Goal: Information Seeking & Learning: Learn about a topic

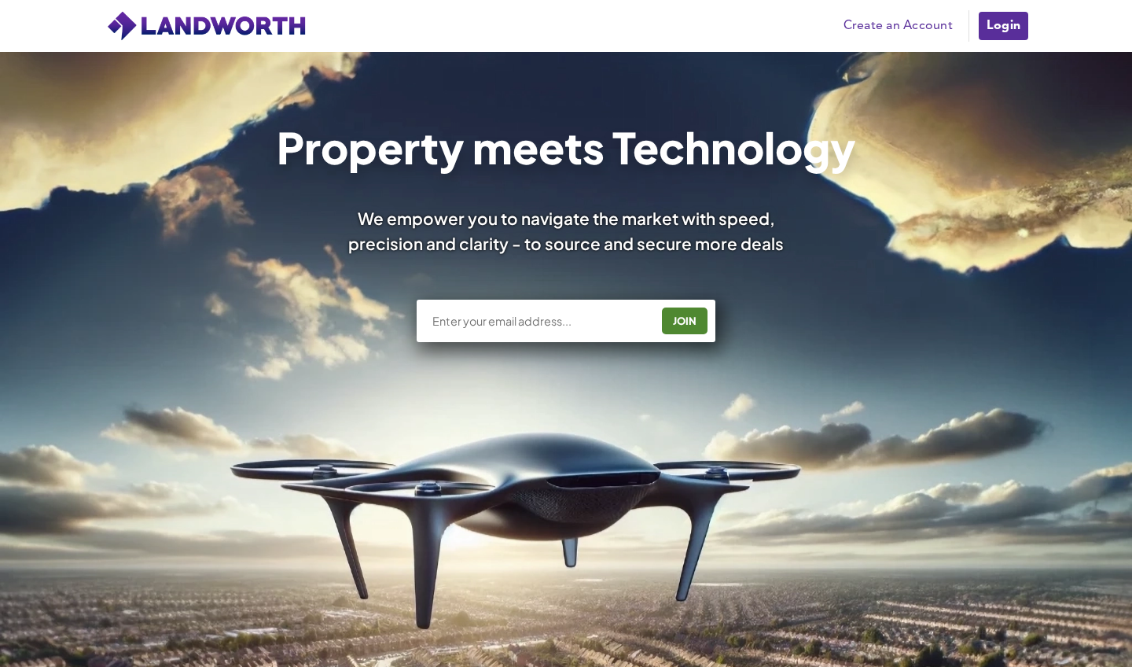
click at [539, 320] on input "text" at bounding box center [540, 321] width 219 height 16
click at [551, 328] on input "aziwa365@" at bounding box center [540, 321] width 219 height 16
type input "aziwa365@gmail.com"
click at [678, 323] on div "JOIN" at bounding box center [685, 320] width 36 height 25
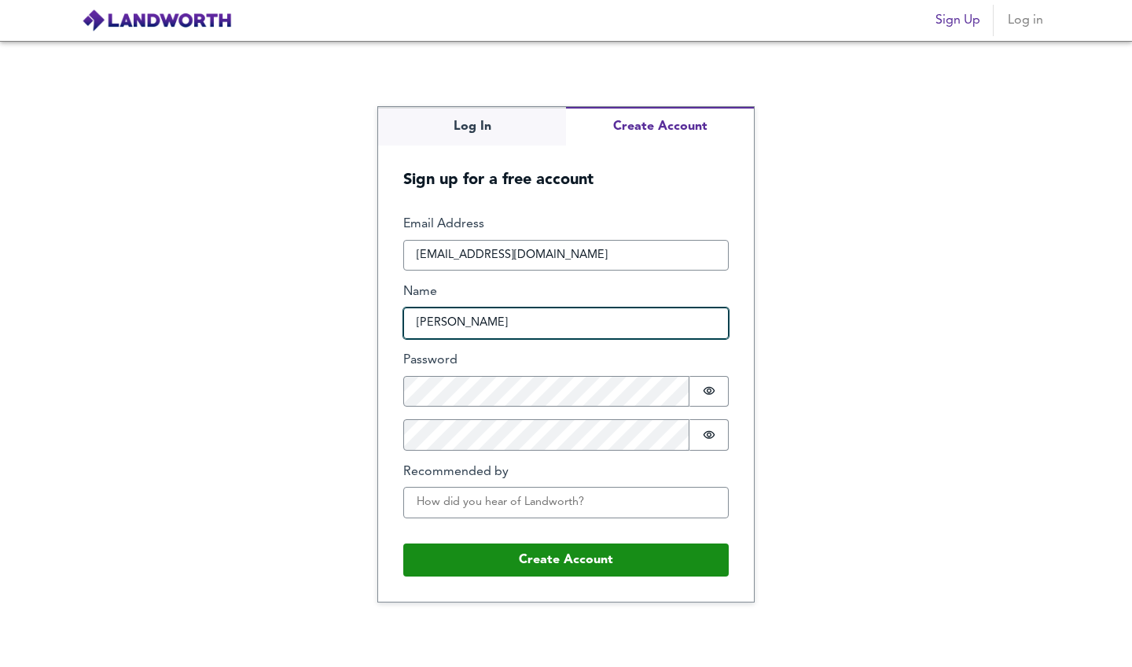
type input "Albert"
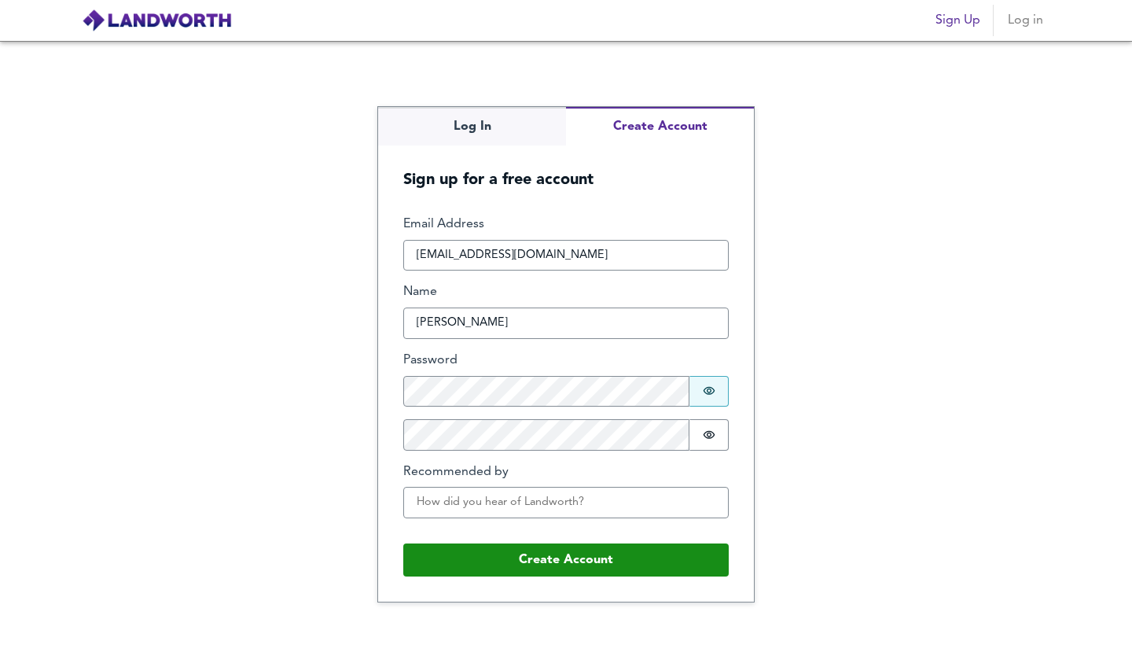
click at [715, 387] on icon "Show password" at bounding box center [709, 390] width 13 height 13
click at [713, 438] on icon "Show password" at bounding box center [709, 434] width 13 height 13
click at [689, 498] on input "Recommended by" at bounding box center [565, 502] width 325 height 31
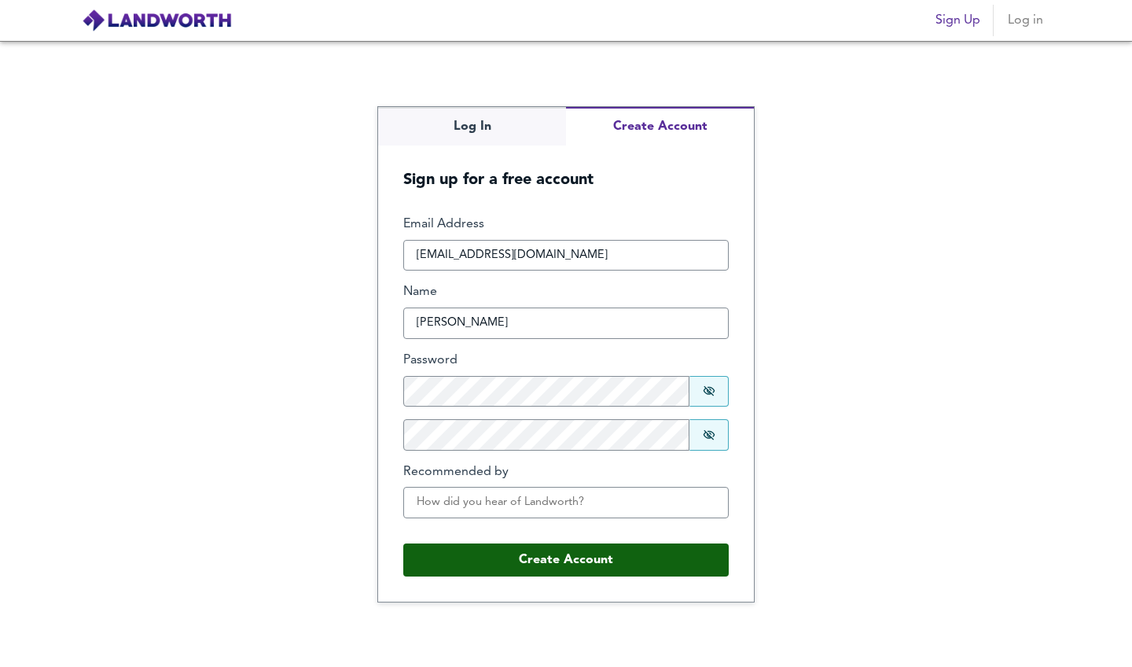
click at [642, 553] on button "Create Account" at bounding box center [565, 559] width 325 height 33
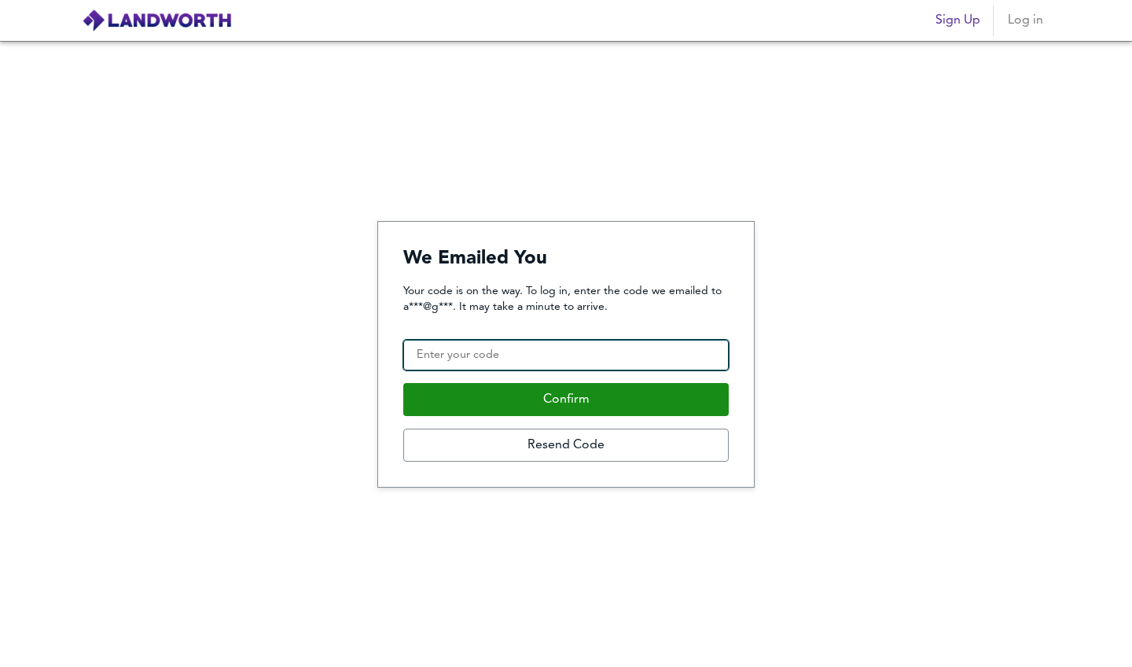
click at [435, 354] on input "Confirmation Code" at bounding box center [565, 355] width 325 height 31
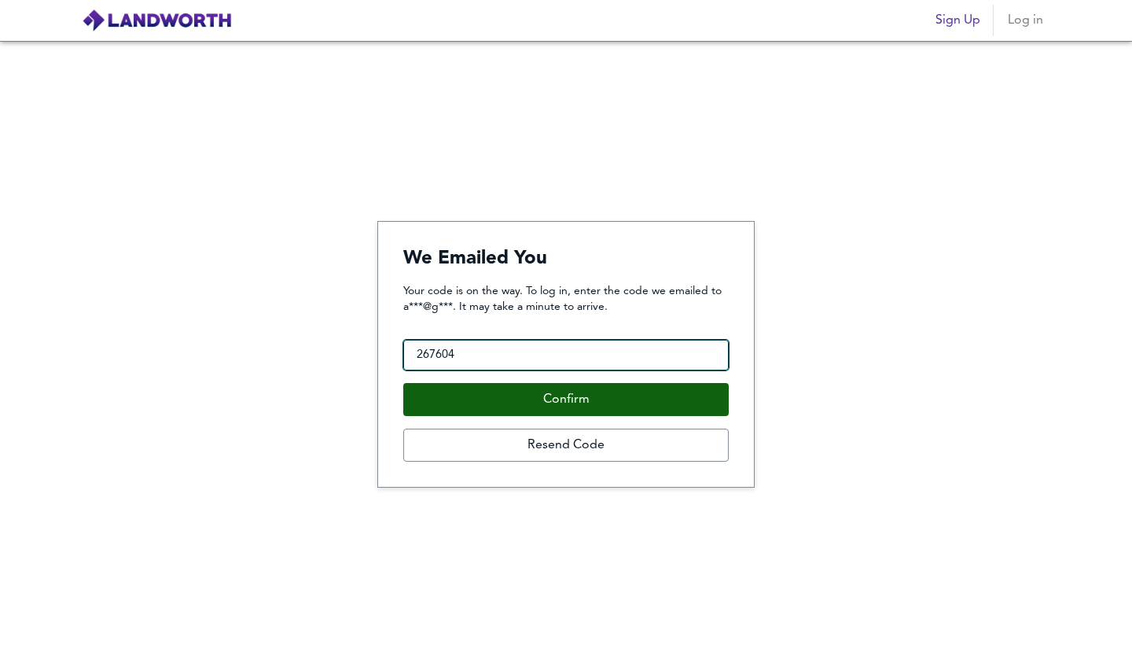
type input "267604"
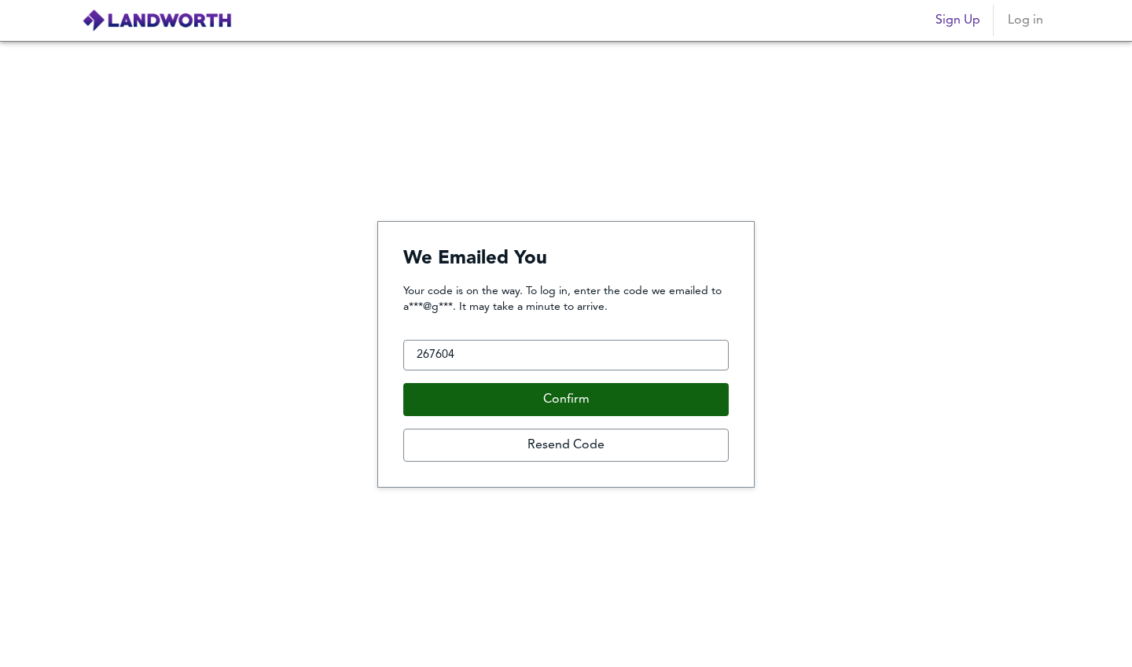
click at [520, 395] on button "Confirm" at bounding box center [565, 399] width 325 height 33
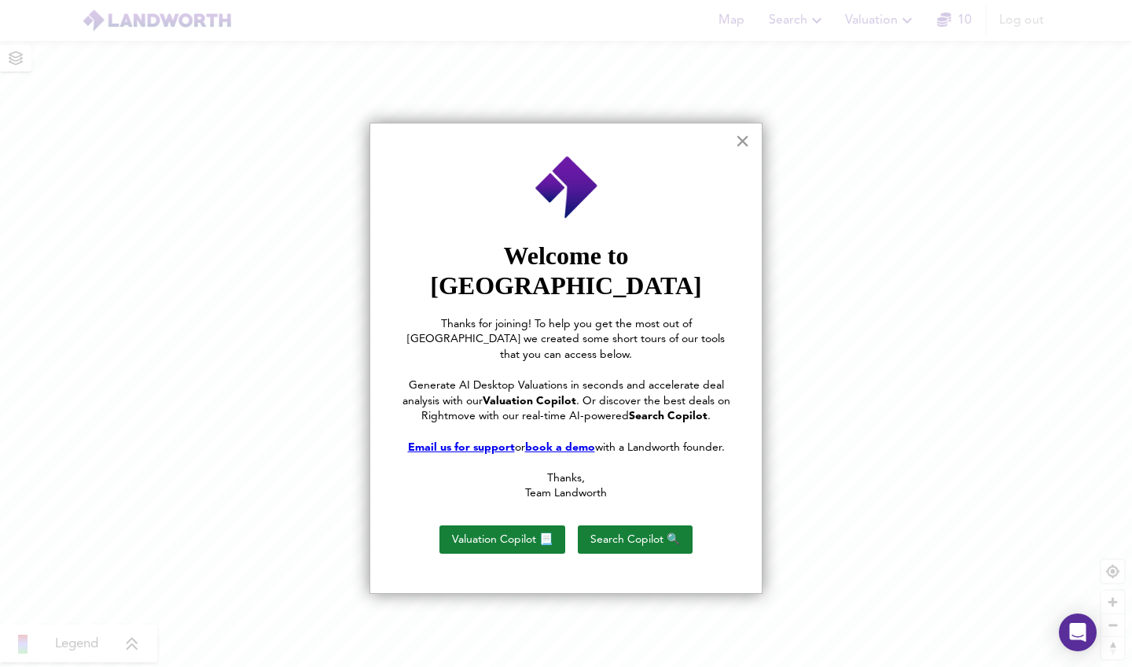
click at [740, 138] on button "×" at bounding box center [742, 140] width 15 height 25
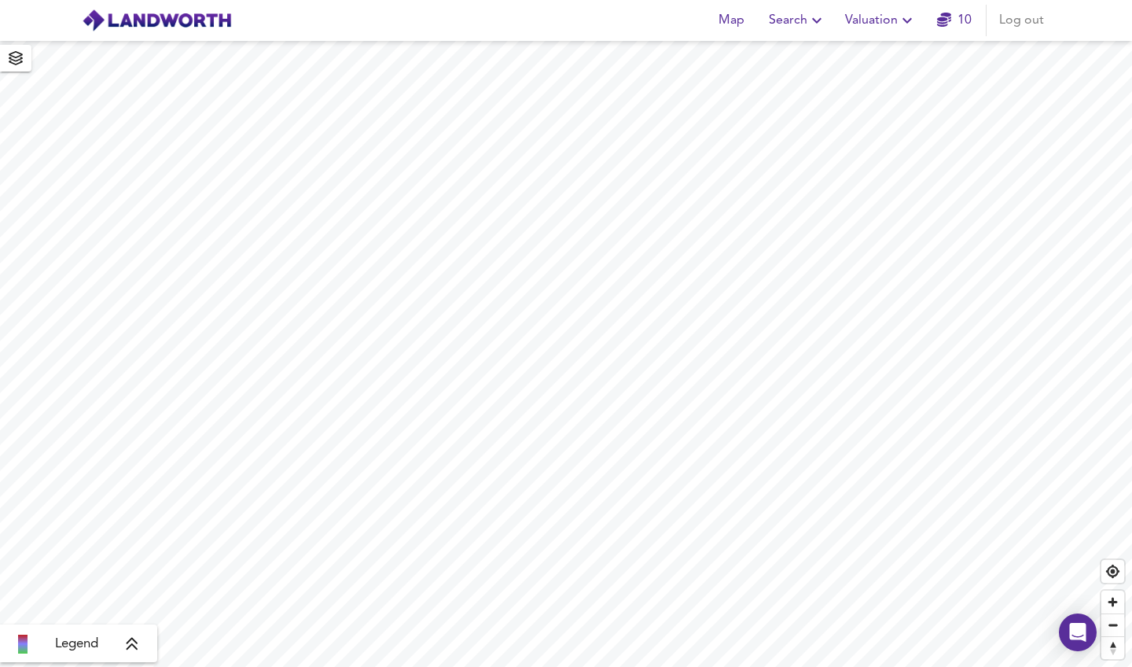
click at [790, 20] on span "Search" at bounding box center [797, 20] width 57 height 22
click at [779, 50] on li "New Search" at bounding box center [798, 56] width 156 height 28
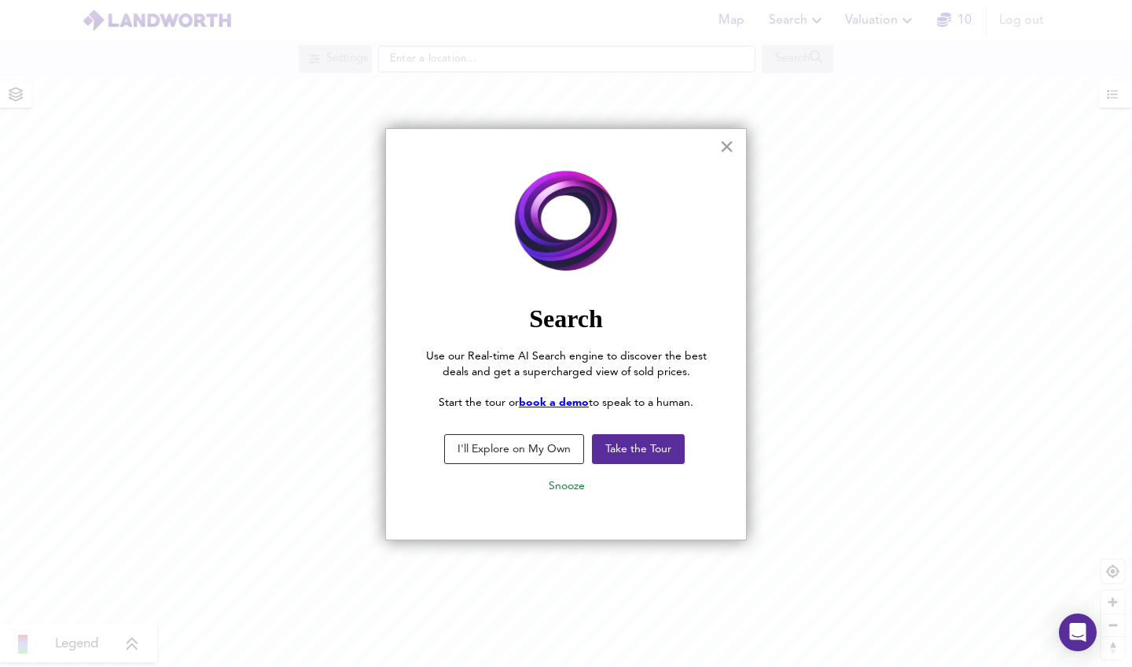
click at [507, 444] on button "I'll Explore on My Own" at bounding box center [514, 449] width 140 height 30
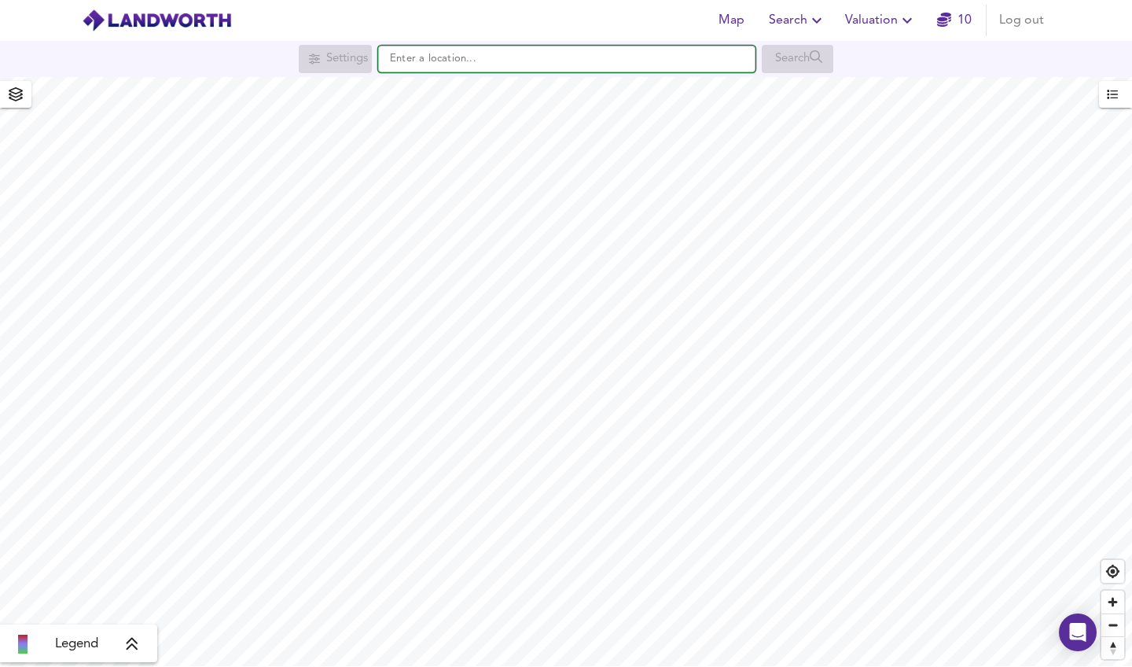
click at [627, 64] on input "text" at bounding box center [566, 59] width 377 height 27
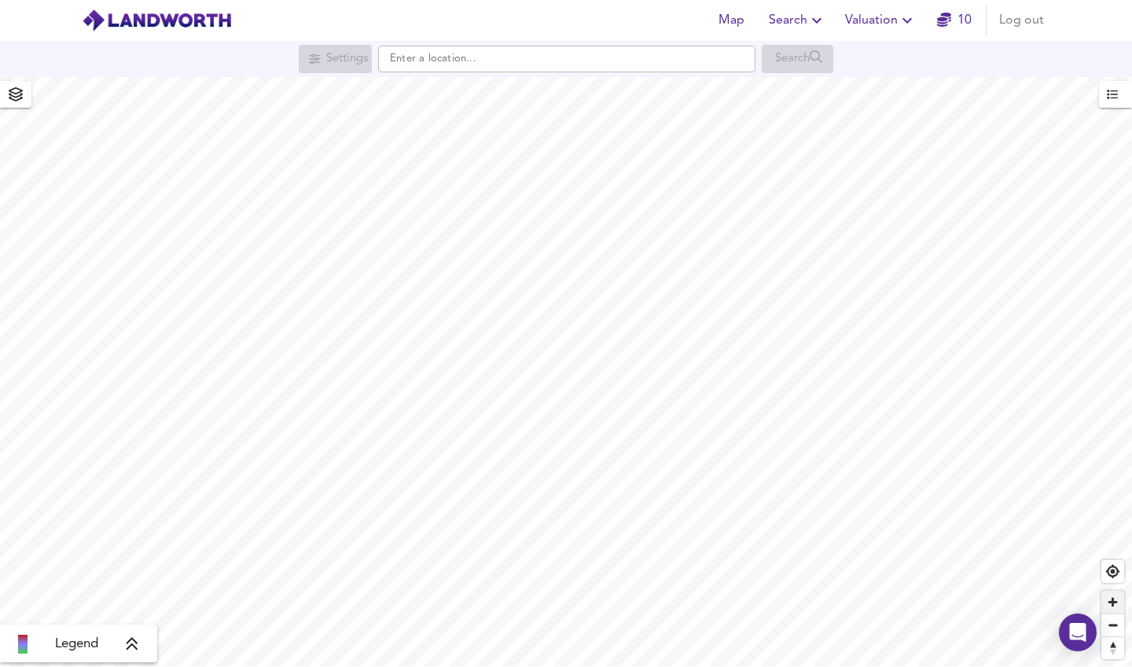
click at [1112, 603] on span "Zoom in" at bounding box center [1112, 601] width 23 height 23
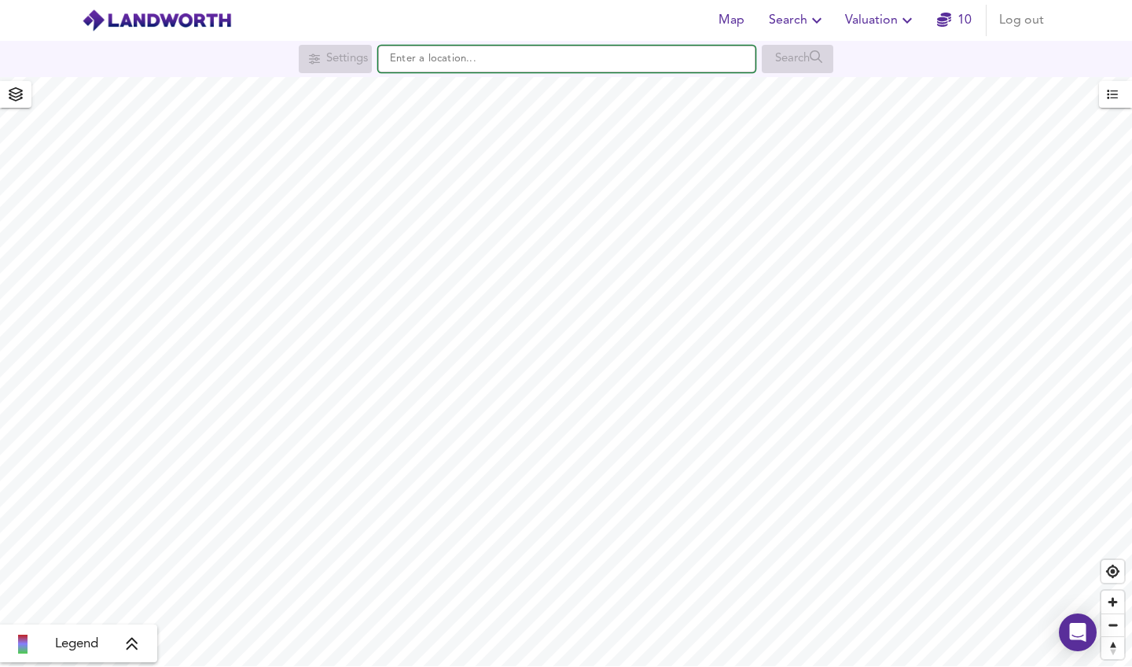
click at [608, 66] on input "text" at bounding box center [566, 59] width 377 height 27
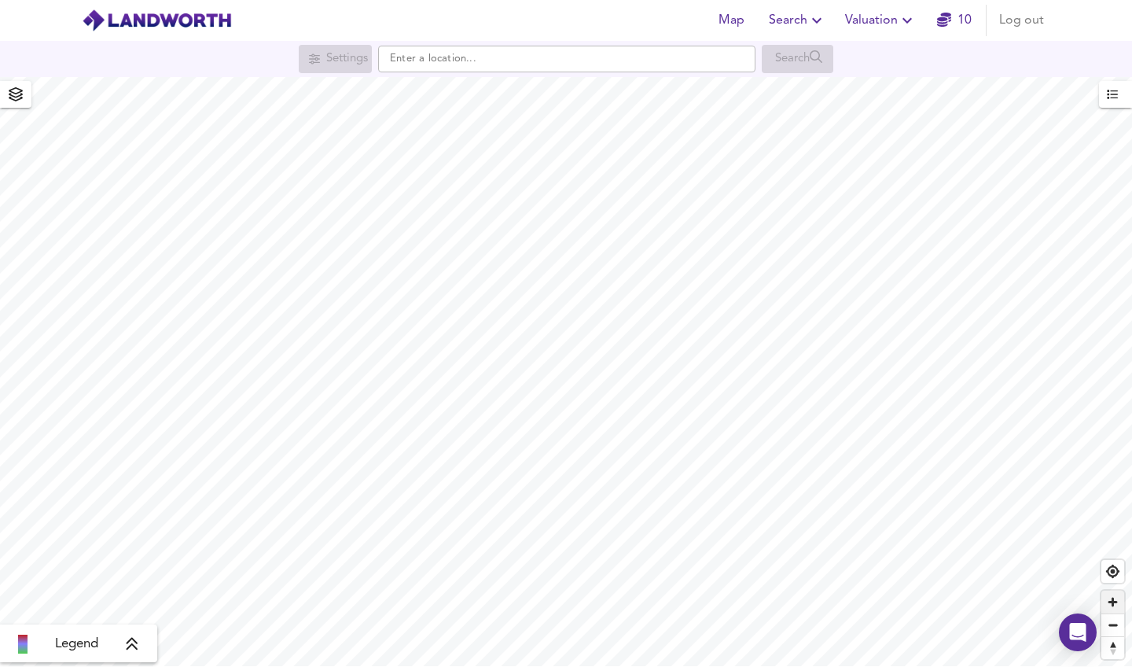
click at [1116, 606] on span "Zoom in" at bounding box center [1112, 601] width 23 height 23
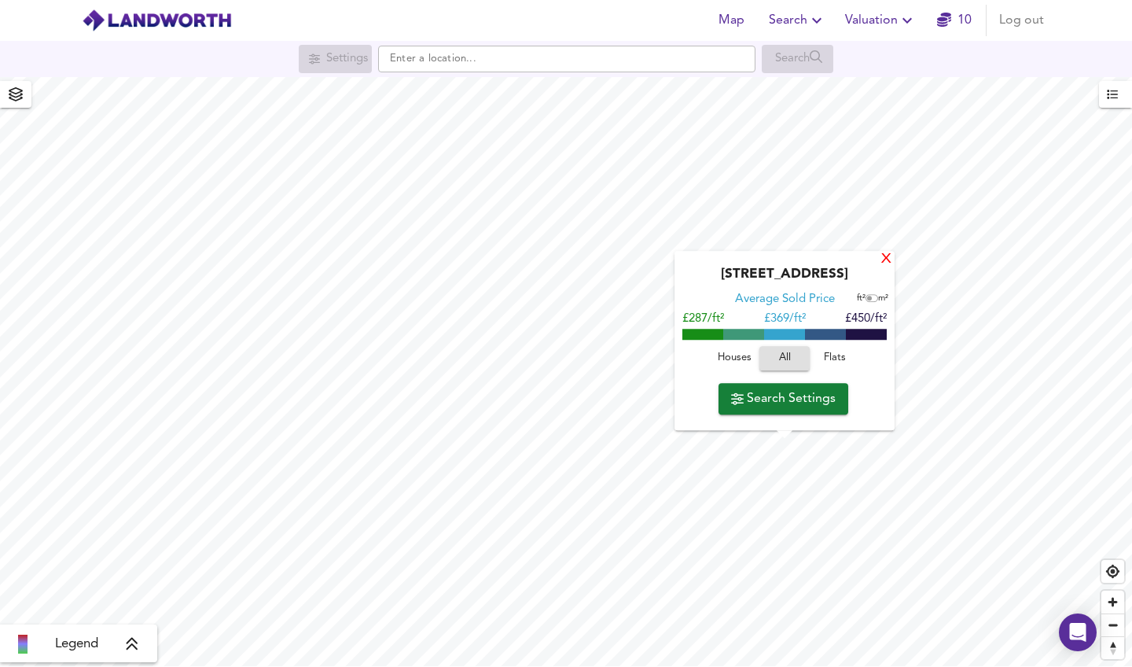
click at [884, 259] on div "X" at bounding box center [886, 259] width 13 height 15
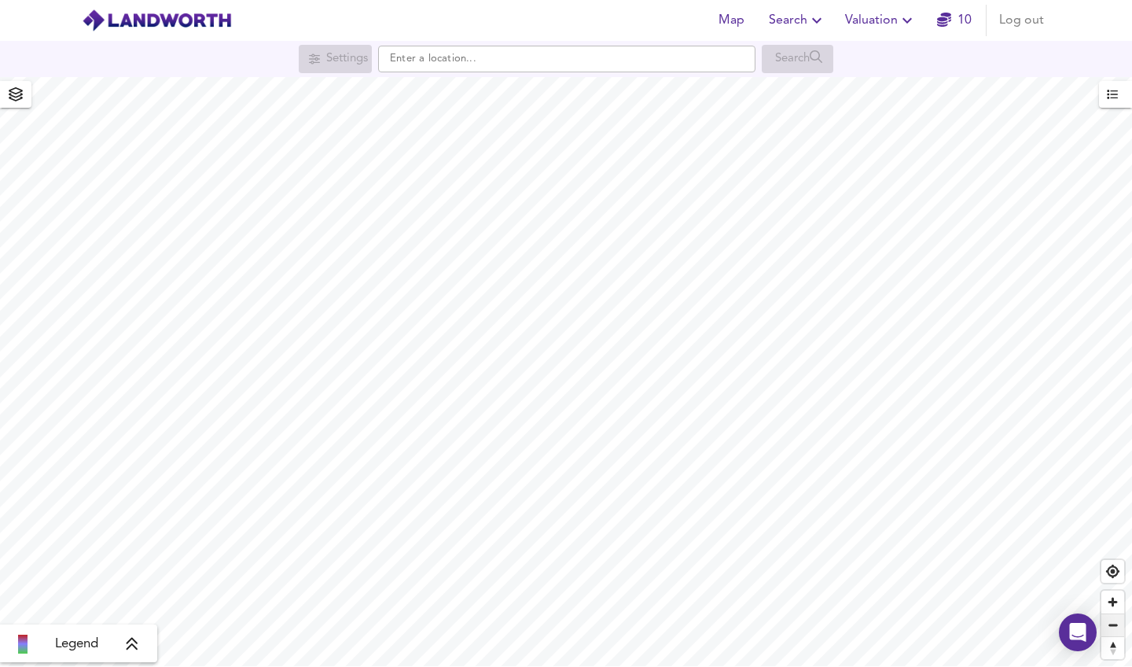
click at [1109, 629] on span "Zoom out" at bounding box center [1112, 625] width 23 height 22
click at [137, 644] on icon at bounding box center [132, 644] width 14 height 16
click at [145, 531] on icon at bounding box center [143, 532] width 11 height 13
click at [1117, 626] on span "Zoom out" at bounding box center [1112, 625] width 23 height 22
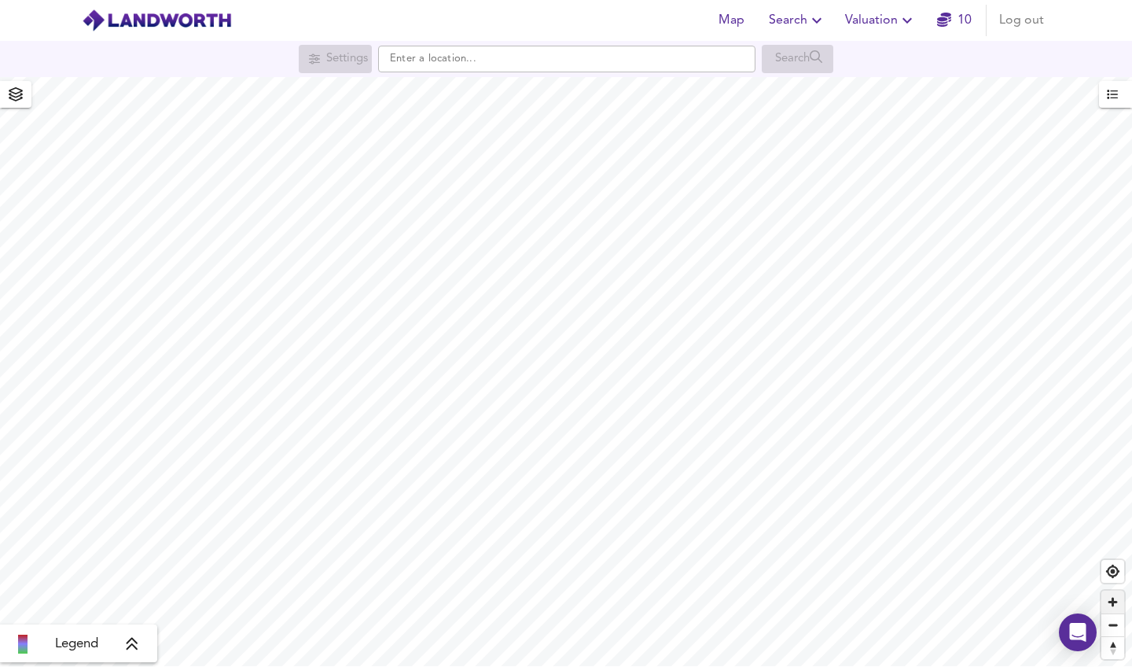
click at [1111, 601] on span "Zoom in" at bounding box center [1112, 601] width 23 height 23
click at [1108, 600] on span "Zoom in" at bounding box center [1112, 601] width 23 height 23
click at [1114, 608] on span "Zoom in" at bounding box center [1112, 601] width 23 height 23
click at [1115, 608] on span "Zoom in" at bounding box center [1112, 601] width 23 height 23
click at [1117, 628] on span "Zoom out" at bounding box center [1112, 625] width 23 height 22
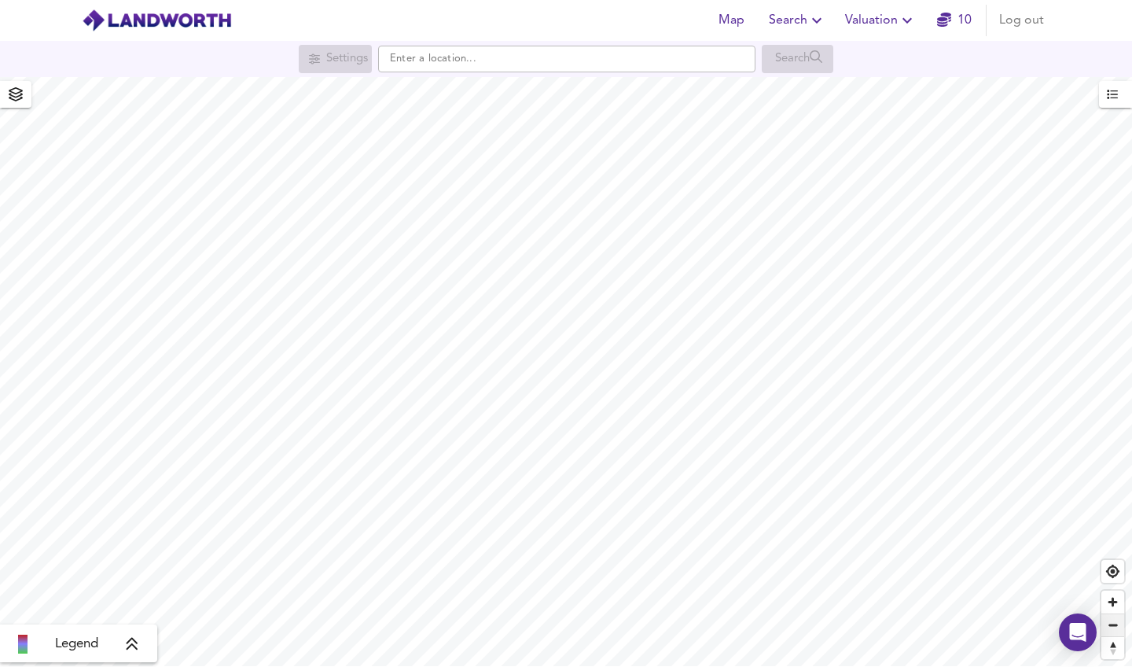
click at [1117, 628] on span "Zoom out" at bounding box center [1112, 625] width 23 height 22
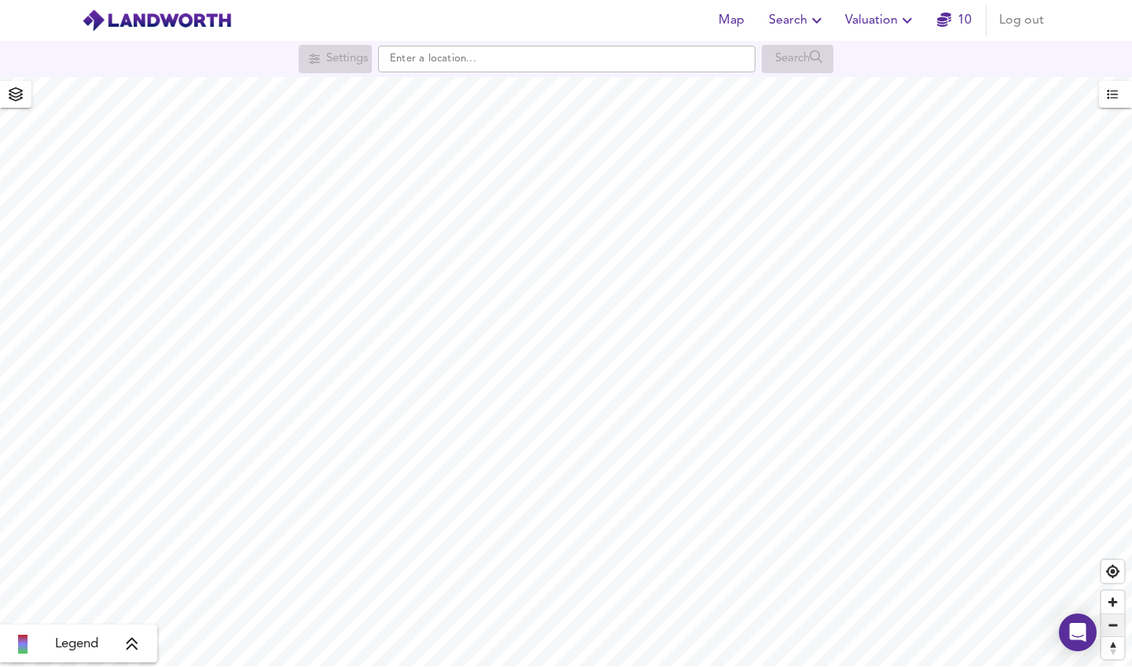
click at [1111, 620] on span "Zoom out" at bounding box center [1112, 625] width 23 height 22
click at [1119, 603] on span "Zoom in" at bounding box center [1112, 601] width 23 height 23
click at [1113, 604] on span "Zoom in" at bounding box center [1112, 601] width 23 height 23
click at [1112, 597] on span "Zoom in" at bounding box center [1112, 601] width 23 height 23
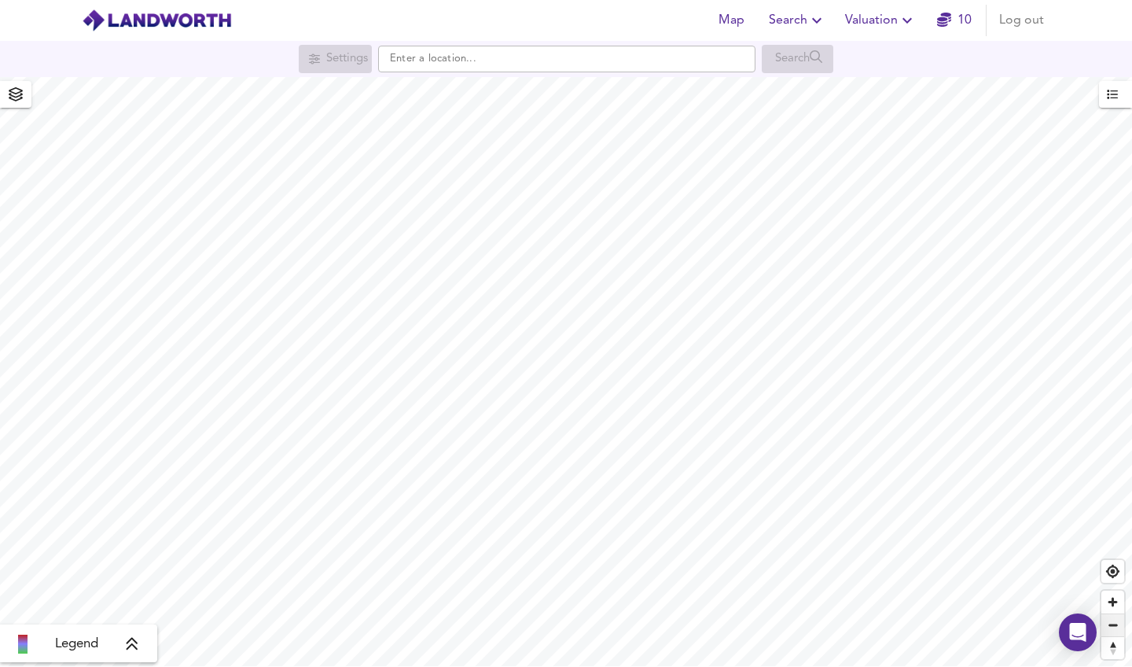
click at [1109, 619] on span "Zoom out" at bounding box center [1112, 625] width 23 height 22
click at [1115, 621] on span "Zoom out" at bounding box center [1112, 625] width 23 height 22
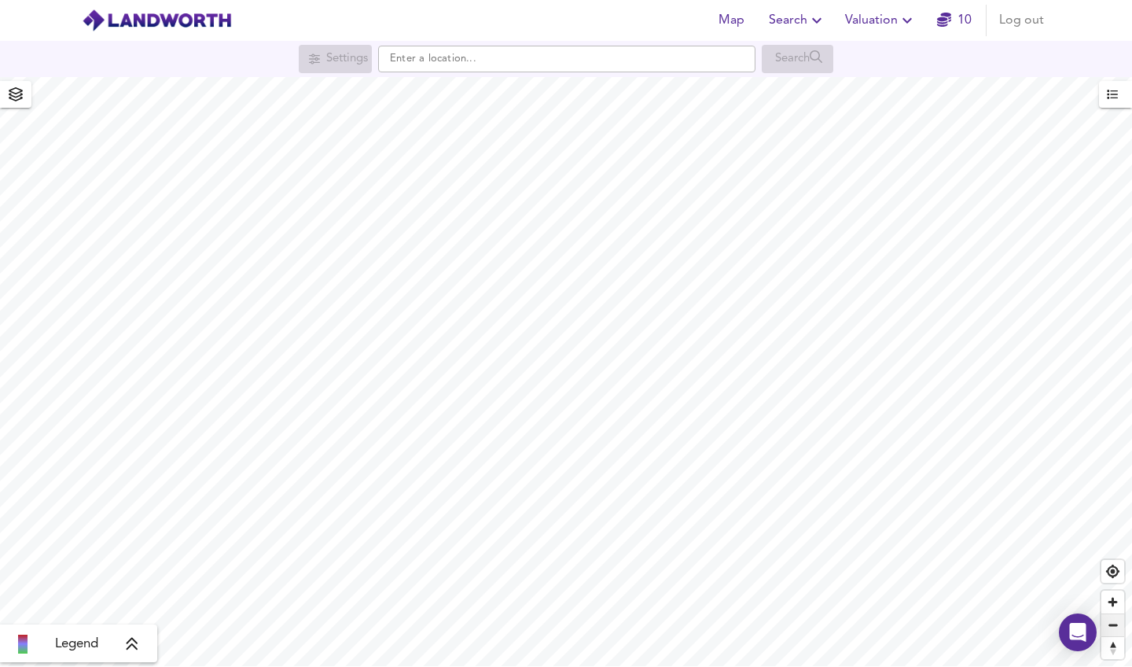
click at [1115, 621] on span "Zoom out" at bounding box center [1112, 625] width 23 height 22
click at [1115, 629] on span "Zoom out" at bounding box center [1112, 625] width 23 height 22
click at [1108, 601] on span "Zoom in" at bounding box center [1112, 601] width 23 height 23
click at [1111, 607] on span "Zoom in" at bounding box center [1112, 601] width 23 height 23
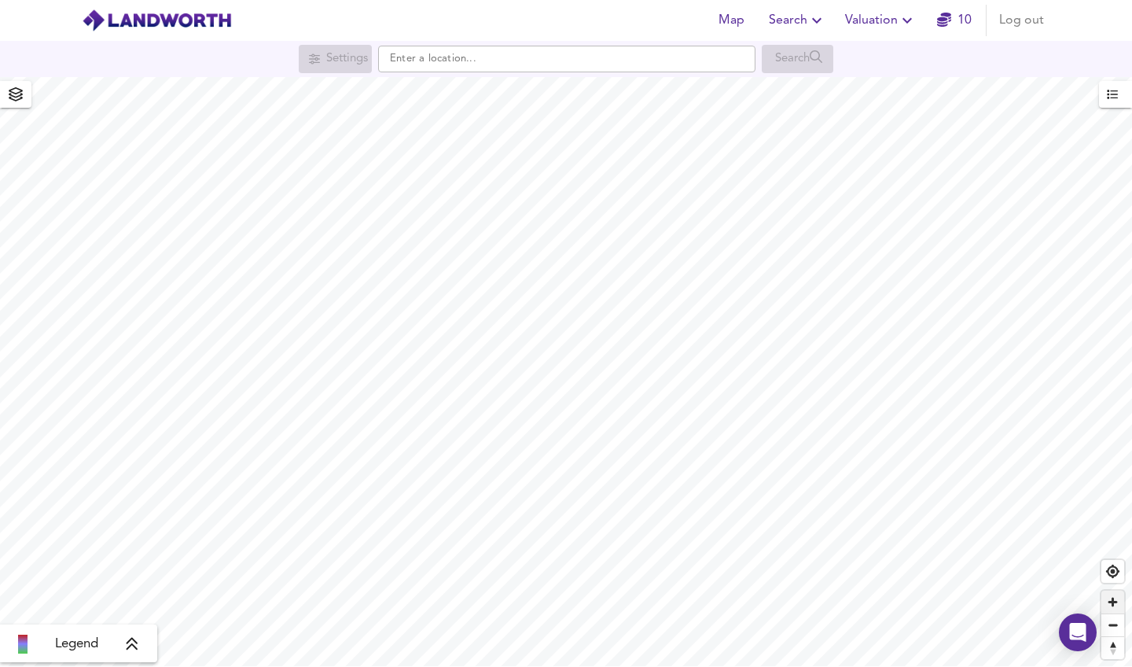
click at [1111, 607] on span "Zoom in" at bounding box center [1112, 601] width 23 height 23
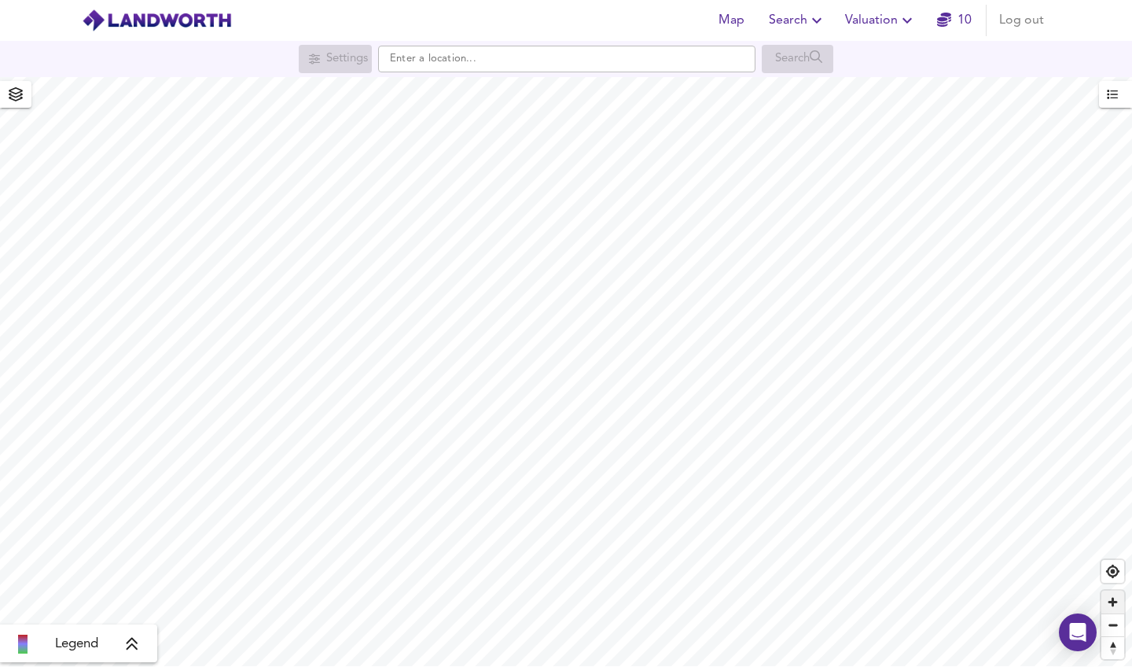
click at [1111, 607] on span "Zoom in" at bounding box center [1112, 601] width 23 height 23
click at [1115, 621] on span "Zoom out" at bounding box center [1112, 625] width 23 height 22
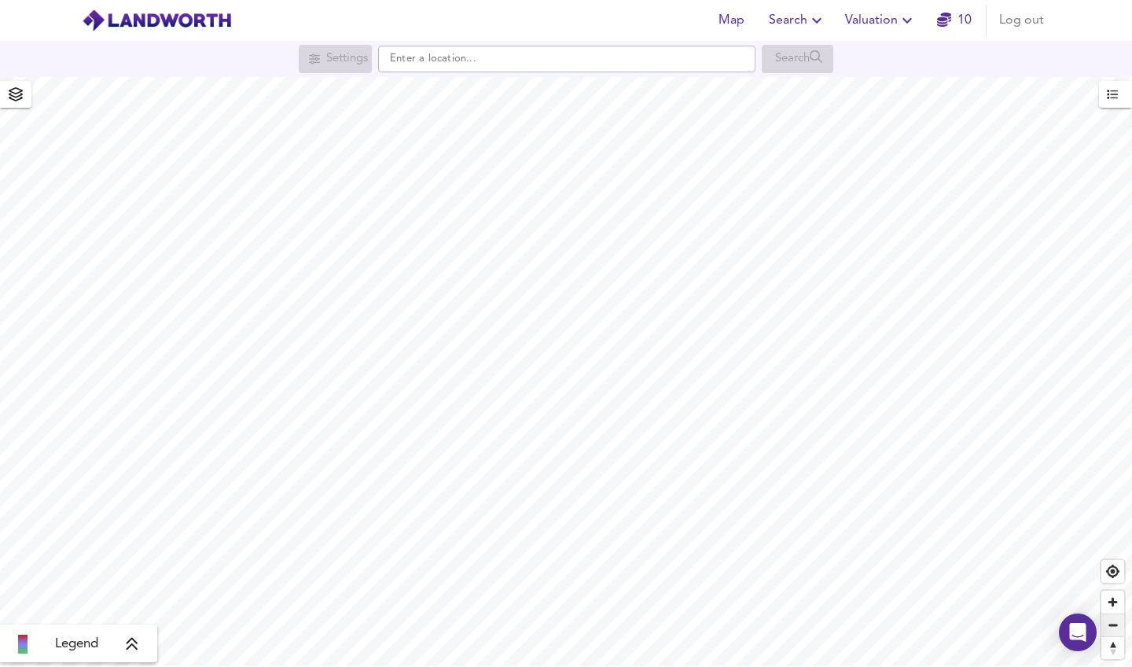
click at [1115, 621] on span "Zoom out" at bounding box center [1112, 625] width 23 height 22
click at [1112, 630] on span "Zoom out" at bounding box center [1112, 625] width 23 height 22
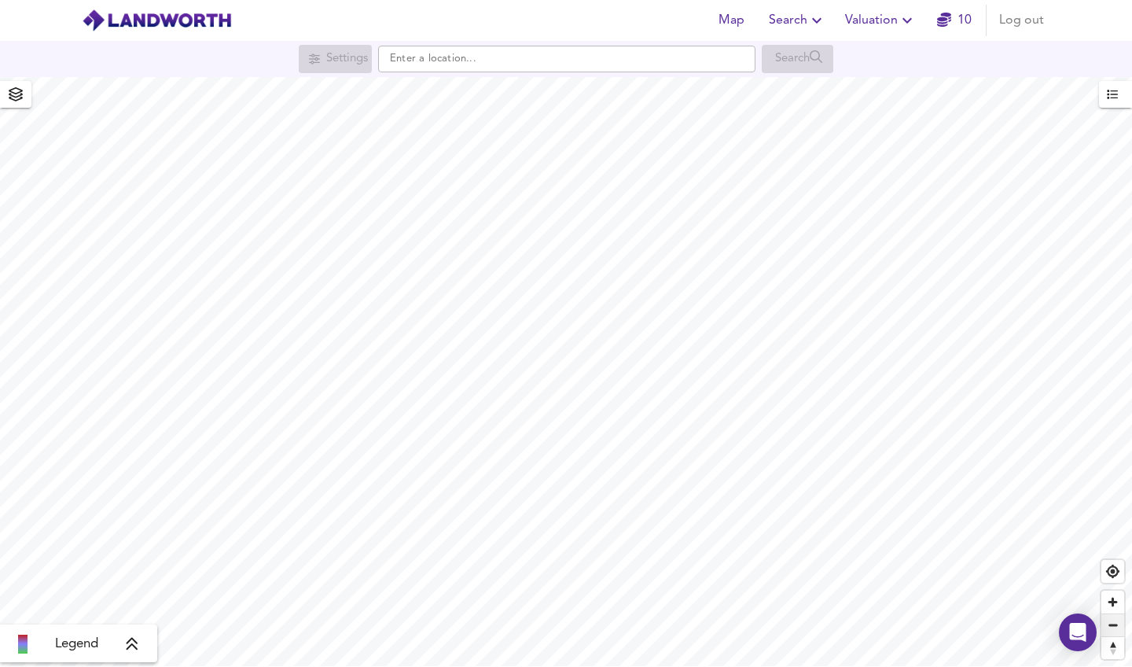
click at [1112, 630] on span "Zoom out" at bounding box center [1112, 625] width 23 height 22
click at [1113, 607] on span "Zoom in" at bounding box center [1112, 601] width 23 height 23
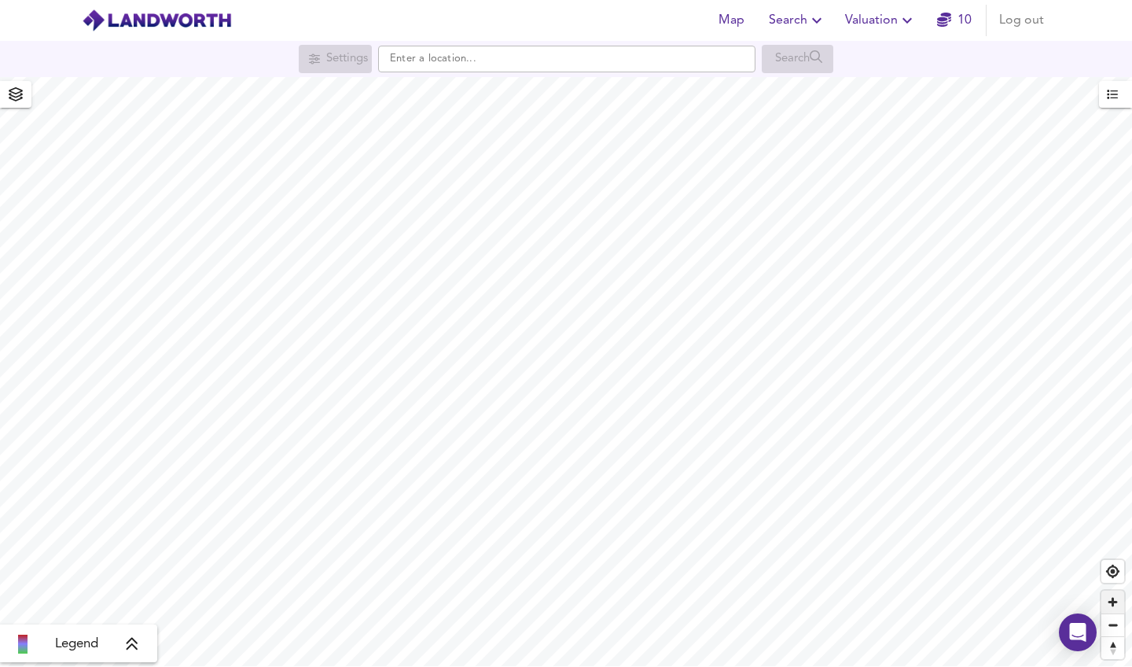
click at [1115, 608] on span "Zoom in" at bounding box center [1112, 601] width 23 height 23
click at [1111, 607] on span "Zoom in" at bounding box center [1112, 601] width 23 height 23
click at [1117, 606] on span "Zoom in" at bounding box center [1112, 601] width 23 height 23
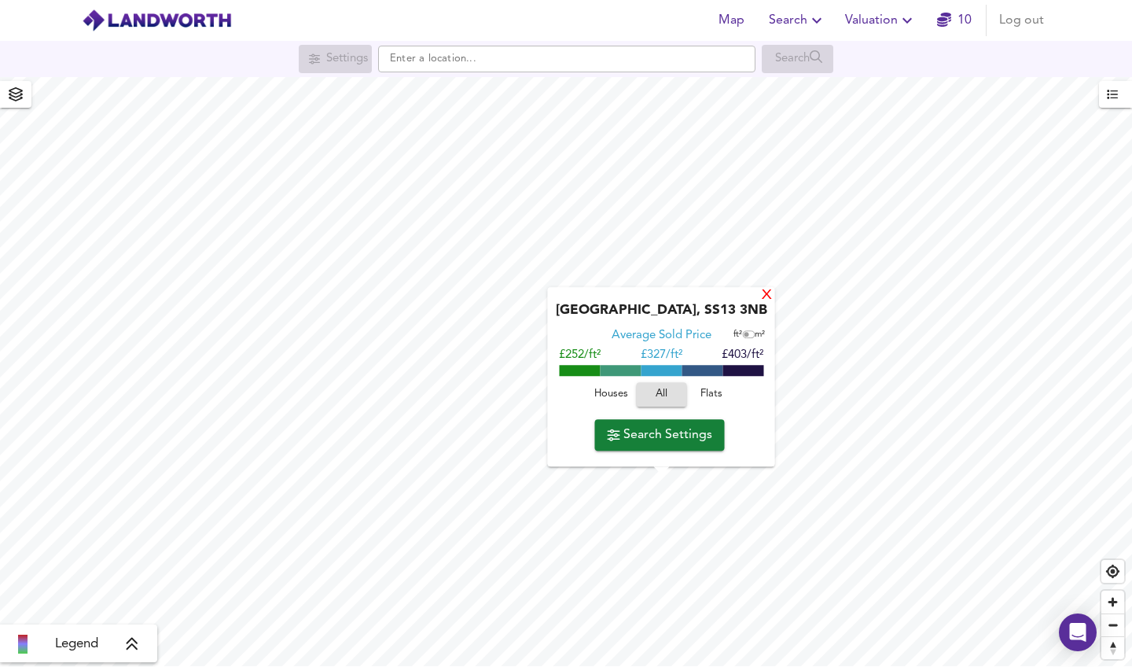
click at [763, 298] on div "X" at bounding box center [766, 295] width 13 height 15
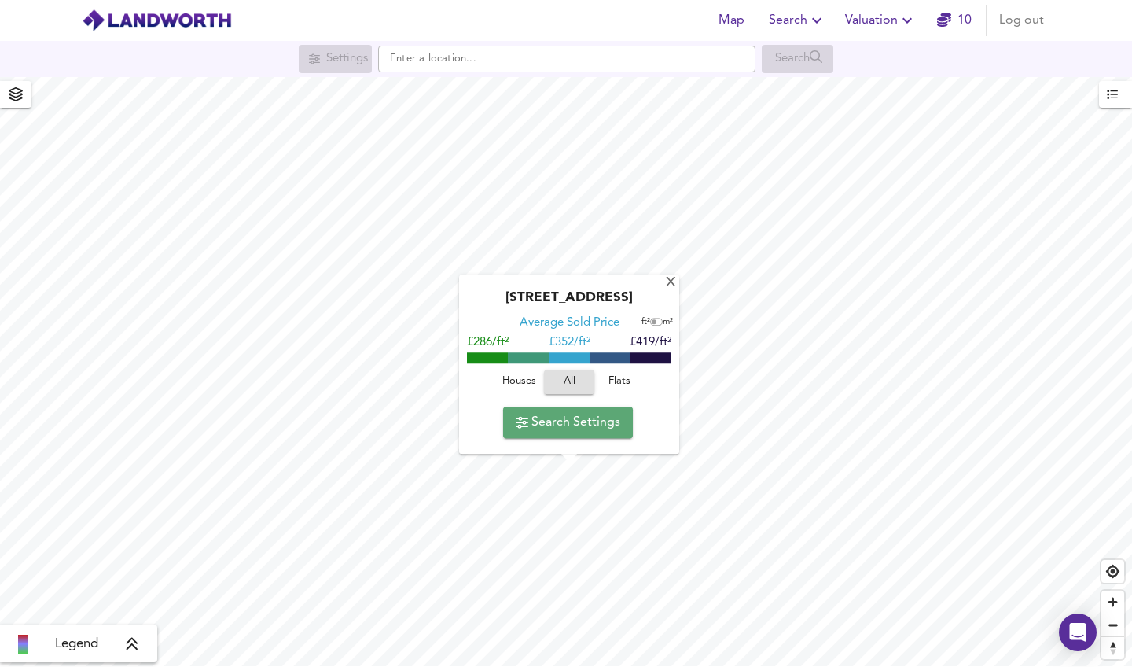
click at [571, 426] on span "Search Settings" at bounding box center [568, 422] width 105 height 22
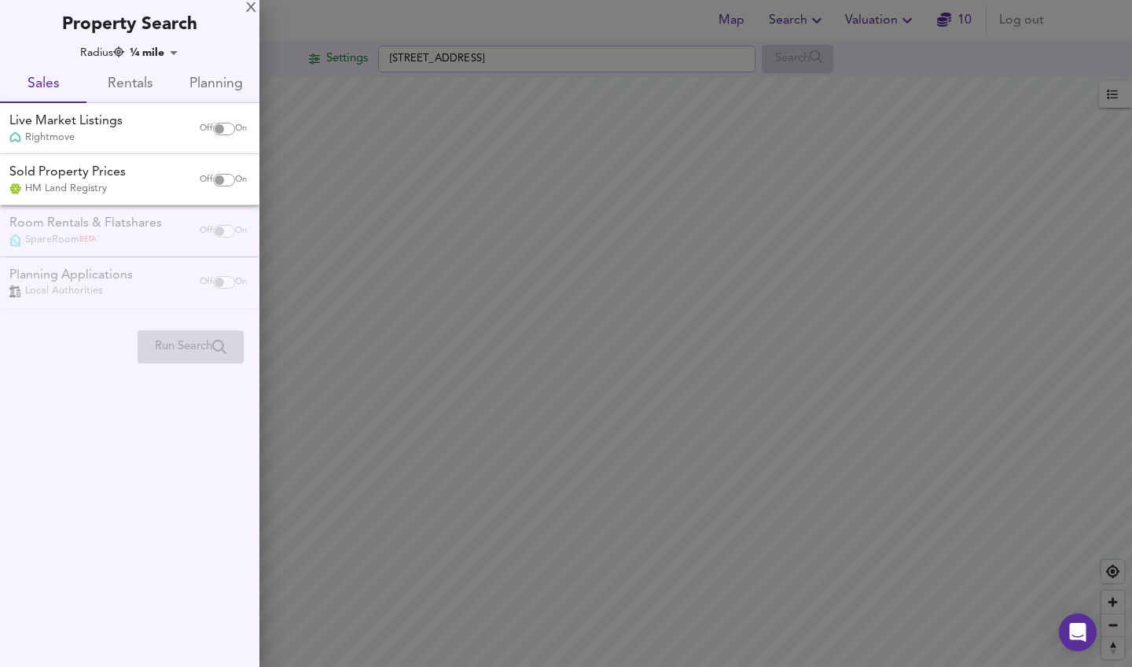
checkbox input "false"
checkbox input "true"
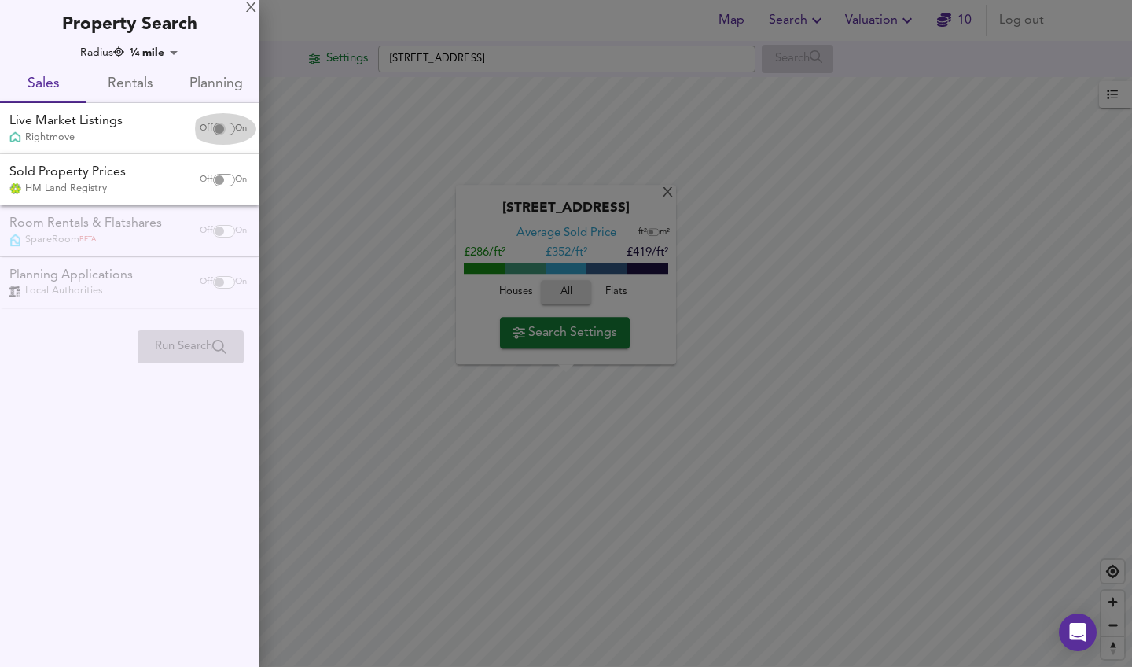
click at [226, 127] on input "checkbox" at bounding box center [219, 129] width 38 height 13
checkbox input "true"
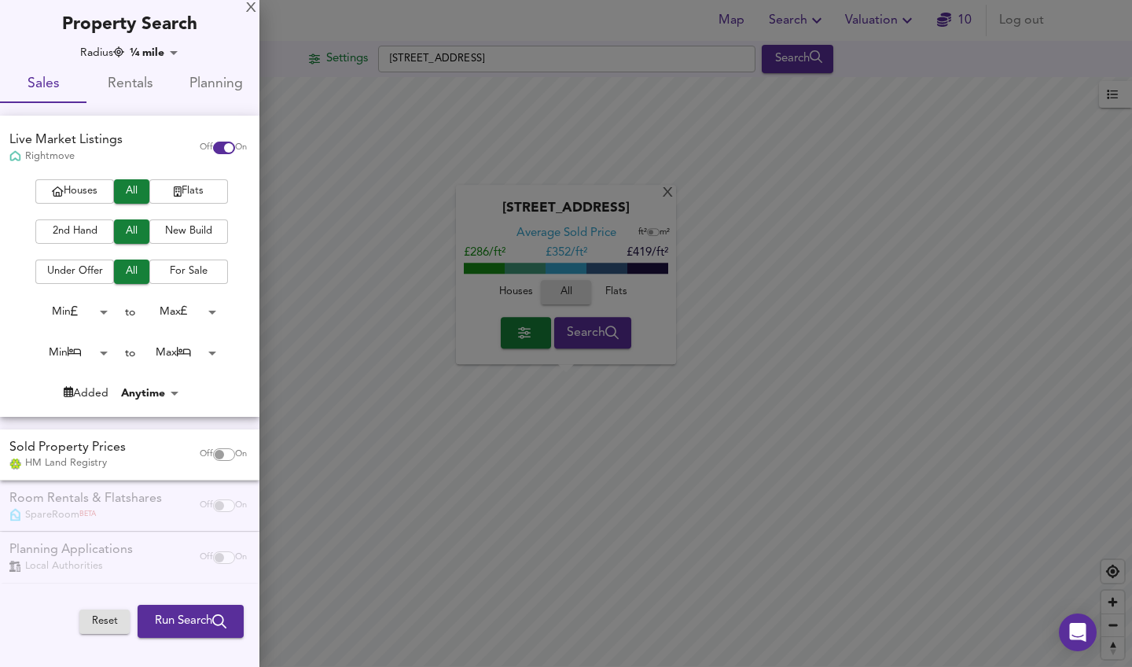
click at [94, 231] on span "2nd Hand" at bounding box center [74, 231] width 63 height 18
click at [187, 270] on span "For Sale" at bounding box center [188, 272] width 63 height 18
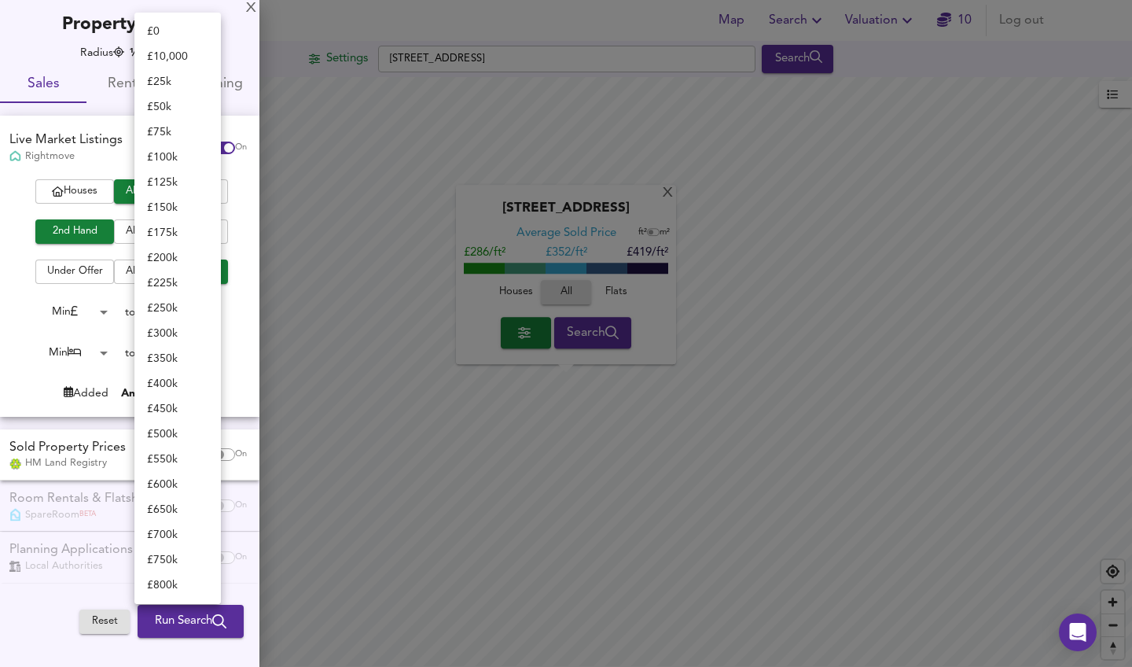
click at [181, 312] on body "Map Search Valuation 10 Log out Settings Curling Tye, SS14 2PT Search X Curling…" at bounding box center [566, 333] width 1132 height 667
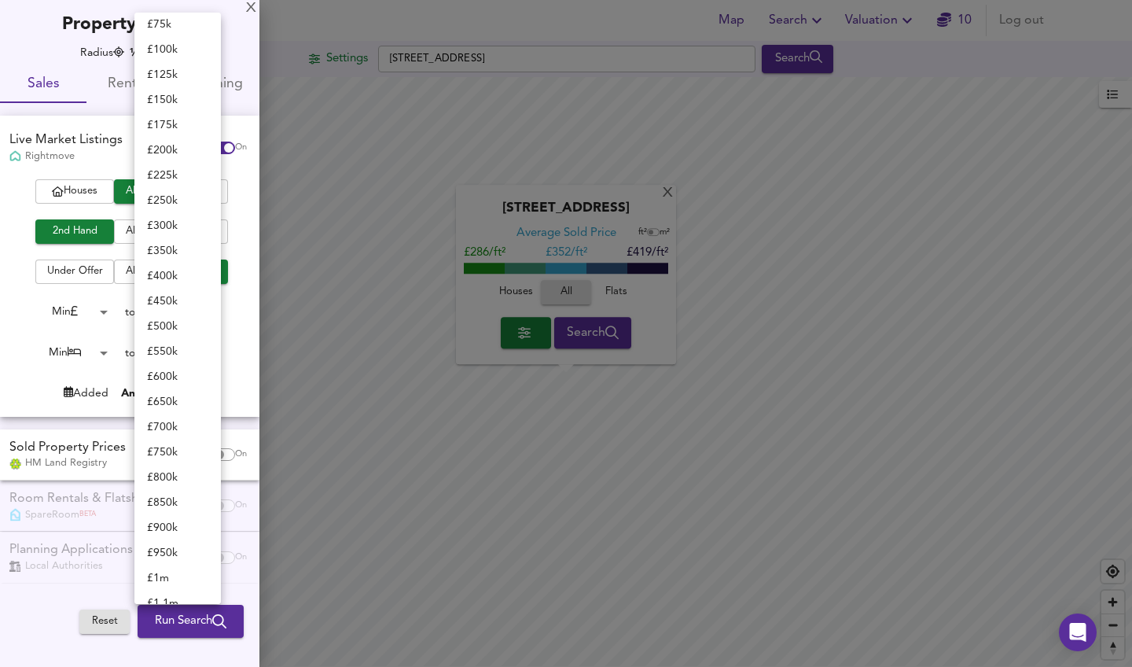
scroll to position [104, 0]
click at [173, 255] on li "£ 350k" at bounding box center [177, 254] width 86 height 25
type input "350000"
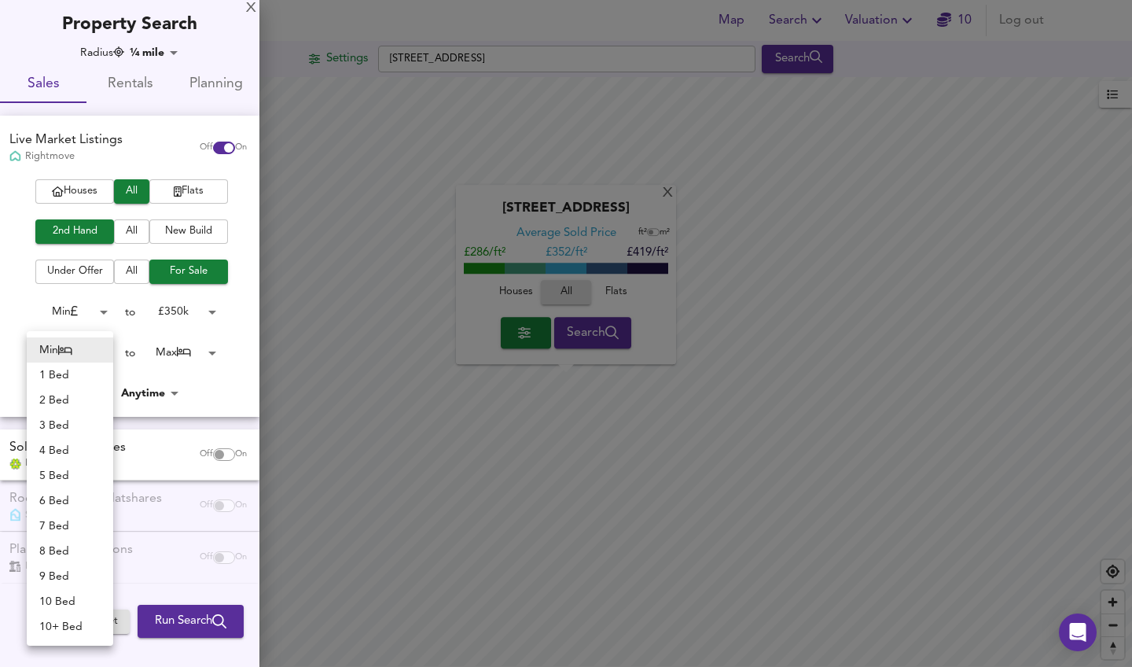
click at [87, 348] on body "Map Search Valuation 10 Log out Settings Curling Tye, SS14 2PT Search X Curling…" at bounding box center [566, 333] width 1132 height 667
click at [77, 377] on li "1 Bed" at bounding box center [70, 374] width 86 height 25
type input "1"
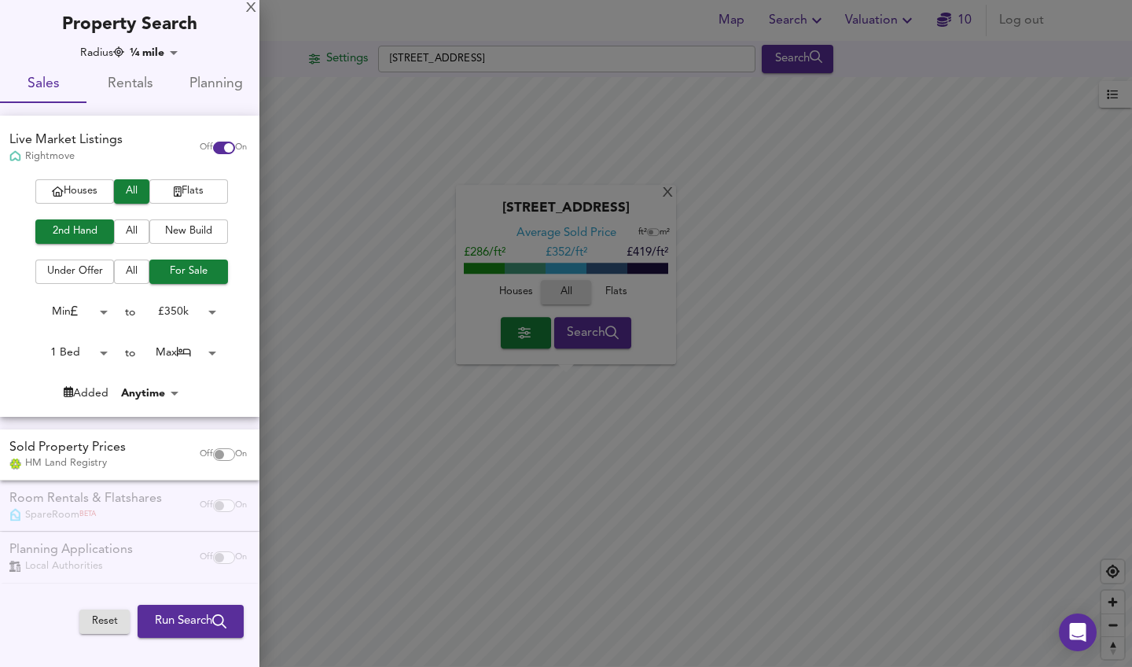
click at [171, 349] on body "Map Search Valuation 10 Log out Settings Curling Tye, SS14 2PT Search X Curling…" at bounding box center [566, 333] width 1132 height 667
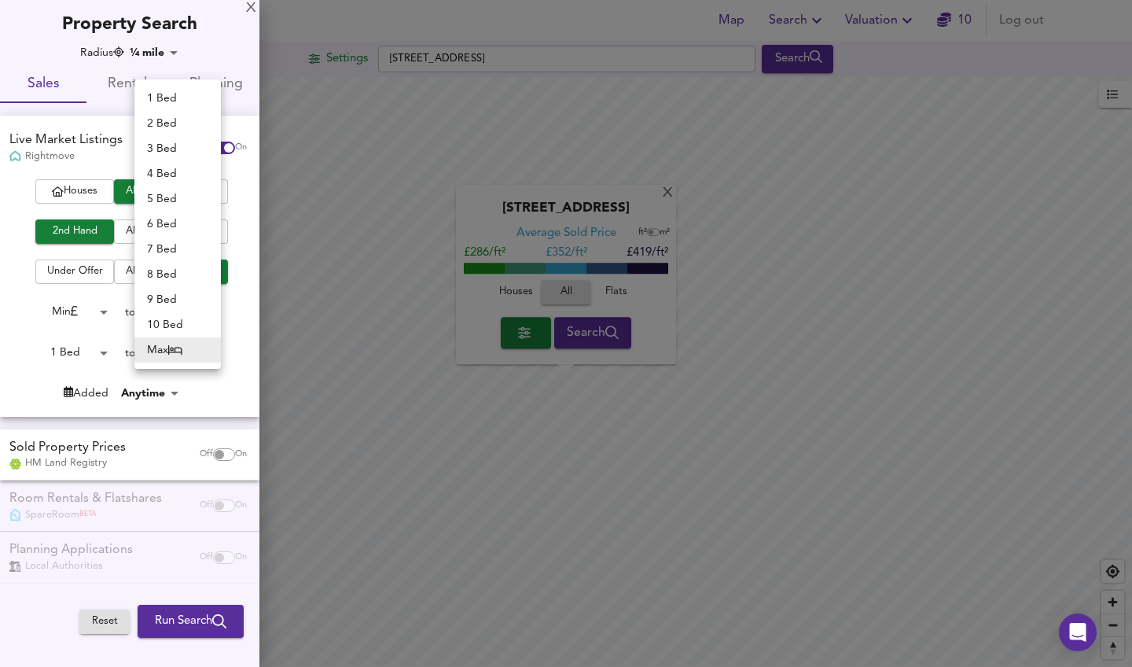
click at [163, 98] on li "1 Bed" at bounding box center [177, 98] width 86 height 25
type input "1"
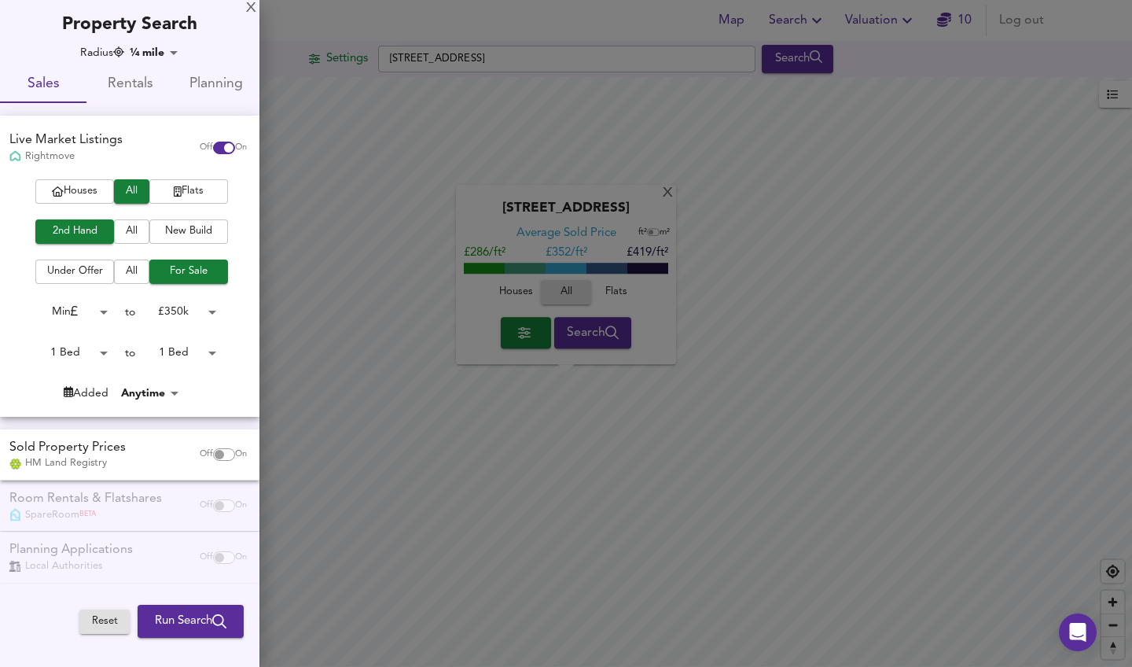
click at [206, 618] on span "Run Search" at bounding box center [191, 621] width 72 height 20
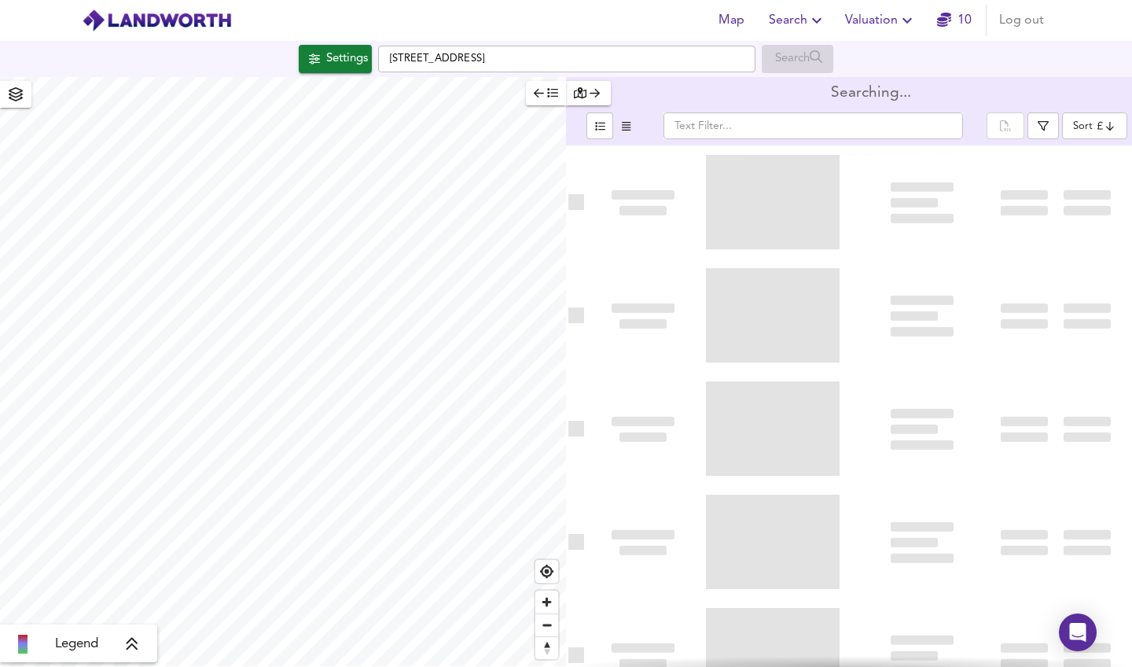
type input "bestdeal"
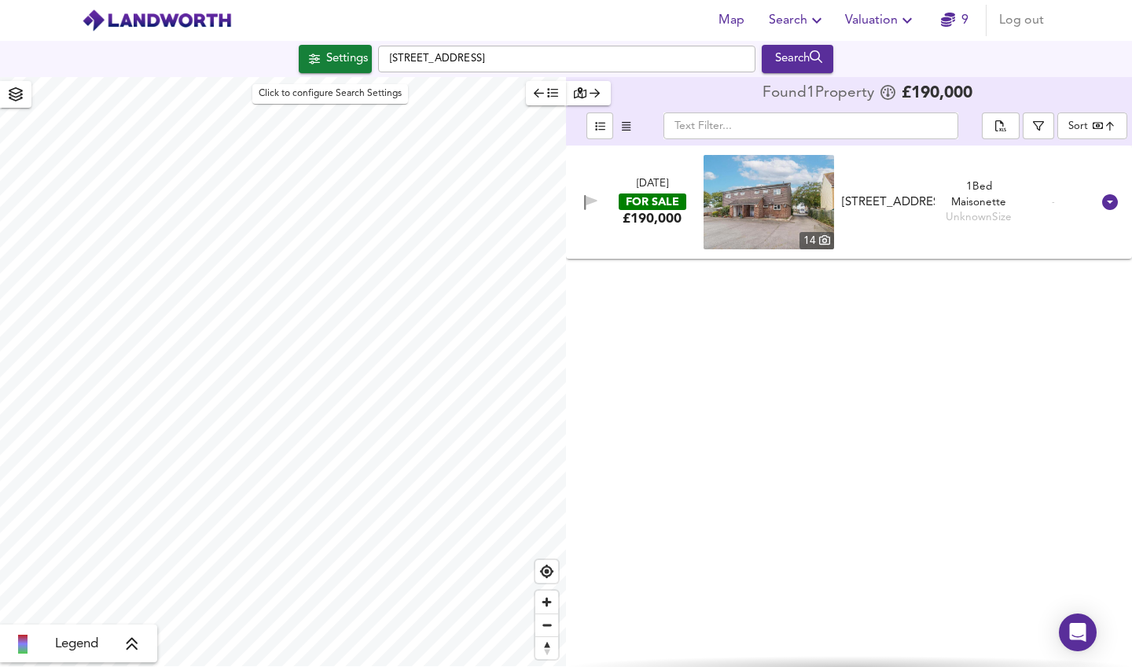
click at [336, 68] on div "Settings" at bounding box center [347, 59] width 42 height 20
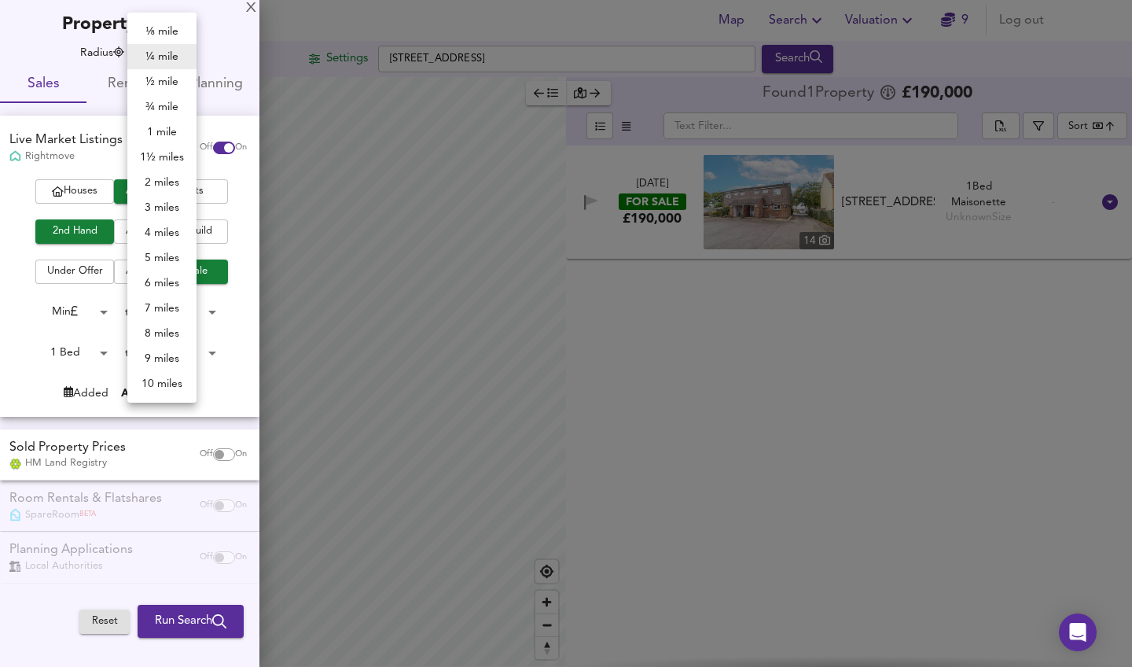
click at [156, 58] on body "Map Search Valuation 9 Log out Settings Curling Tye, SS14 2PT Search Legend Fou…" at bounding box center [566, 333] width 1132 height 667
click at [164, 336] on li "8 miles" at bounding box center [161, 333] width 69 height 25
type input "12872"
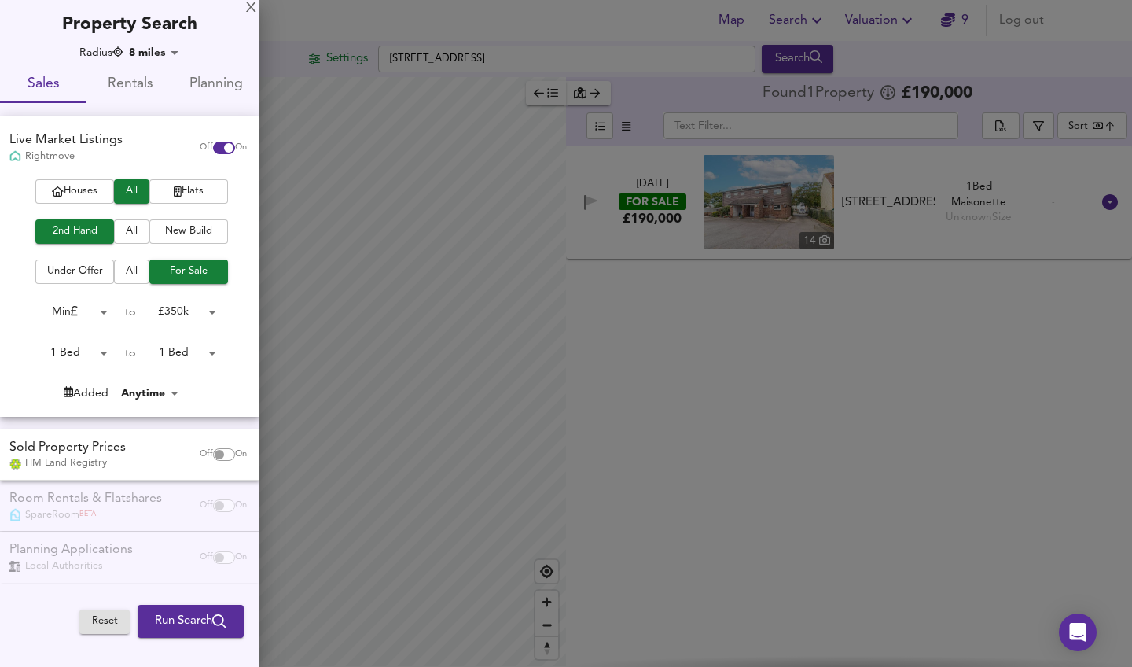
click at [218, 616] on icon "submit" at bounding box center [219, 621] width 14 height 14
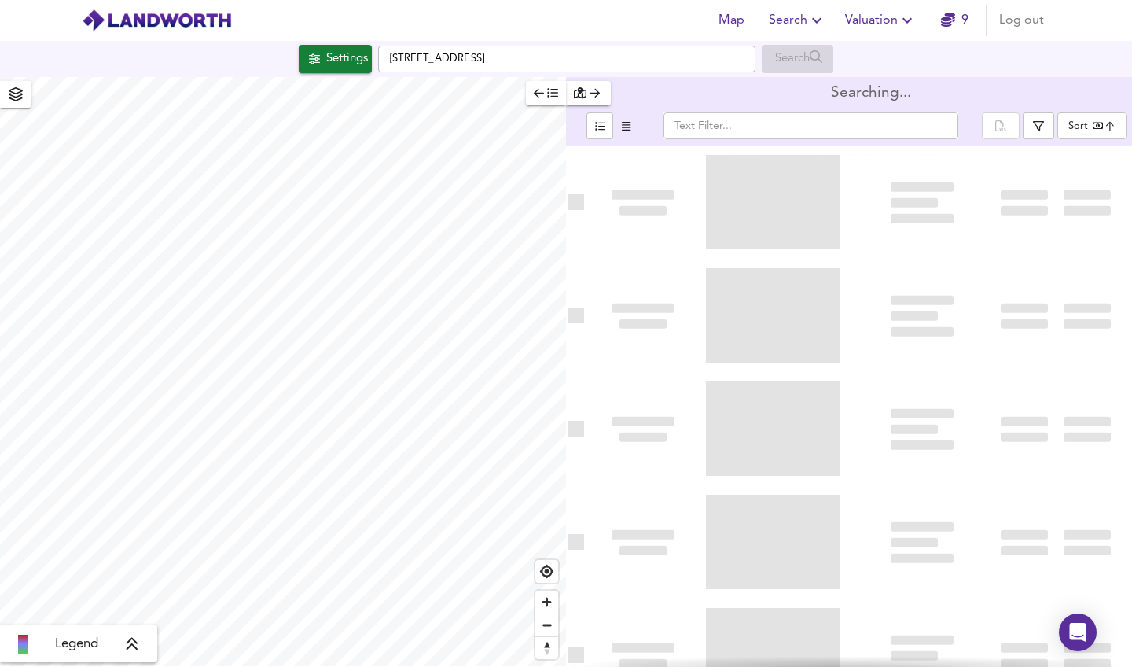
type input "bestdeal"
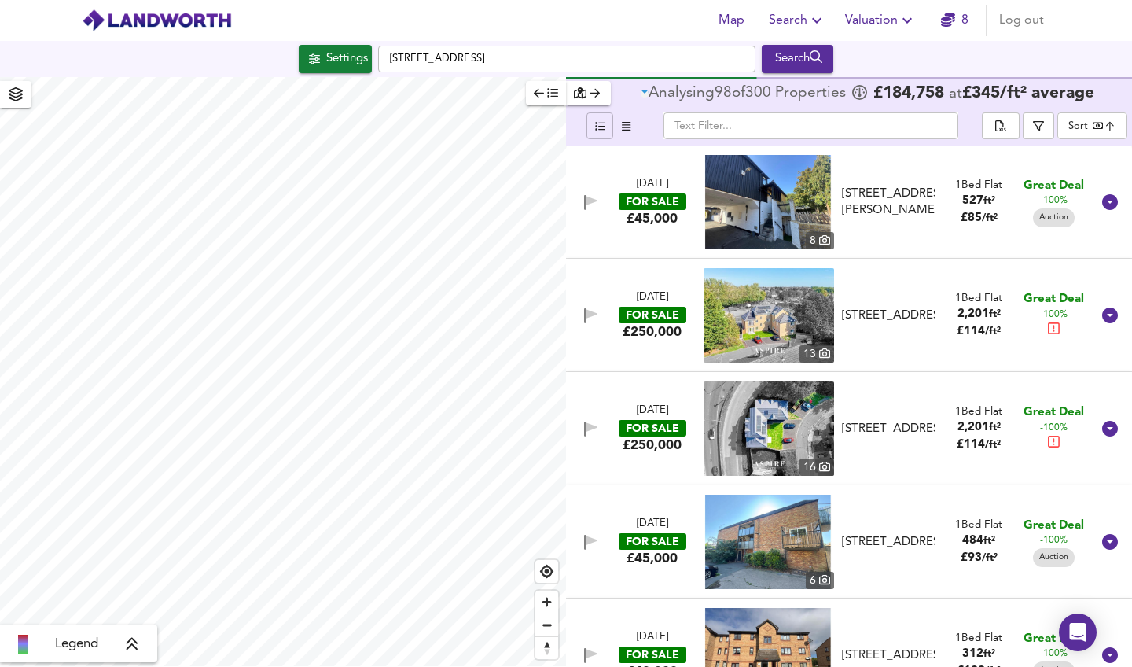
click at [598, 130] on icon "button" at bounding box center [600, 126] width 10 height 10
click at [542, 96] on icon "button" at bounding box center [539, 92] width 10 height 11
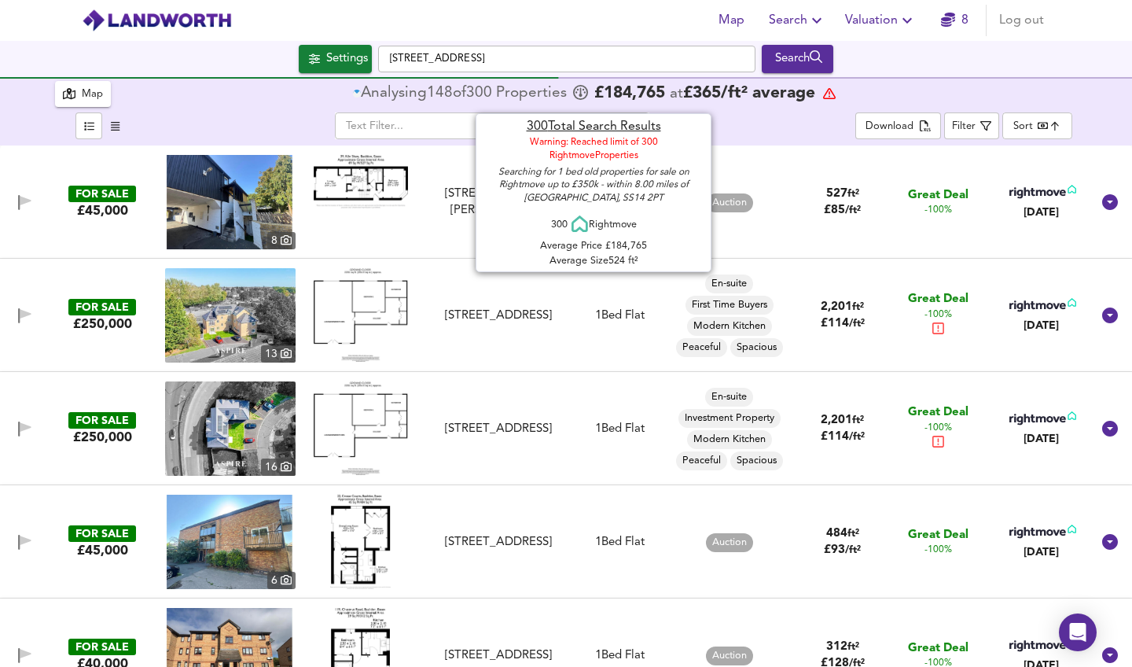
click at [539, 90] on div "Analysing 148 of 300 Propert ies" at bounding box center [462, 94] width 218 height 16
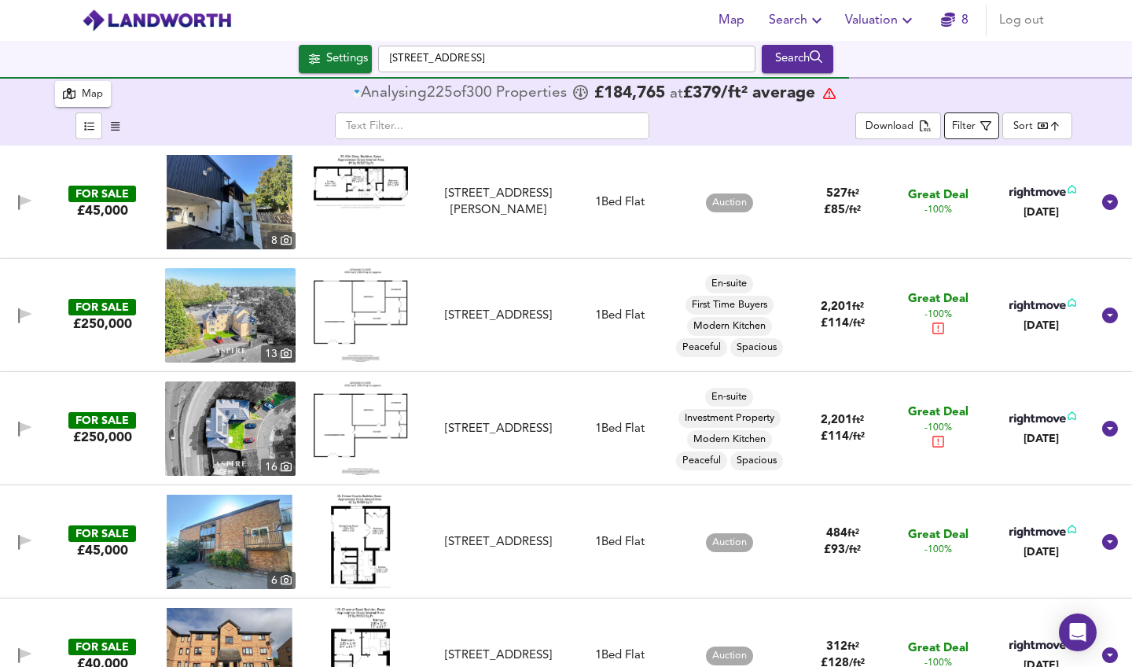
click at [985, 127] on icon "button" at bounding box center [985, 126] width 11 height 10
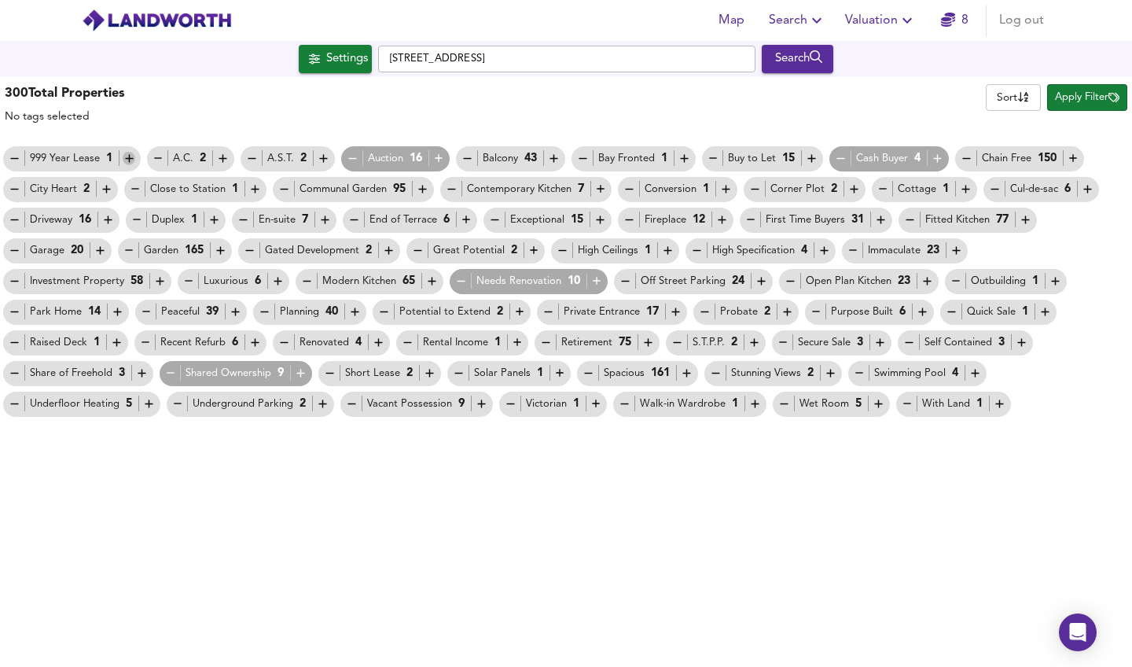
click at [129, 158] on icon "button" at bounding box center [129, 159] width 8 height 8
click at [154, 155] on icon "button" at bounding box center [158, 158] width 13 height 13
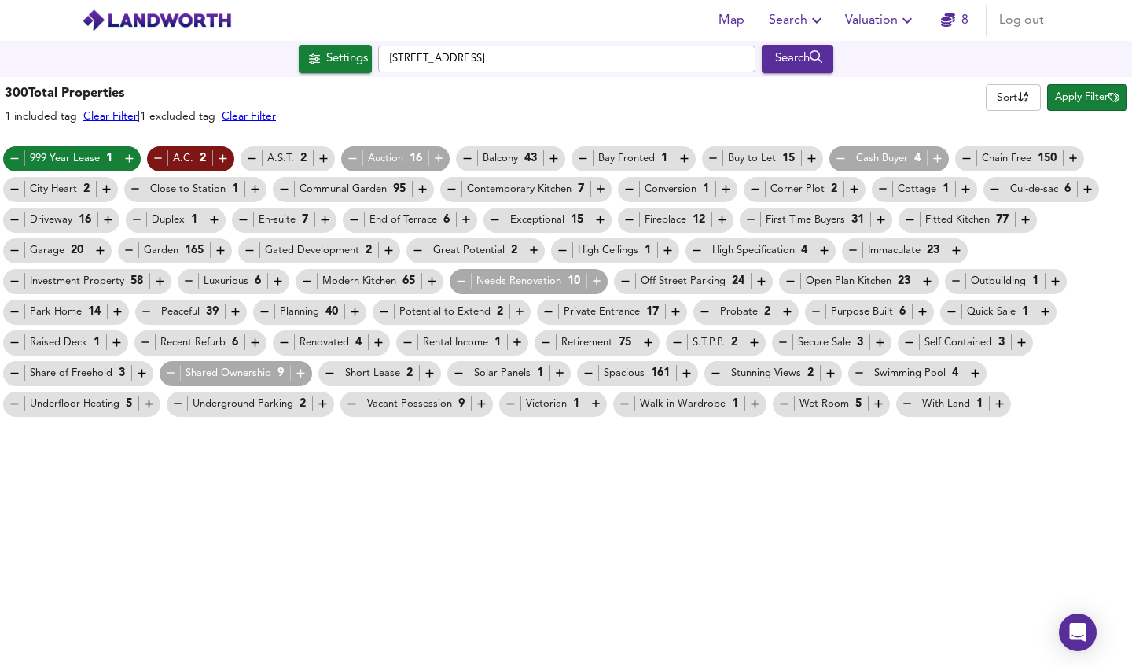
click at [248, 160] on icon "button" at bounding box center [251, 158] width 13 height 13
click at [358, 158] on icon "button" at bounding box center [352, 158] width 13 height 13
click at [685, 156] on icon "button" at bounding box center [684, 159] width 8 height 8
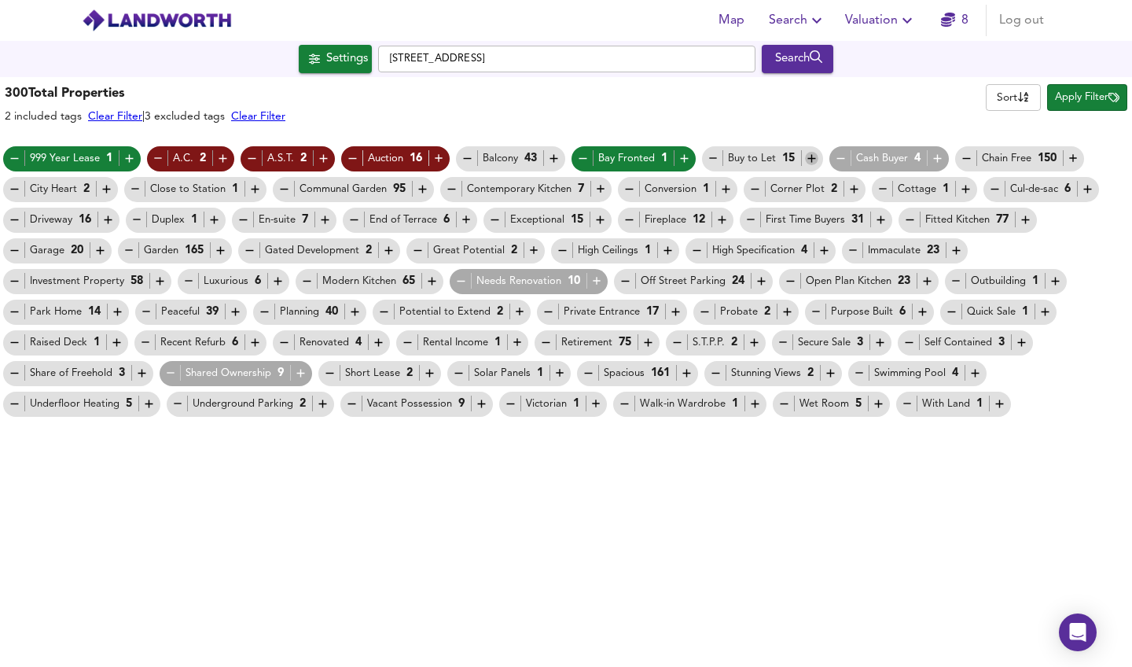
click at [814, 161] on icon "button" at bounding box center [811, 158] width 13 height 13
click at [938, 158] on icon "button" at bounding box center [937, 159] width 8 height 8
click at [1070, 157] on icon "button" at bounding box center [1073, 158] width 13 height 13
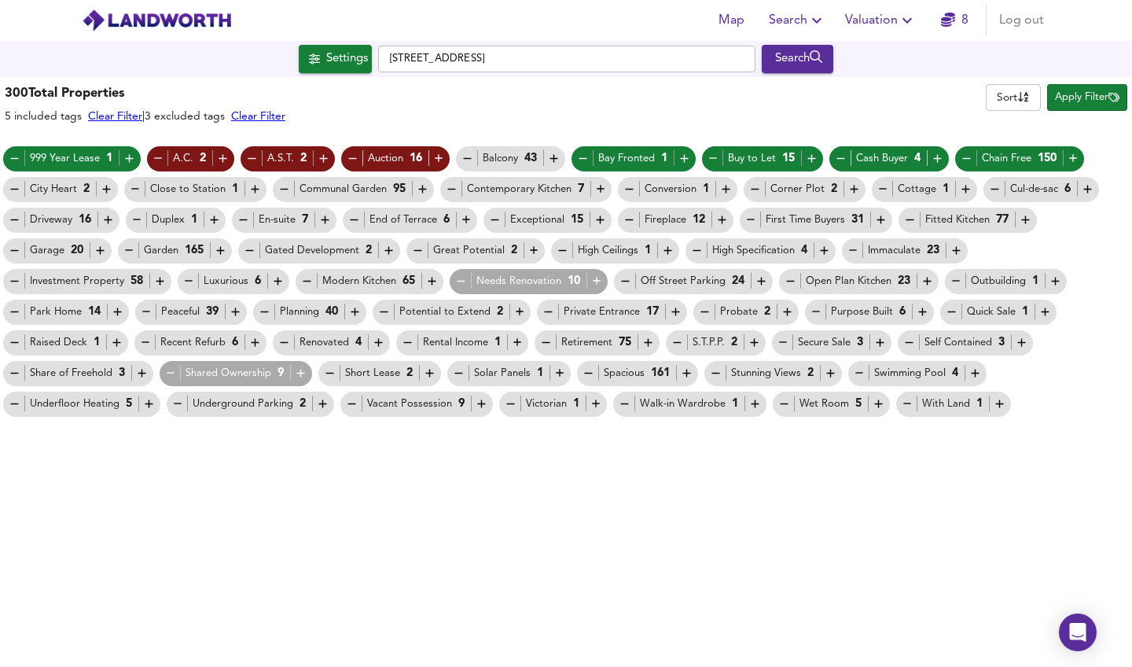
click at [465, 219] on icon "button" at bounding box center [466, 219] width 13 height 13
click at [494, 219] on icon "button" at bounding box center [494, 219] width 13 height 13
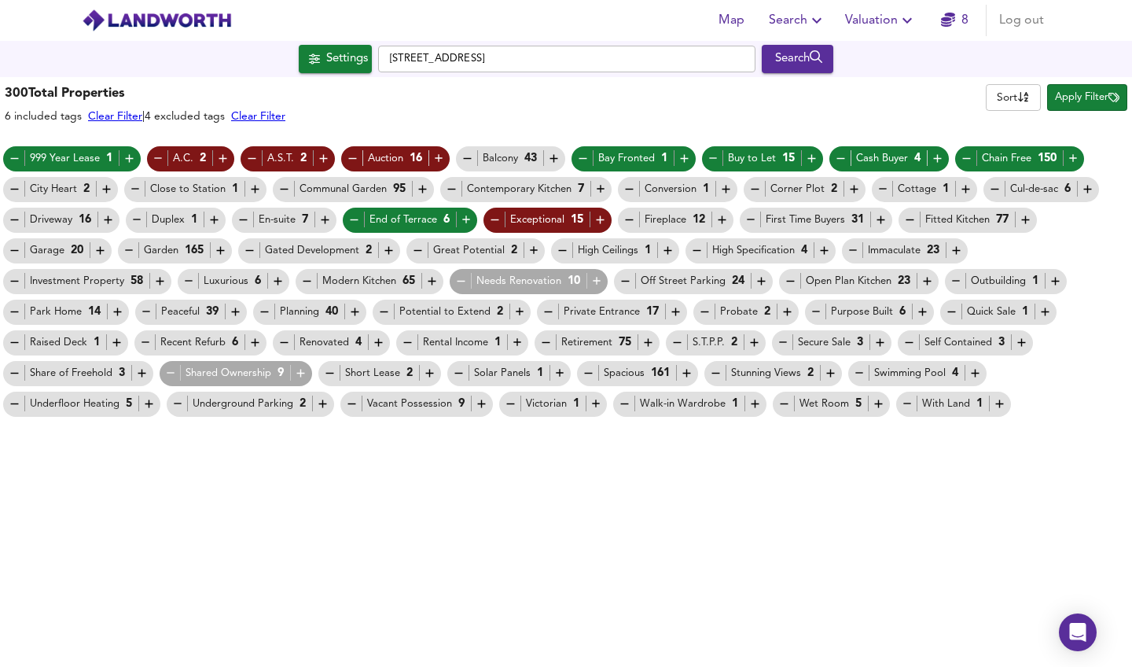
click at [754, 222] on icon "button" at bounding box center [750, 219] width 13 height 13
click at [247, 252] on icon "button" at bounding box center [249, 250] width 13 height 13
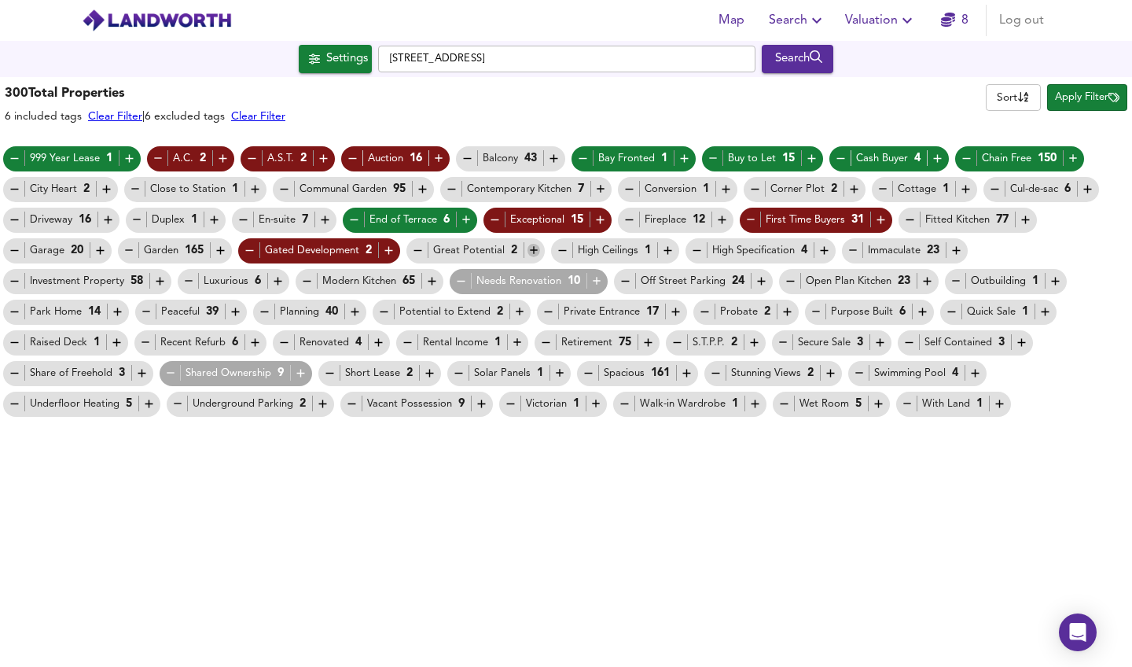
click at [531, 251] on icon "button" at bounding box center [534, 251] width 8 height 8
click at [669, 252] on icon "button" at bounding box center [667, 250] width 13 height 13
click at [825, 250] on icon "button" at bounding box center [824, 250] width 13 height 13
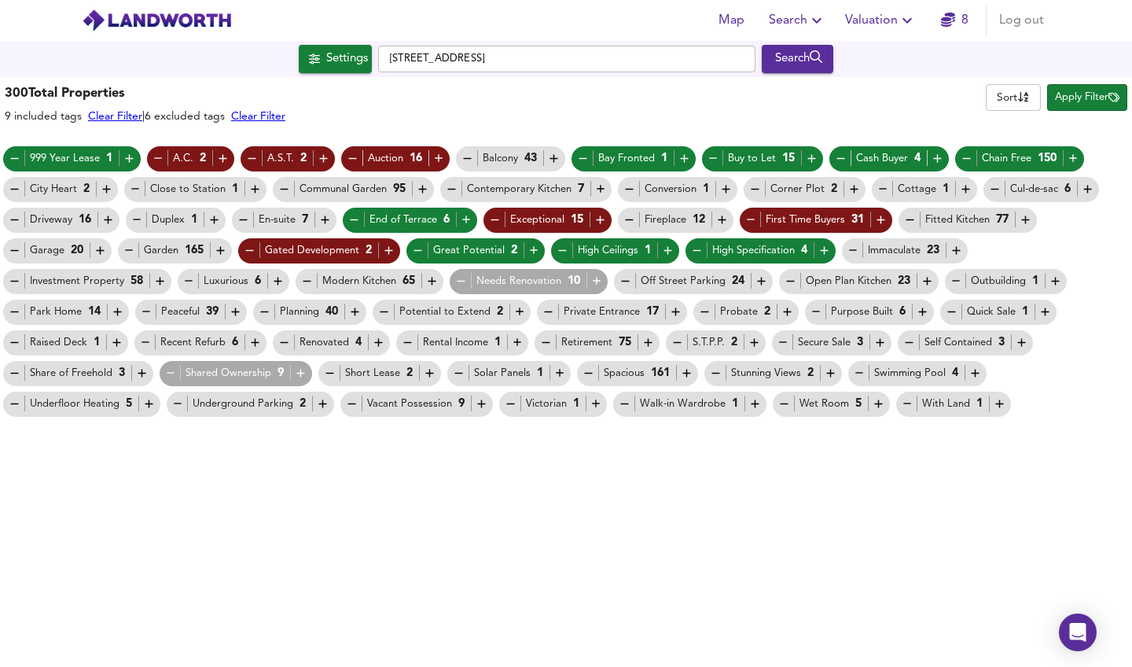
click at [851, 248] on icon "button" at bounding box center [853, 250] width 13 height 13
click at [784, 285] on icon "button" at bounding box center [790, 280] width 13 height 13
click at [624, 281] on icon "button" at bounding box center [625, 280] width 13 height 13
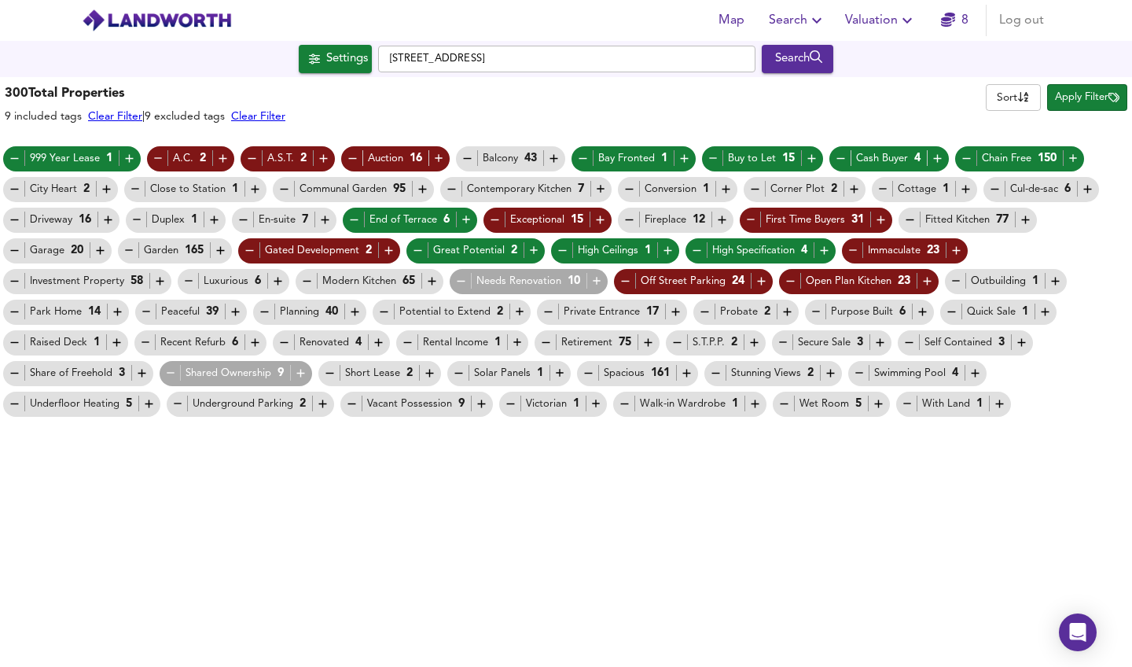
click at [590, 283] on icon "button" at bounding box center [596, 280] width 13 height 13
click at [303, 277] on icon "button" at bounding box center [306, 280] width 13 height 13
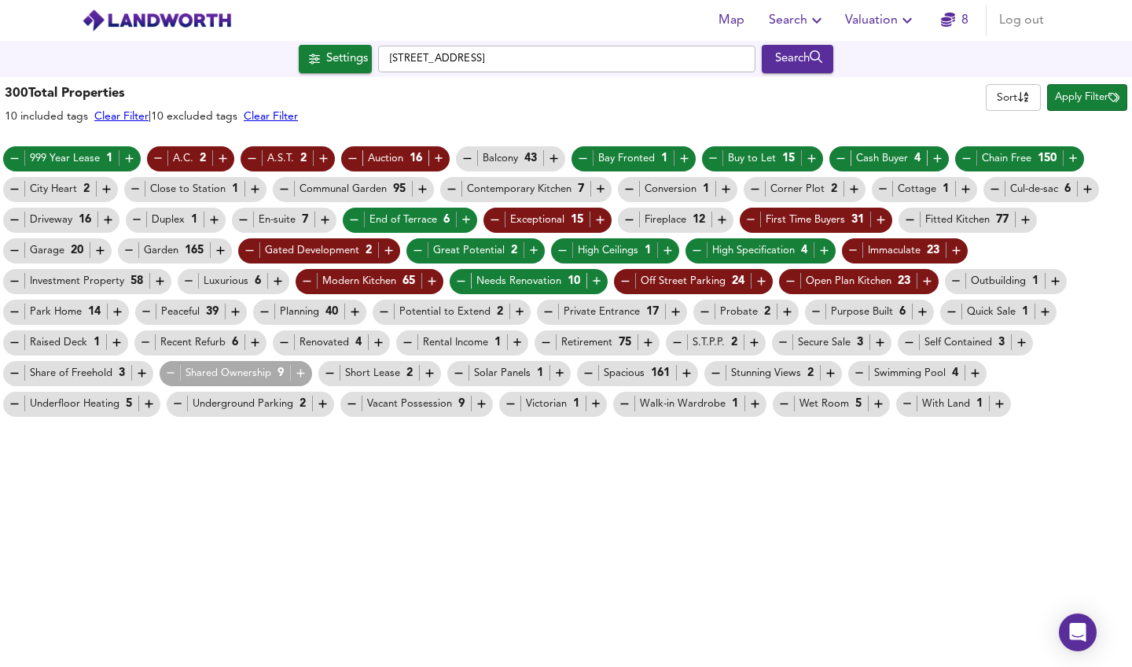
click at [188, 281] on icon "button" at bounding box center [188, 280] width 13 height 13
click at [157, 283] on icon "button" at bounding box center [159, 280] width 13 height 13
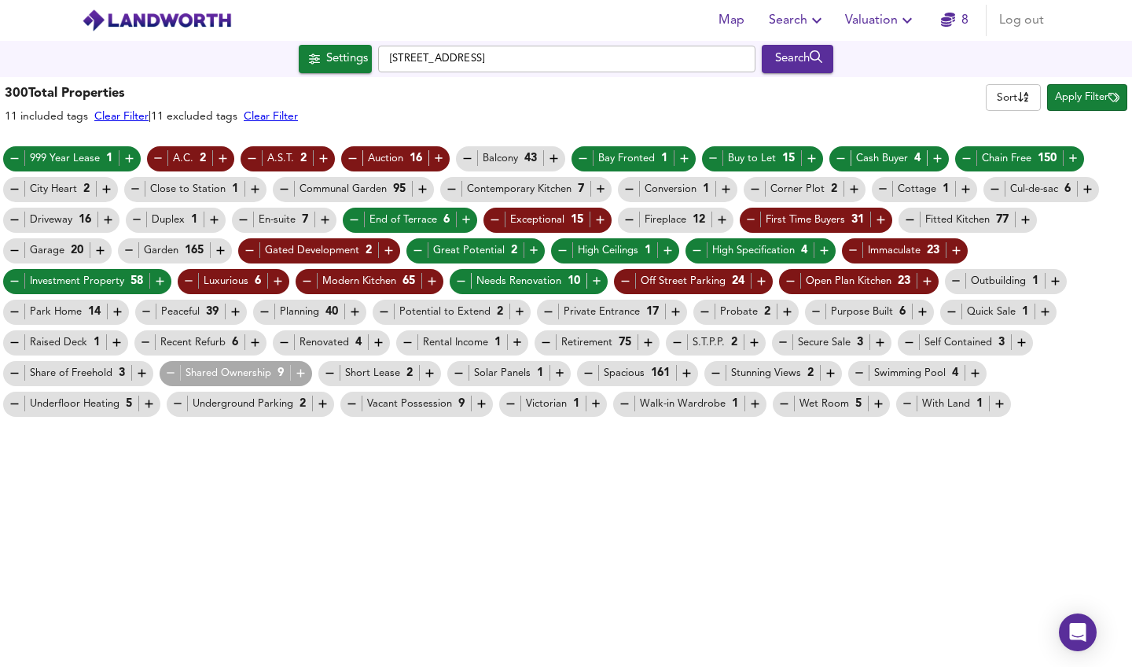
click at [11, 311] on icon "button" at bounding box center [14, 311] width 13 height 13
click at [137, 311] on span "Peaceful 39" at bounding box center [191, 311] width 112 height 17
click at [146, 311] on icon "button" at bounding box center [146, 311] width 13 height 13
click at [361, 311] on icon "button" at bounding box center [354, 311] width 13 height 13
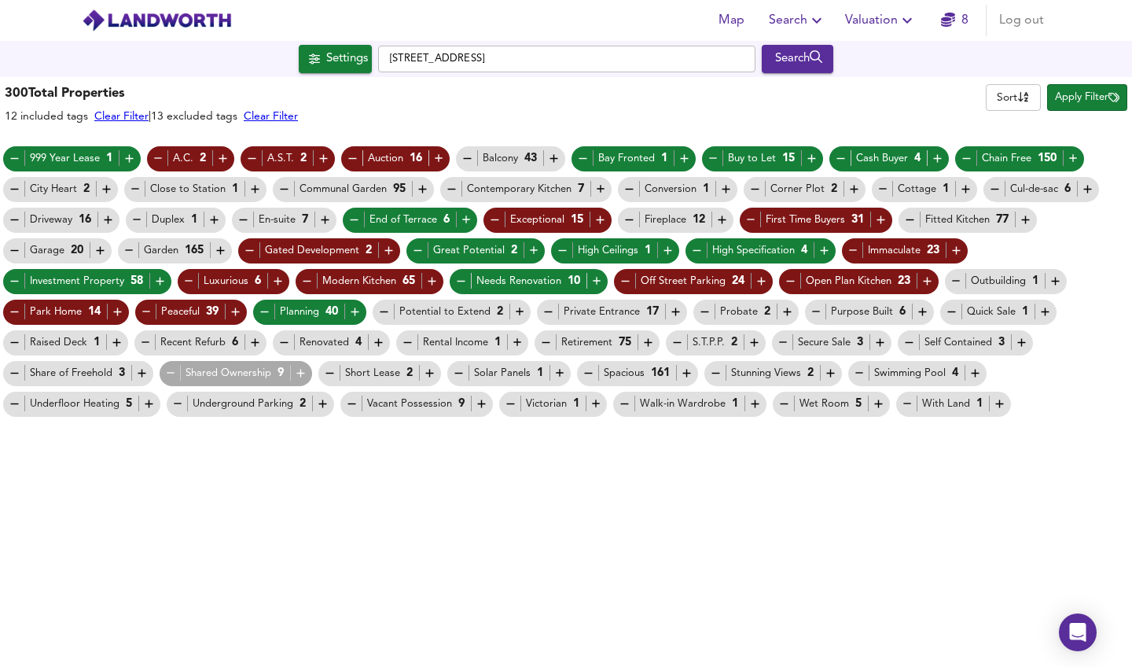
click at [515, 314] on icon "button" at bounding box center [519, 311] width 13 height 13
click at [785, 309] on icon "button" at bounding box center [787, 311] width 13 height 13
click at [1038, 309] on icon "button" at bounding box center [1044, 311] width 13 height 13
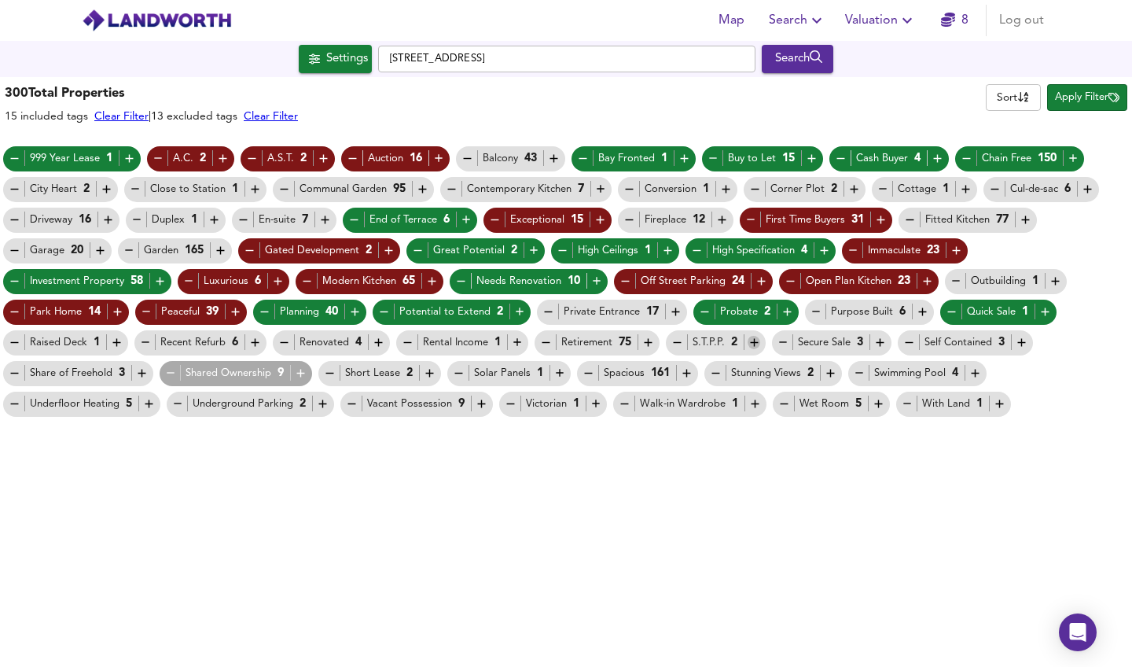
click at [754, 343] on icon "button" at bounding box center [754, 343] width 8 height 8
click at [544, 339] on icon "button" at bounding box center [545, 342] width 13 height 13
click at [282, 340] on icon "button" at bounding box center [283, 342] width 13 height 13
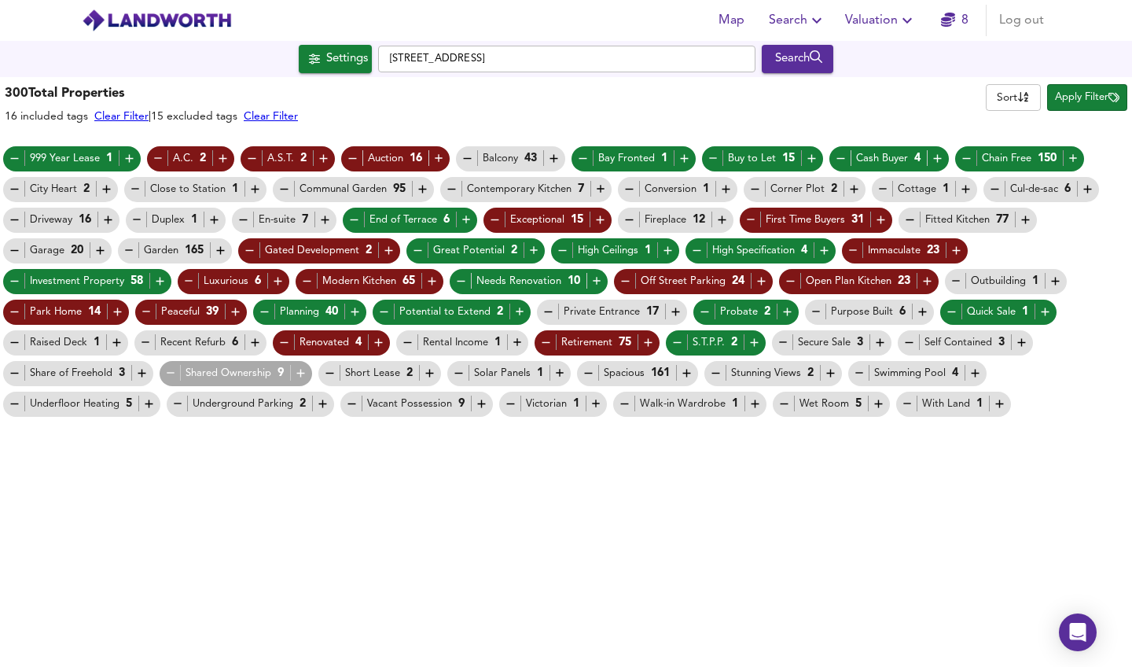
click at [141, 340] on icon "button" at bounding box center [145, 342] width 13 height 13
click at [326, 373] on icon "button" at bounding box center [330, 373] width 8 height 1
click at [452, 371] on icon "button" at bounding box center [458, 372] width 13 height 13
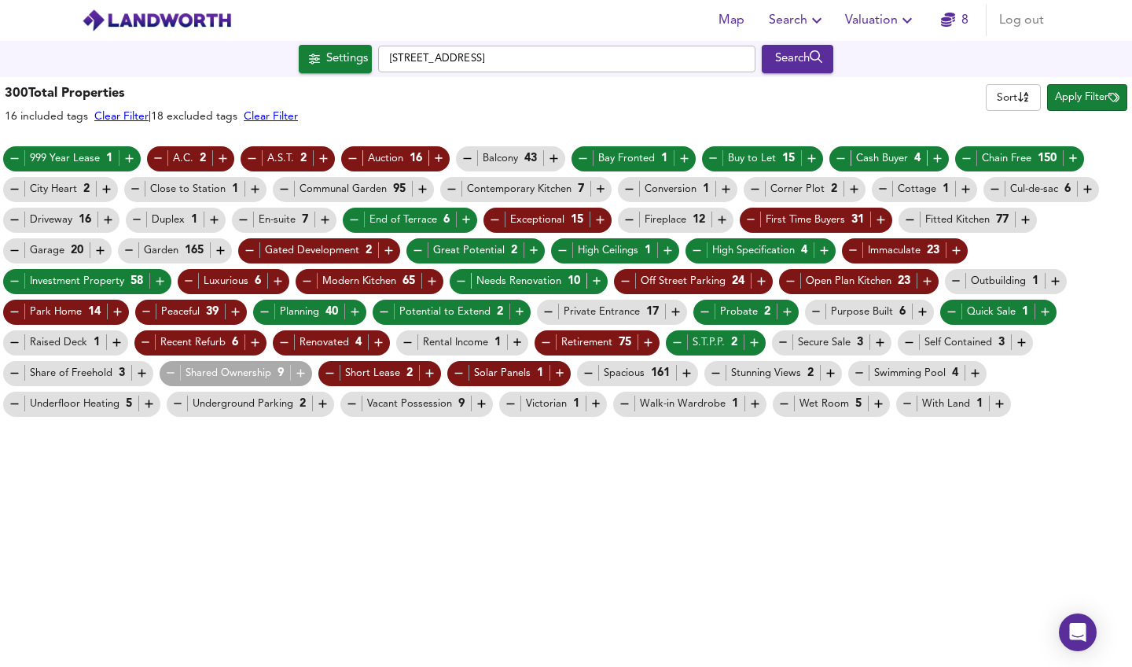
click at [680, 373] on icon "button" at bounding box center [686, 372] width 13 height 13
click at [853, 374] on icon "button" at bounding box center [859, 372] width 13 height 13
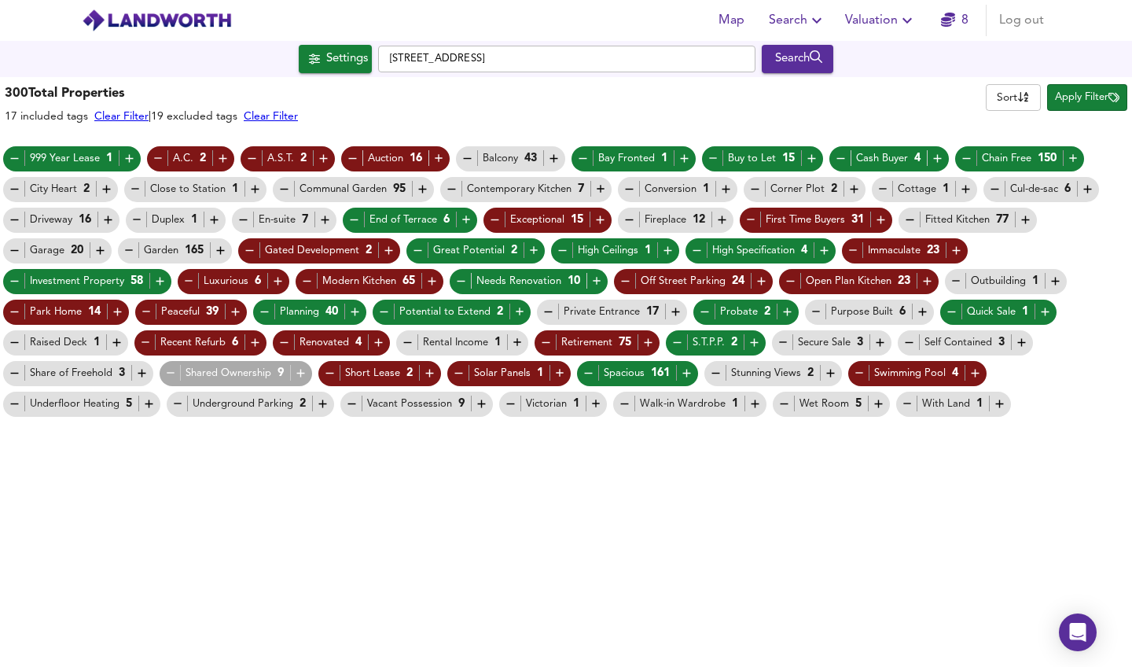
click at [903, 404] on icon "button" at bounding box center [907, 403] width 8 height 1
click at [996, 404] on icon "button" at bounding box center [1000, 404] width 8 height 8
click at [941, 403] on div "With Land 1" at bounding box center [954, 403] width 106 height 17
click at [901, 403] on icon "button" at bounding box center [907, 403] width 13 height 13
click at [996, 403] on icon "button" at bounding box center [1000, 404] width 8 height 8
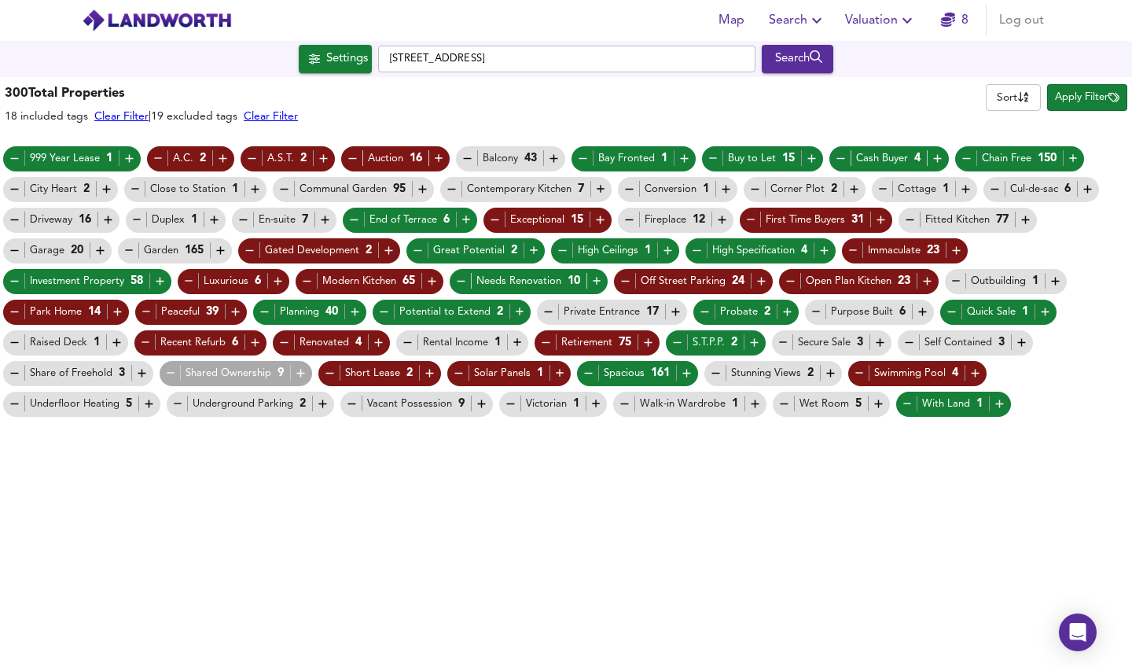
click at [592, 403] on icon "button" at bounding box center [596, 404] width 8 height 8
click at [477, 405] on icon "button" at bounding box center [481, 403] width 13 height 13
click at [1100, 101] on span "Apply Filter" at bounding box center [1087, 98] width 64 height 18
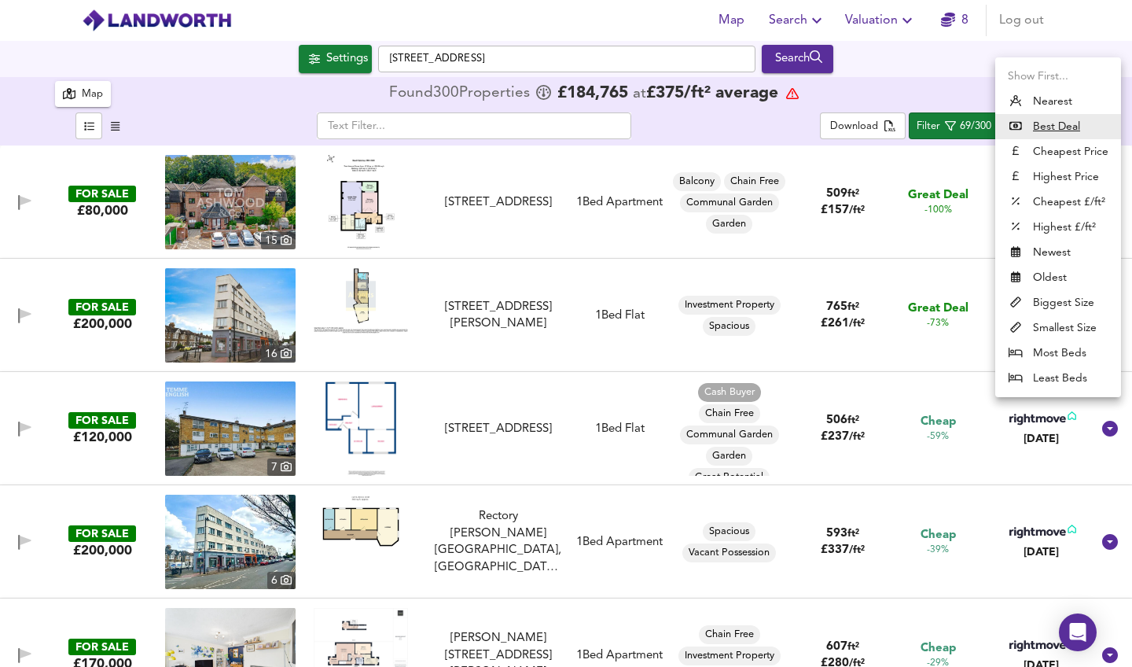
click at [1043, 125] on body "Map Search Valuation 8 Log out Settings Curling Tye, SS14 2PT Search 300 Result…" at bounding box center [566, 333] width 1132 height 667
click at [929, 81] on div at bounding box center [566, 333] width 1132 height 667
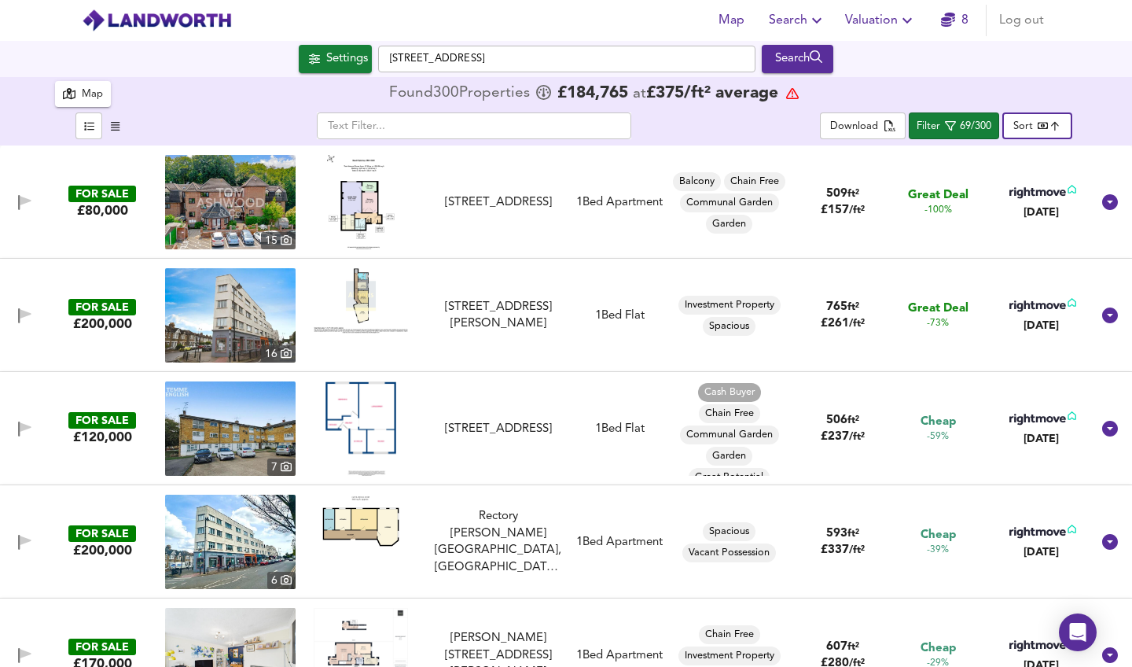
click at [362, 296] on img at bounding box center [361, 300] width 94 height 65
click at [262, 314] on img at bounding box center [230, 315] width 130 height 94
click at [351, 409] on img at bounding box center [360, 428] width 71 height 94
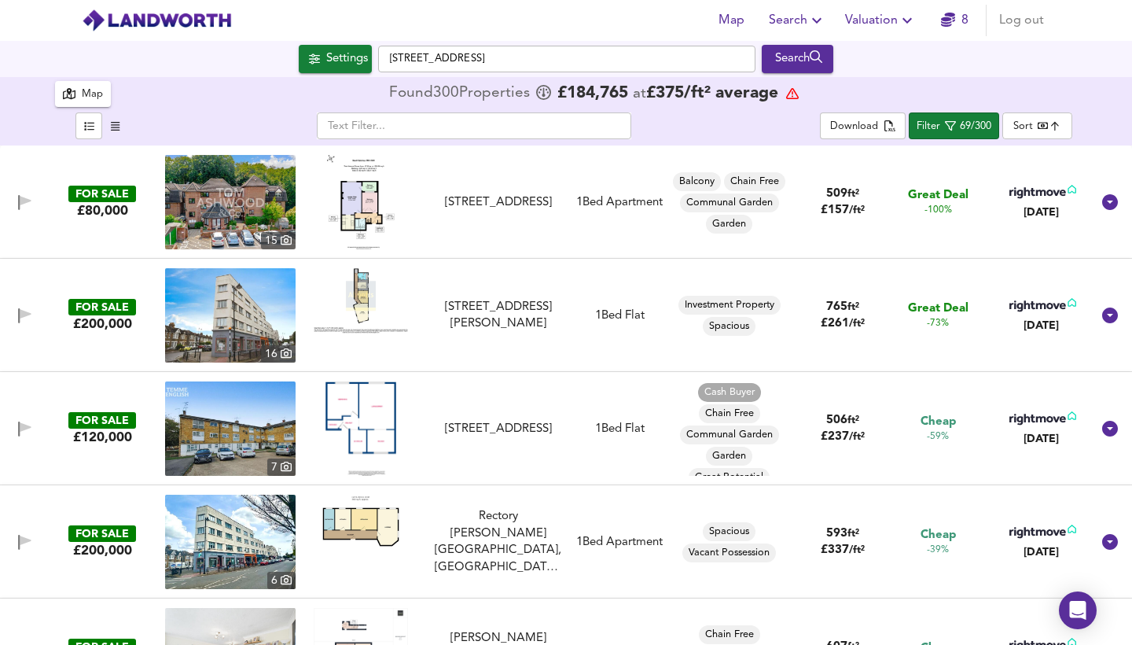
click at [366, 401] on img at bounding box center [360, 428] width 71 height 94
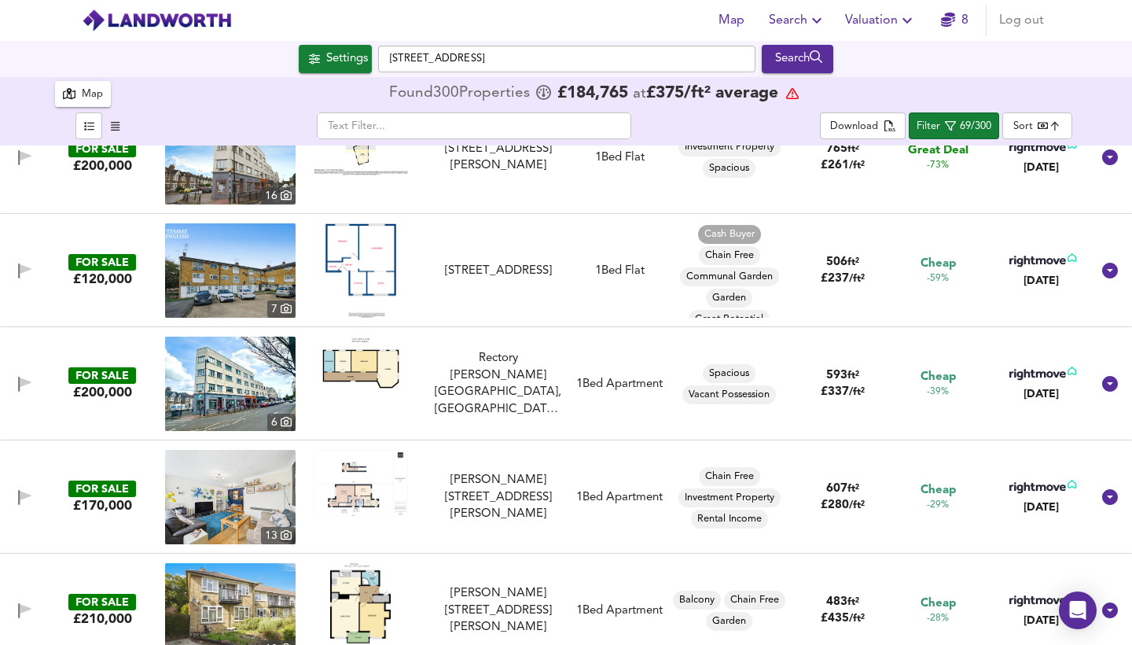
scroll to position [160, 0]
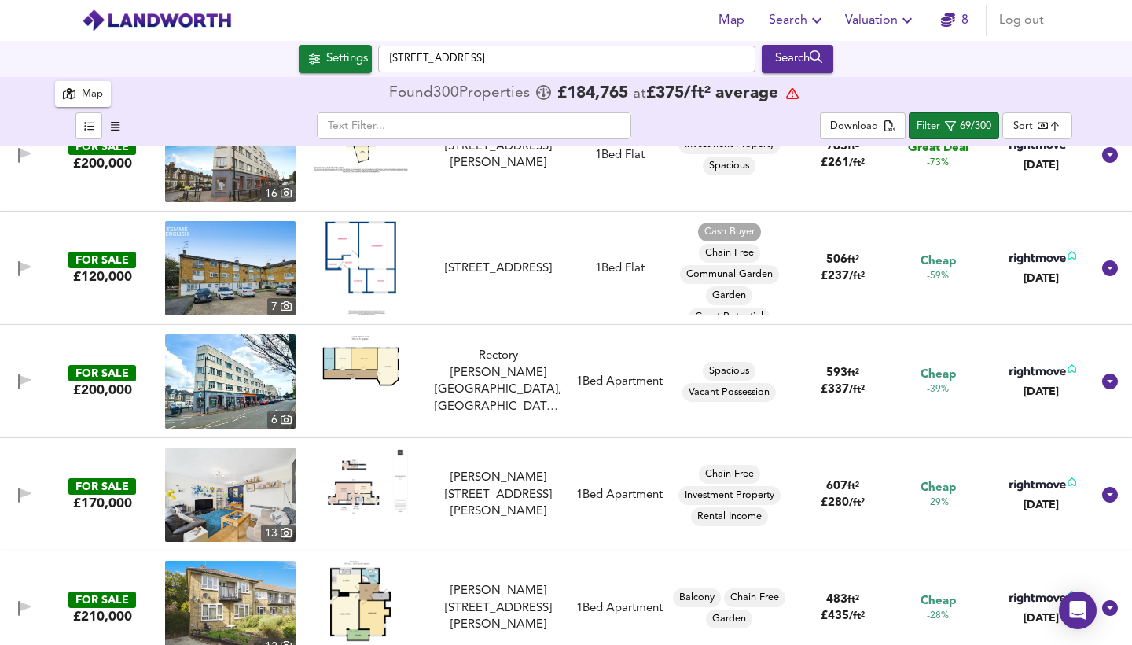
click at [379, 369] on img at bounding box center [361, 363] width 94 height 58
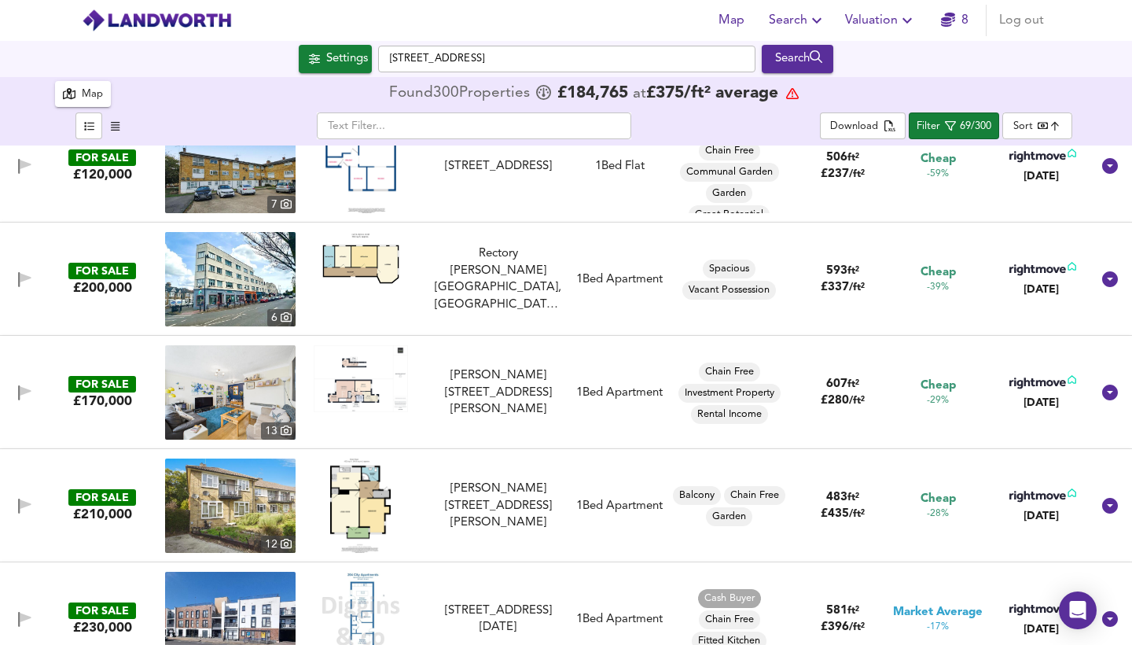
scroll to position [264, 0]
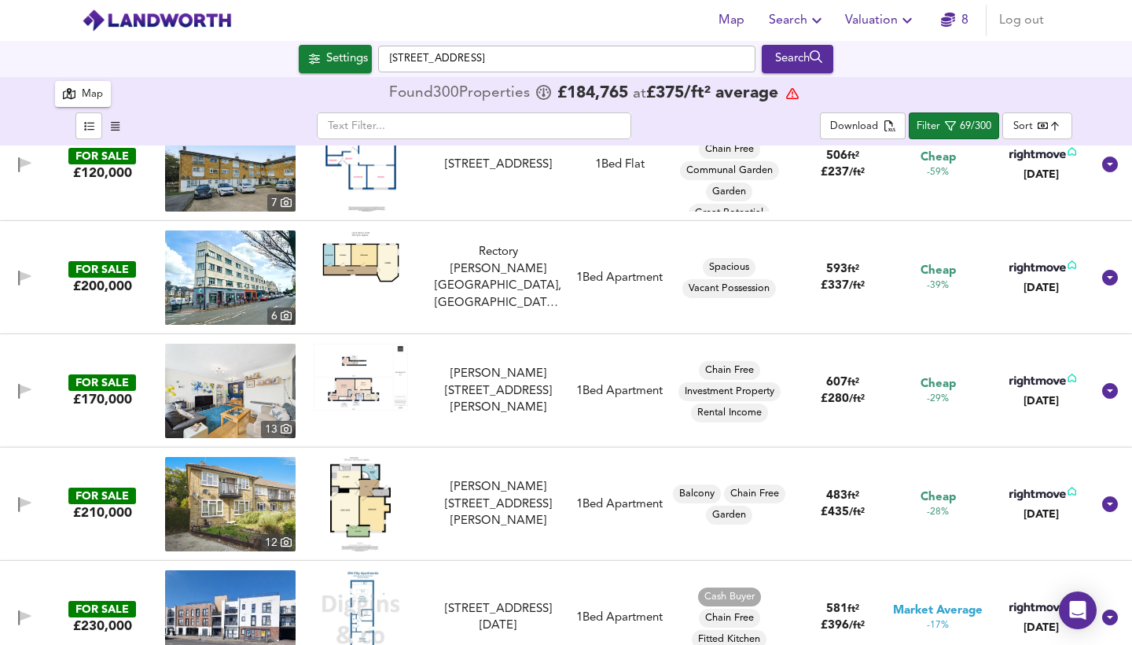
click at [354, 382] on img at bounding box center [361, 377] width 94 height 67
click at [214, 381] on img at bounding box center [230, 391] width 130 height 94
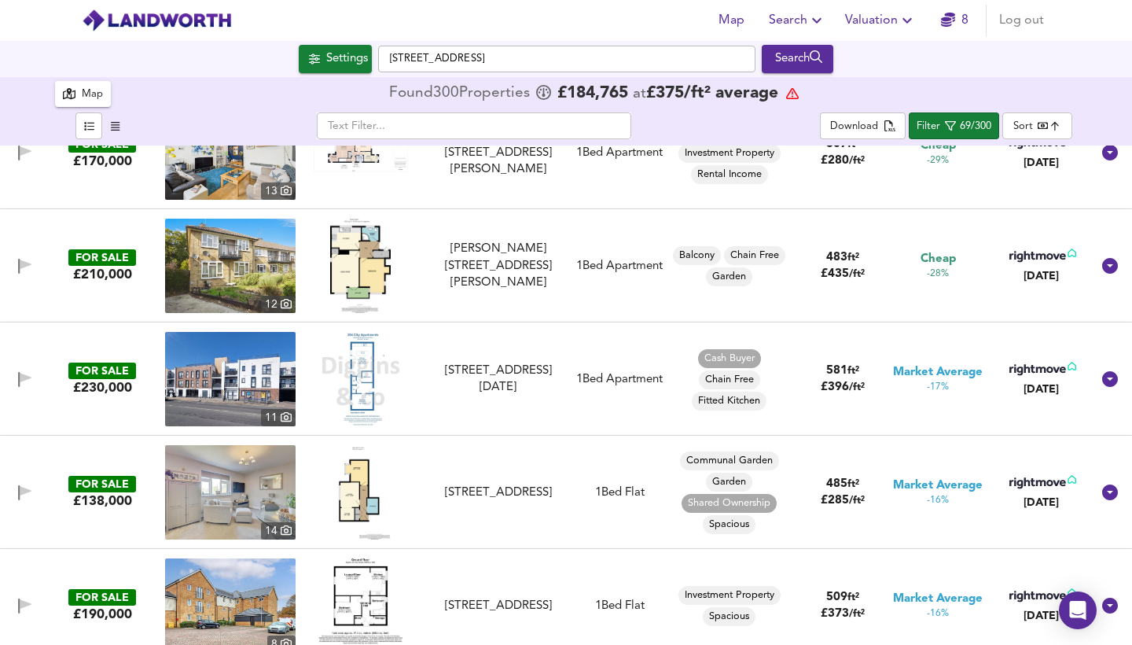
scroll to position [505, 0]
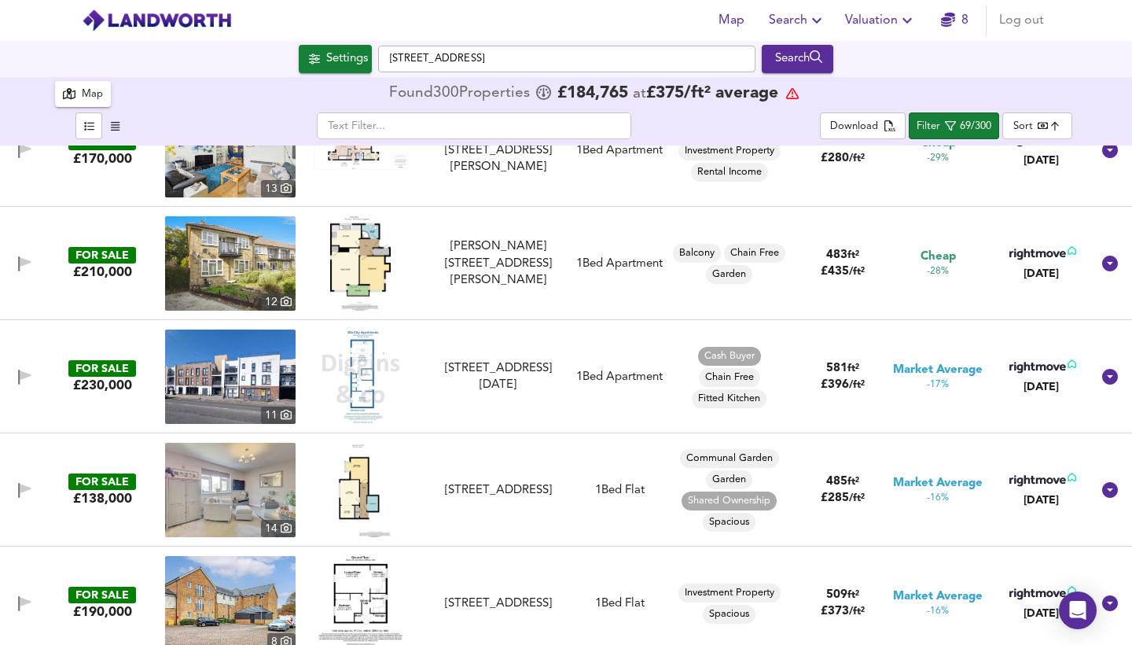
click at [361, 385] on img at bounding box center [361, 376] width 79 height 94
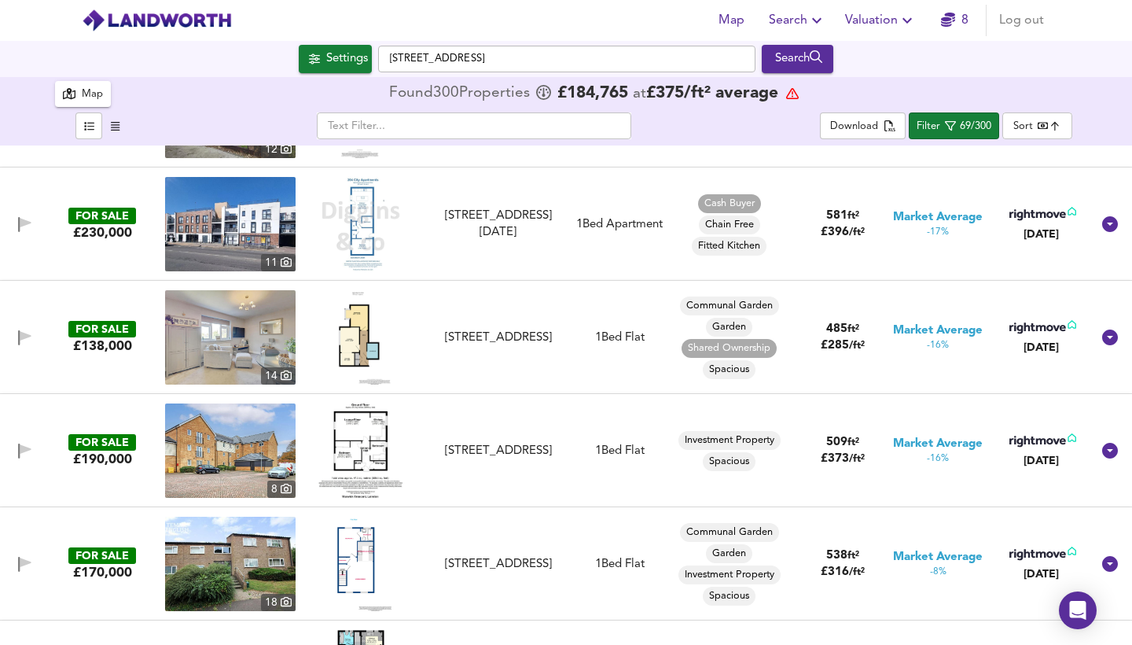
scroll to position [658, 0]
click at [362, 442] on img at bounding box center [360, 449] width 84 height 94
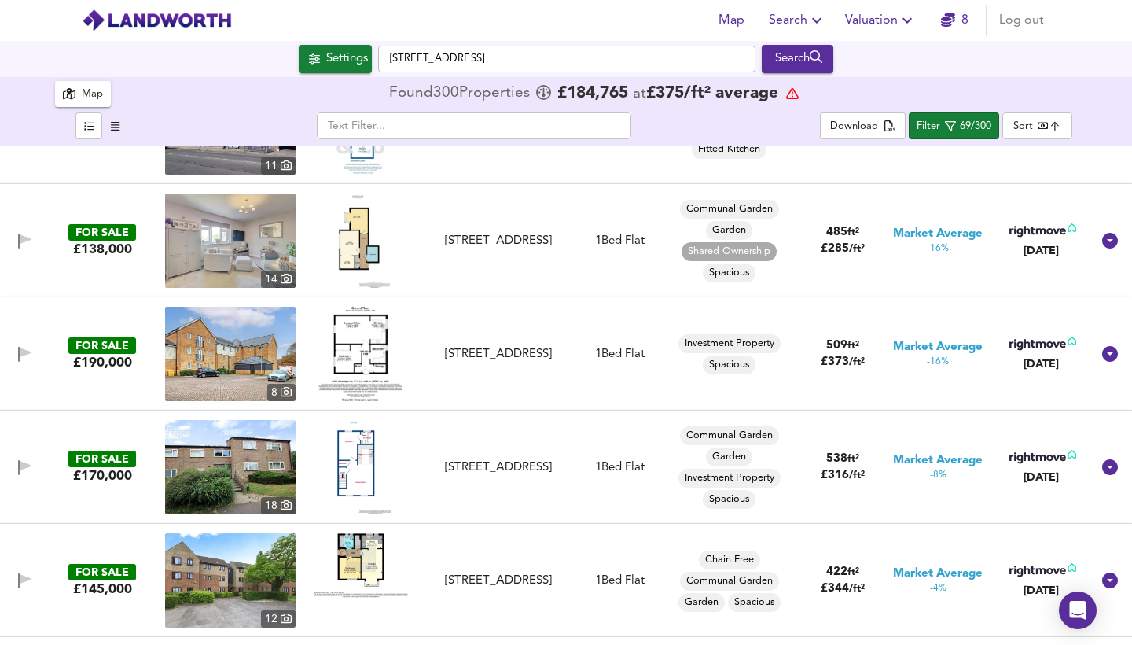
scroll to position [755, 0]
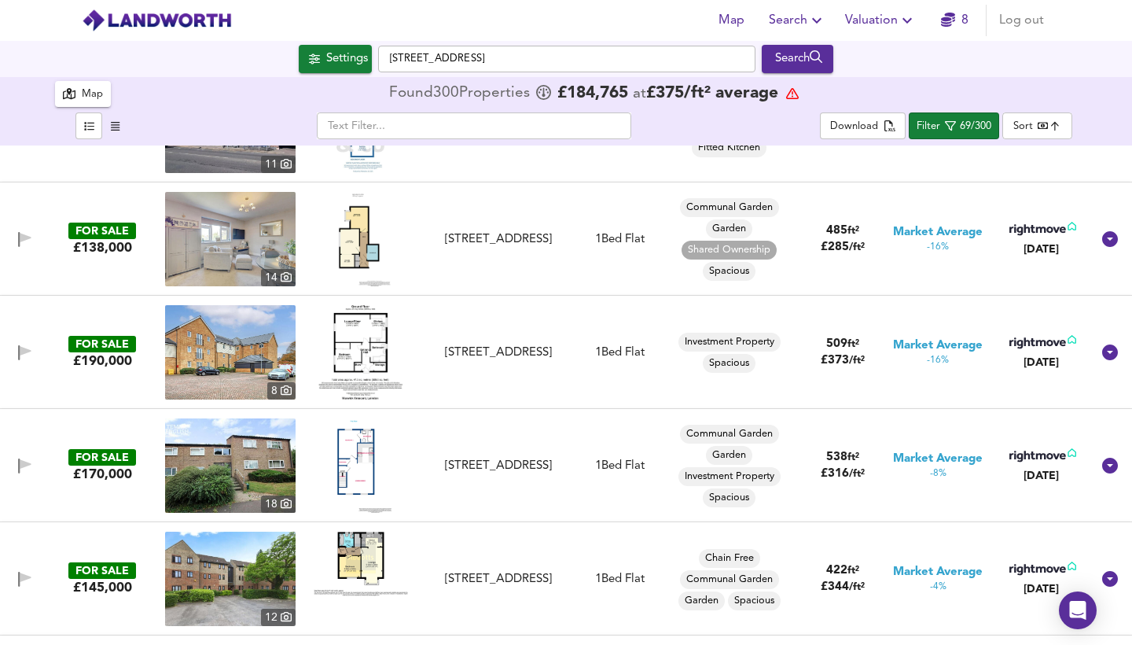
click at [351, 471] on img at bounding box center [361, 465] width 68 height 94
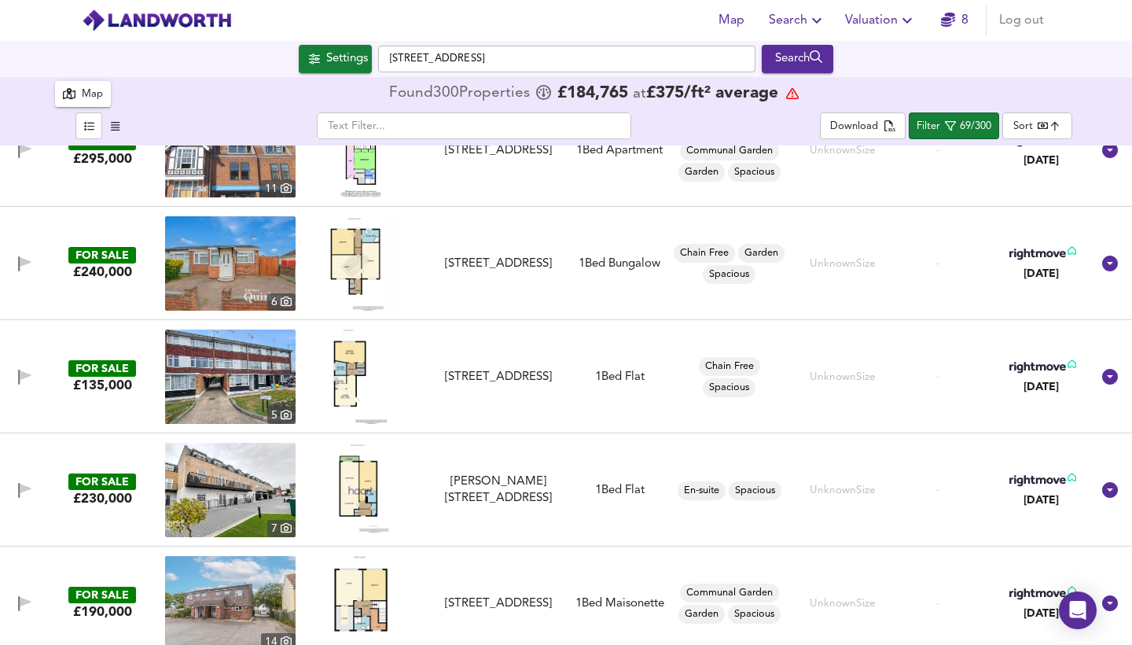
scroll to position [4241, 0]
click at [344, 362] on img at bounding box center [360, 376] width 54 height 94
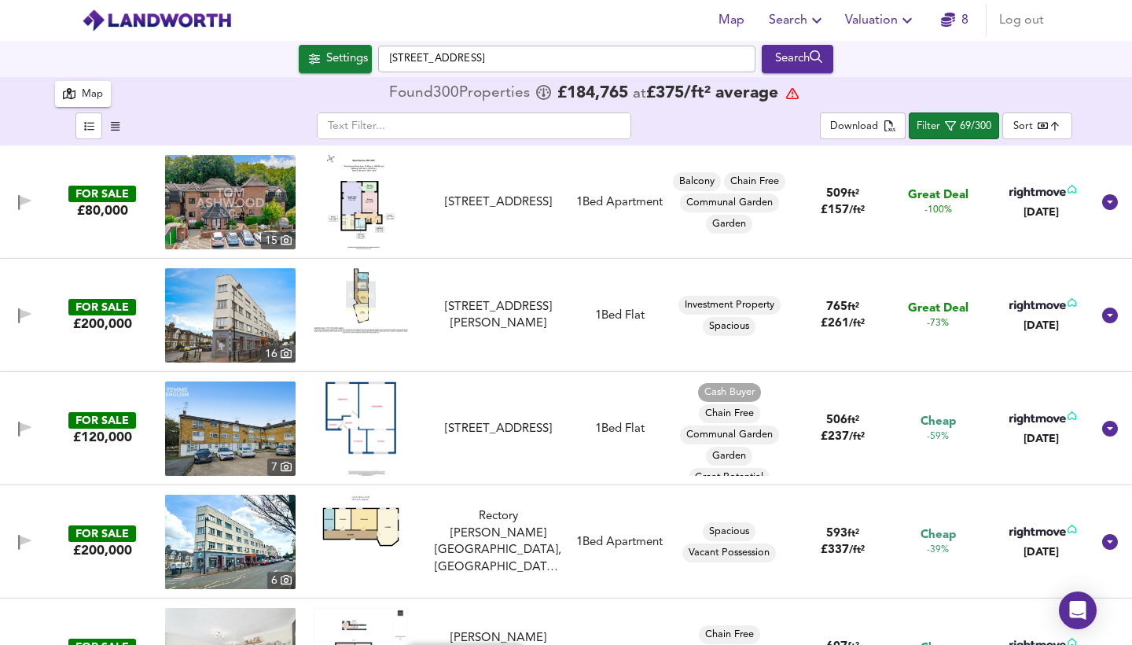
scroll to position [0, 0]
click at [375, 215] on img at bounding box center [361, 202] width 68 height 94
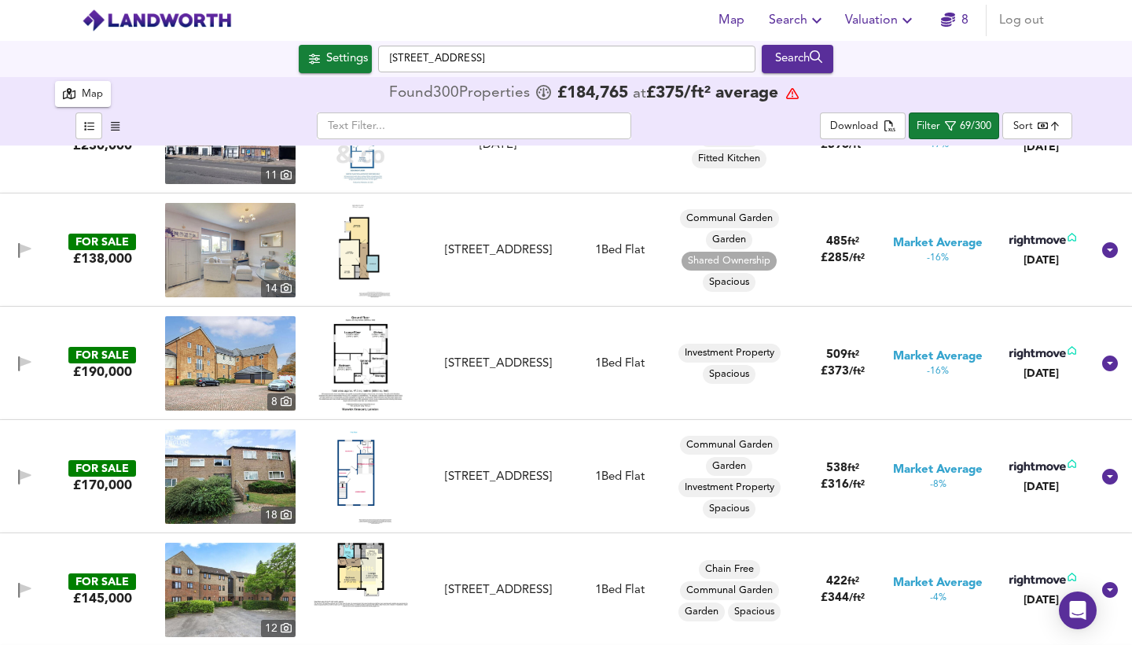
scroll to position [746, 0]
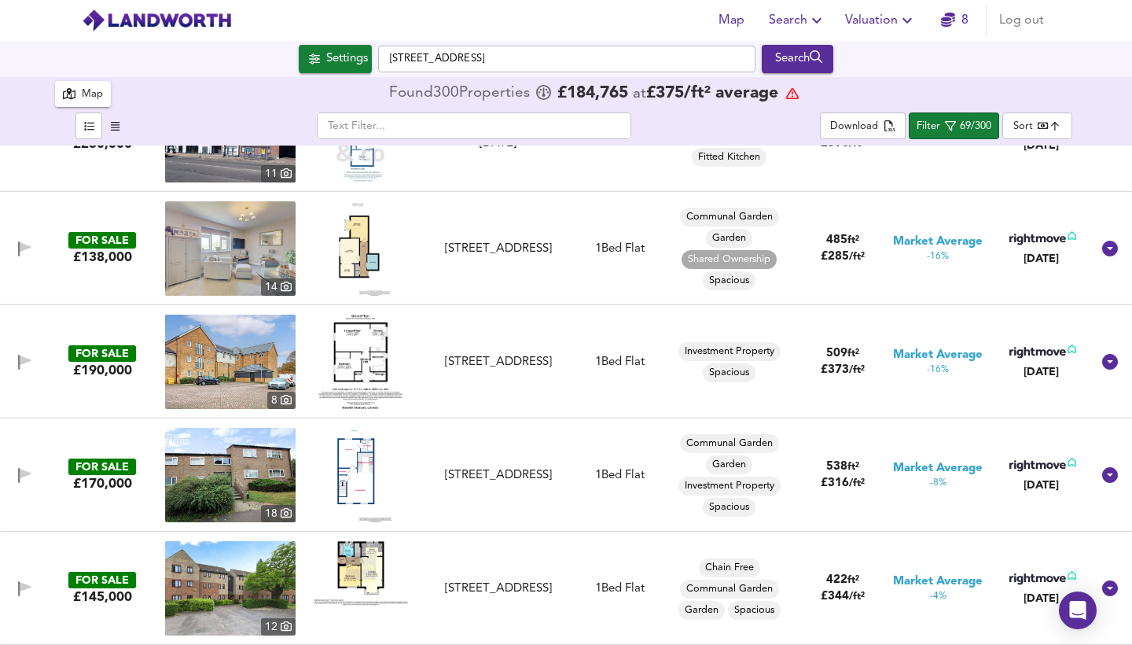
click at [367, 347] on img at bounding box center [360, 361] width 84 height 94
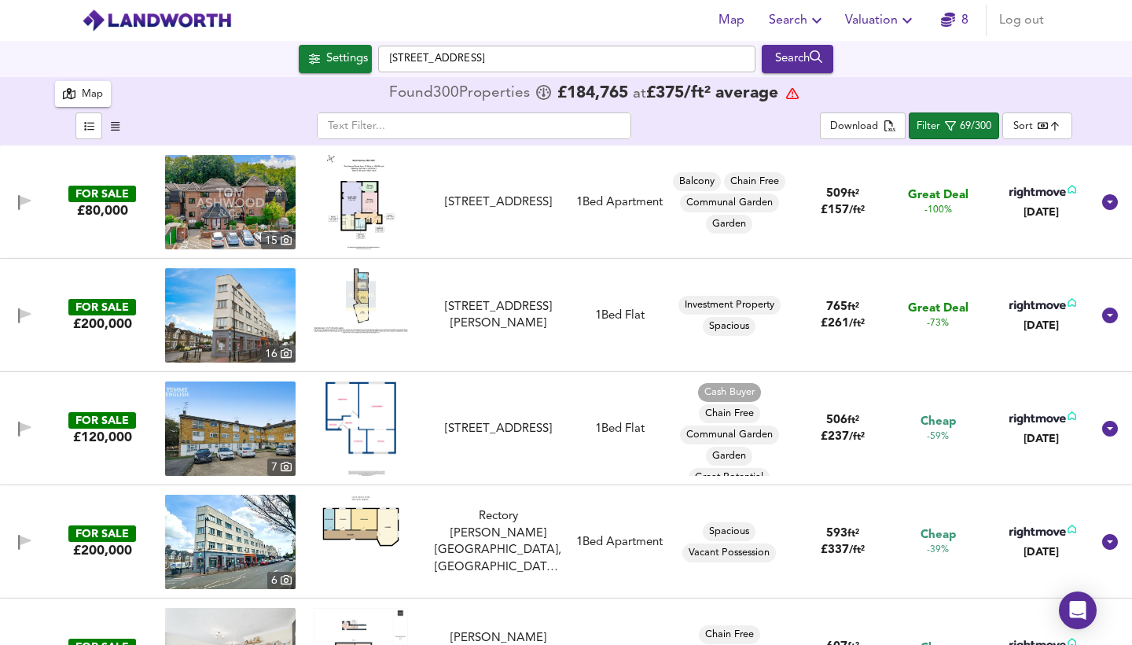
scroll to position [0, 0]
click at [351, 63] on div "Settings" at bounding box center [347, 59] width 42 height 20
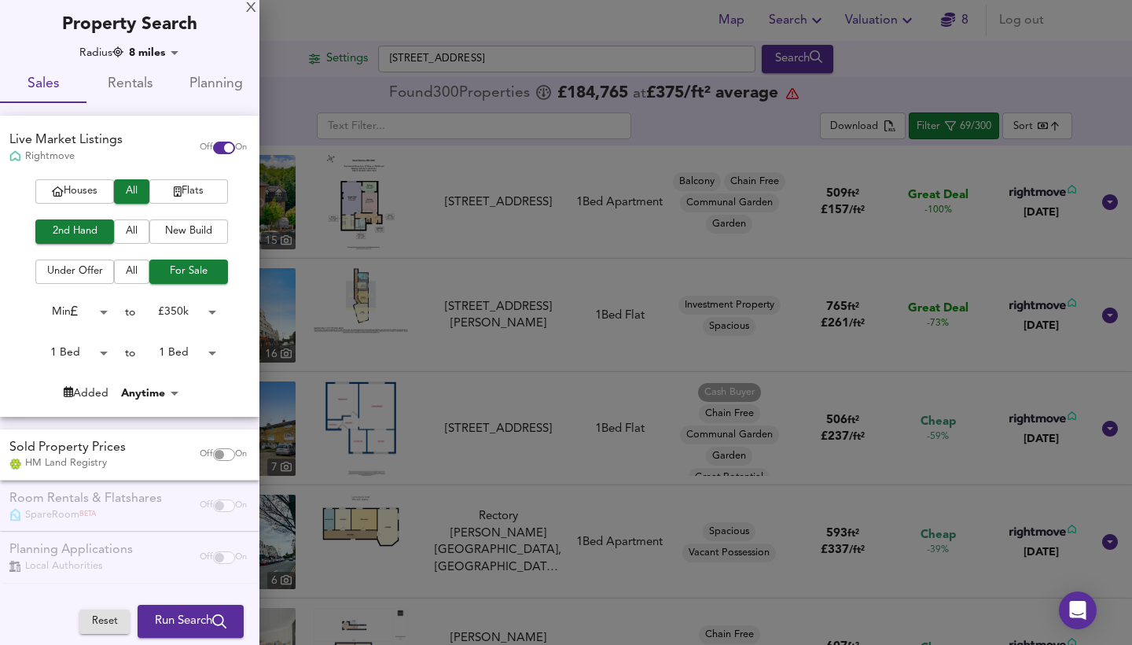
click at [211, 90] on span "Planning" at bounding box center [216, 84] width 68 height 24
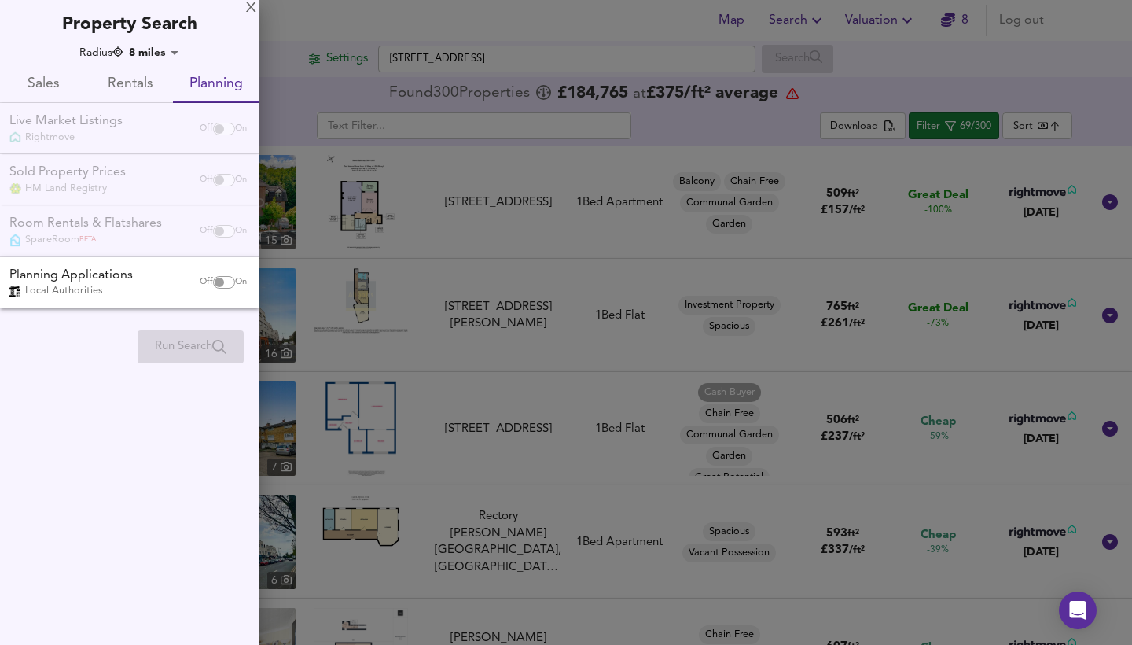
checkbox input "false"
click at [35, 90] on span "Sales" at bounding box center [43, 84] width 68 height 24
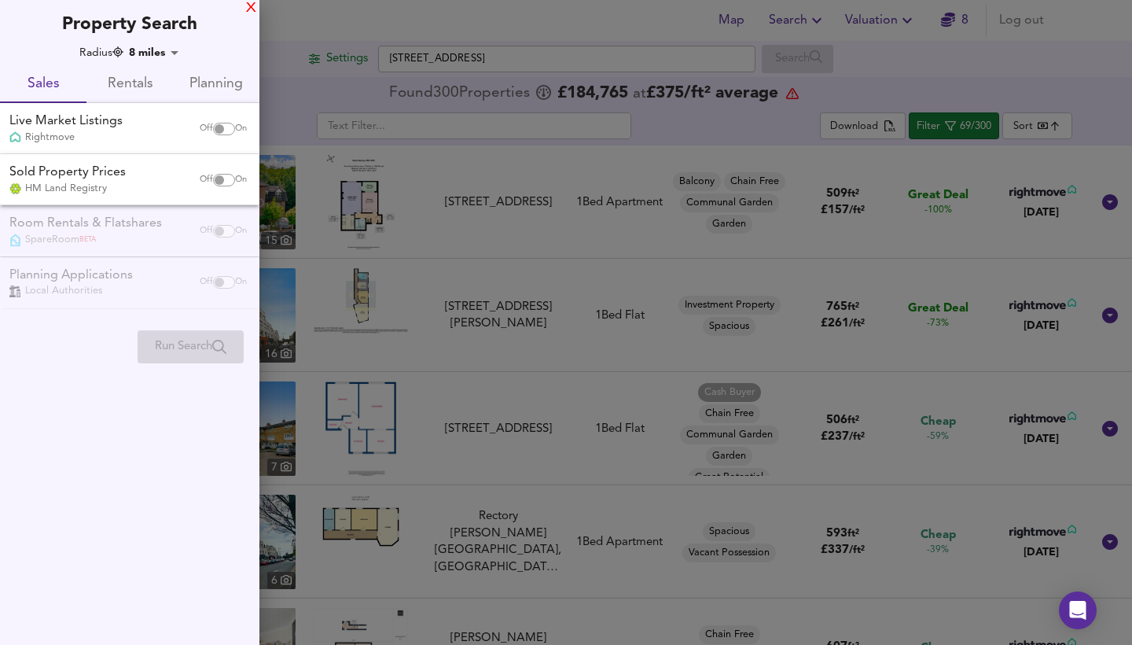
click at [247, 9] on div "X" at bounding box center [251, 8] width 10 height 11
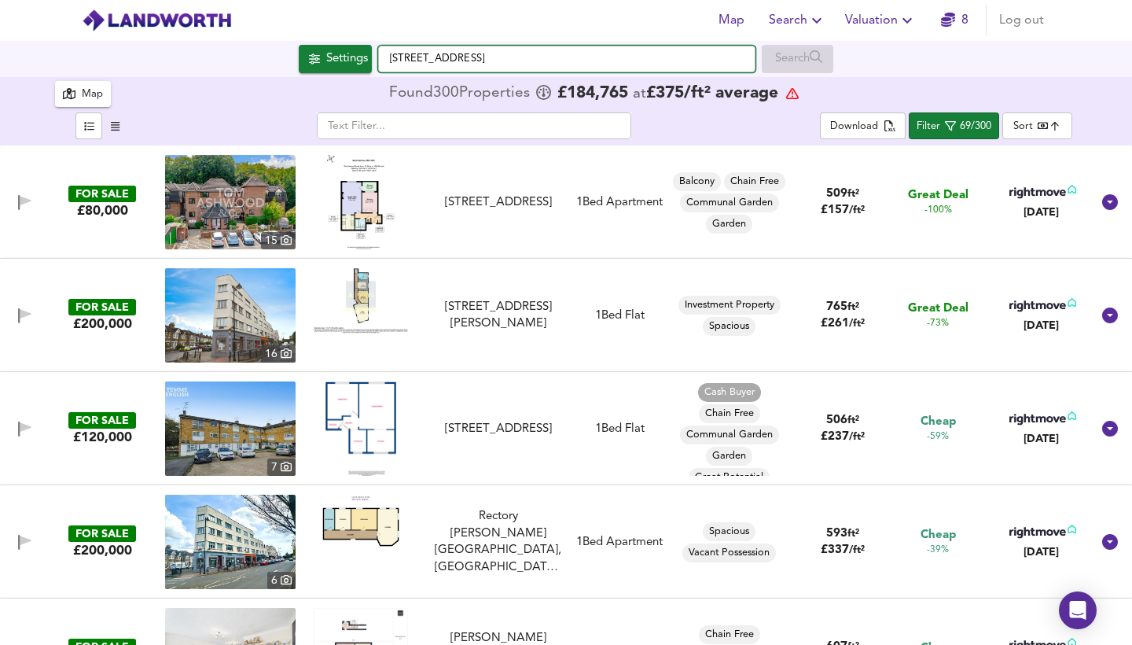
drag, startPoint x: 516, startPoint y: 56, endPoint x: 383, endPoint y: 54, distance: 133.6
click at [383, 54] on input "Curling Tye, SS14 2PT" at bounding box center [566, 59] width 377 height 27
type input "ha"
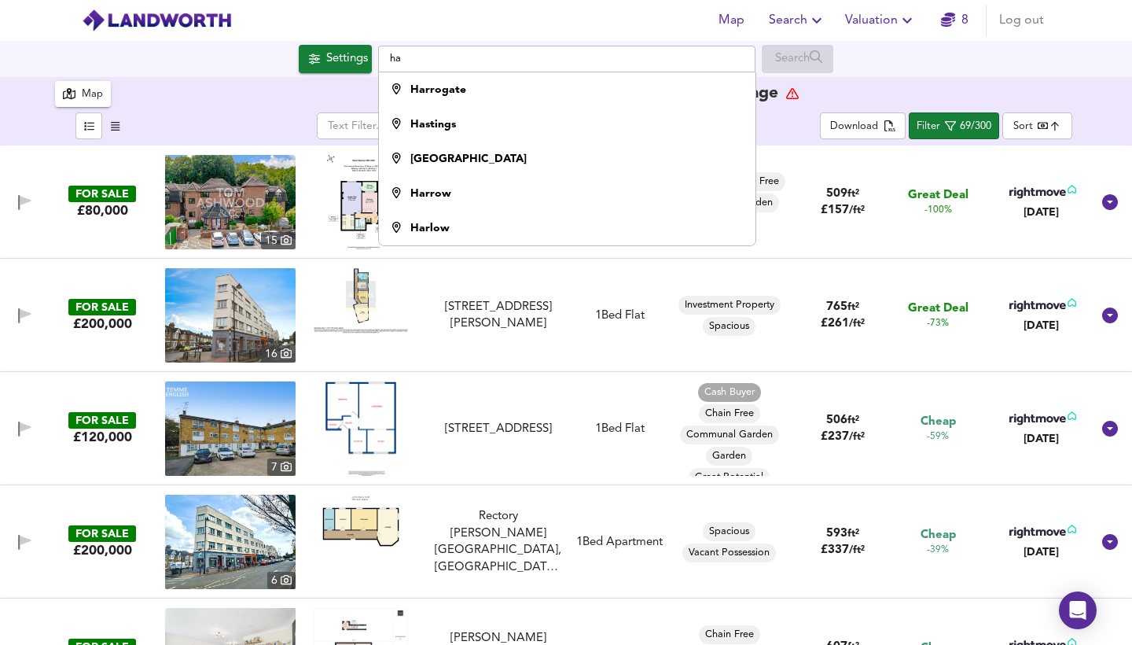
click at [101, 93] on div "Map" at bounding box center [92, 95] width 21 height 18
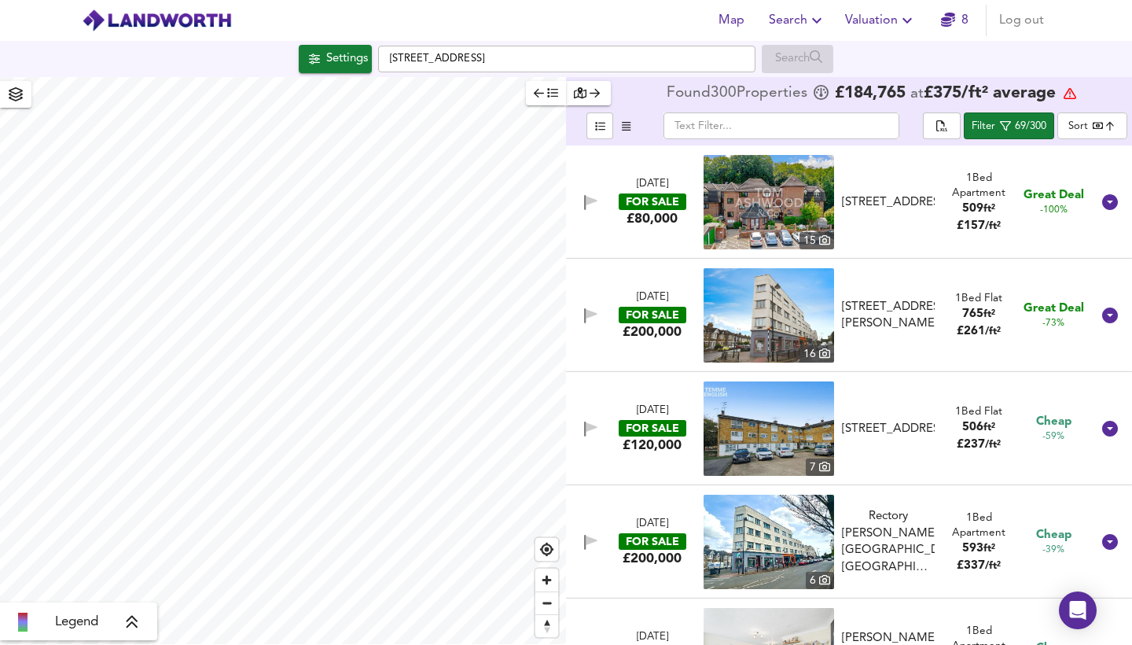
click at [593, 95] on icon "button" at bounding box center [595, 92] width 10 height 11
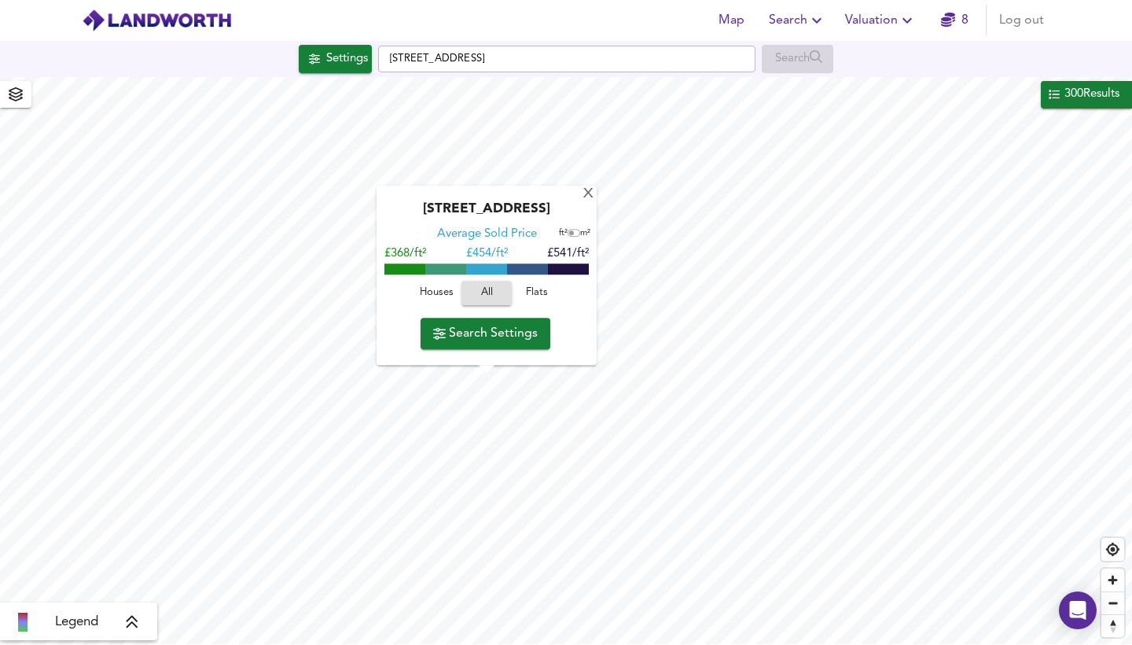
click at [500, 340] on span "Search Settings" at bounding box center [485, 333] width 105 height 22
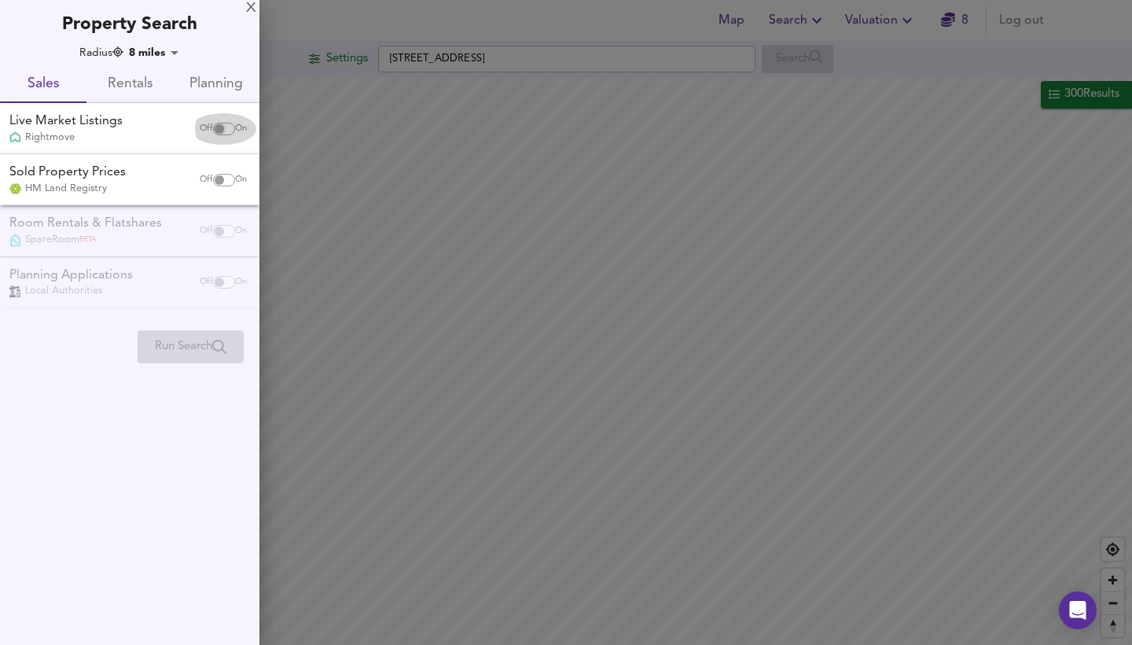
click at [226, 127] on input "checkbox" at bounding box center [219, 129] width 38 height 13
checkbox input "true"
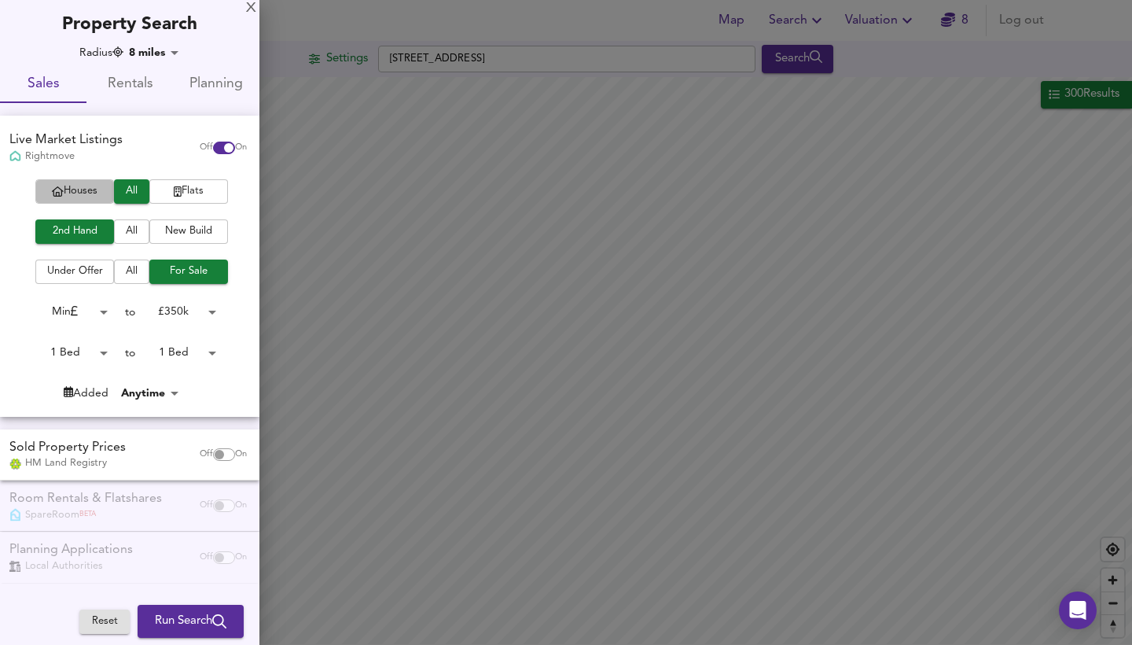
click at [78, 191] on span "Houses" at bounding box center [74, 191] width 63 height 18
click at [129, 193] on span "All" at bounding box center [132, 191] width 20 height 18
click at [182, 302] on body "Map Search Valuation 8 Log out Settings Solar Way, EN3 7XY Search 300 Results L…" at bounding box center [566, 322] width 1132 height 645
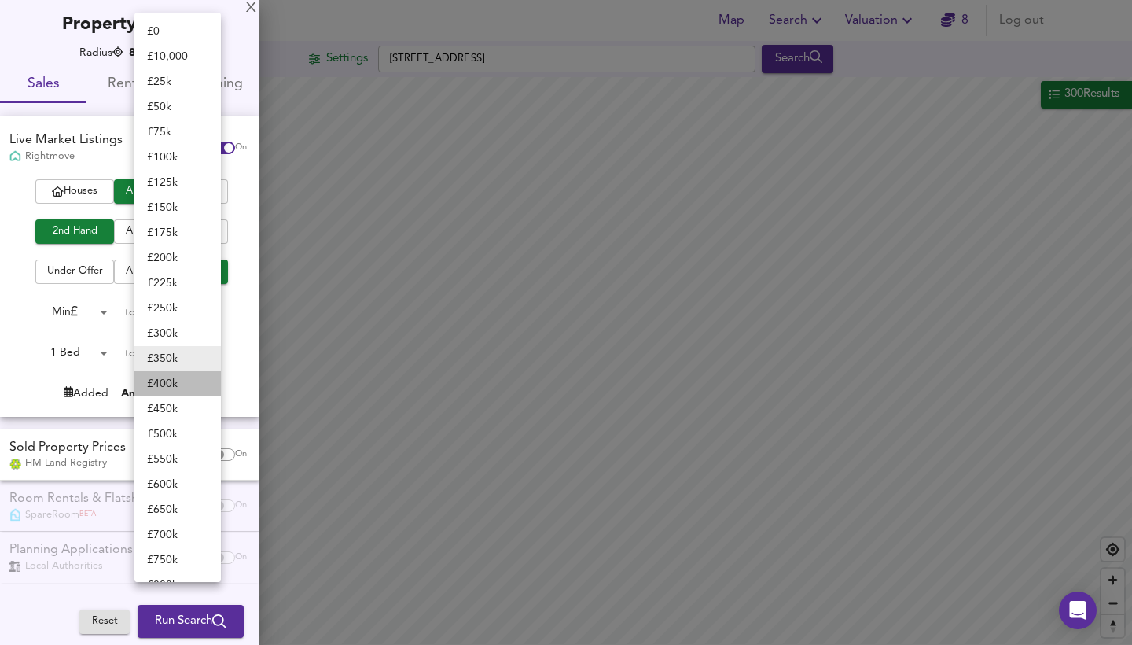
click at [170, 386] on li "£ 400k" at bounding box center [177, 383] width 86 height 25
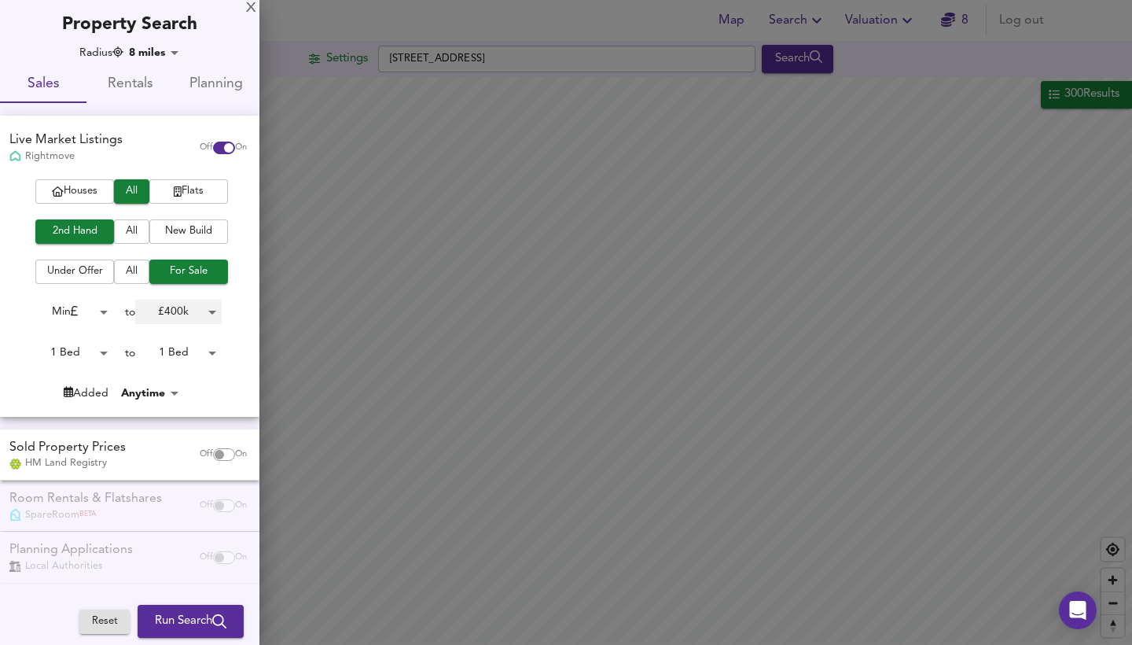
type input "400000"
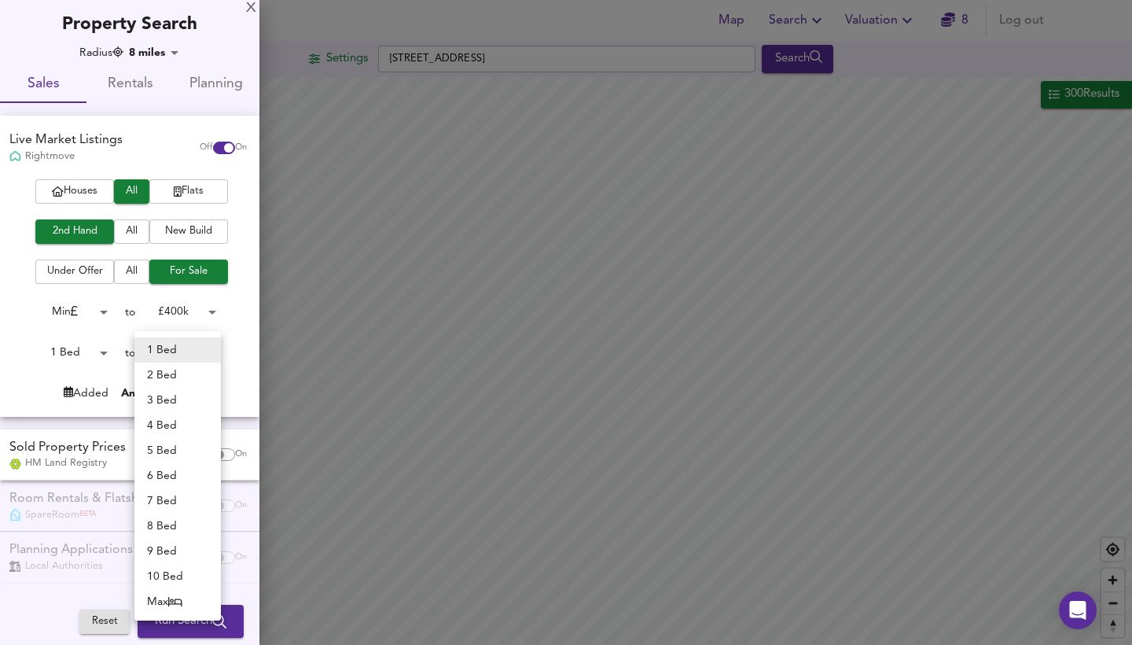
click at [175, 350] on body "Map Search Valuation 8 Log out Settings Solar Way, EN3 7XY Search 300 Results L…" at bounding box center [566, 322] width 1132 height 645
click at [170, 396] on li "3 Bed" at bounding box center [177, 400] width 86 height 25
type input "3"
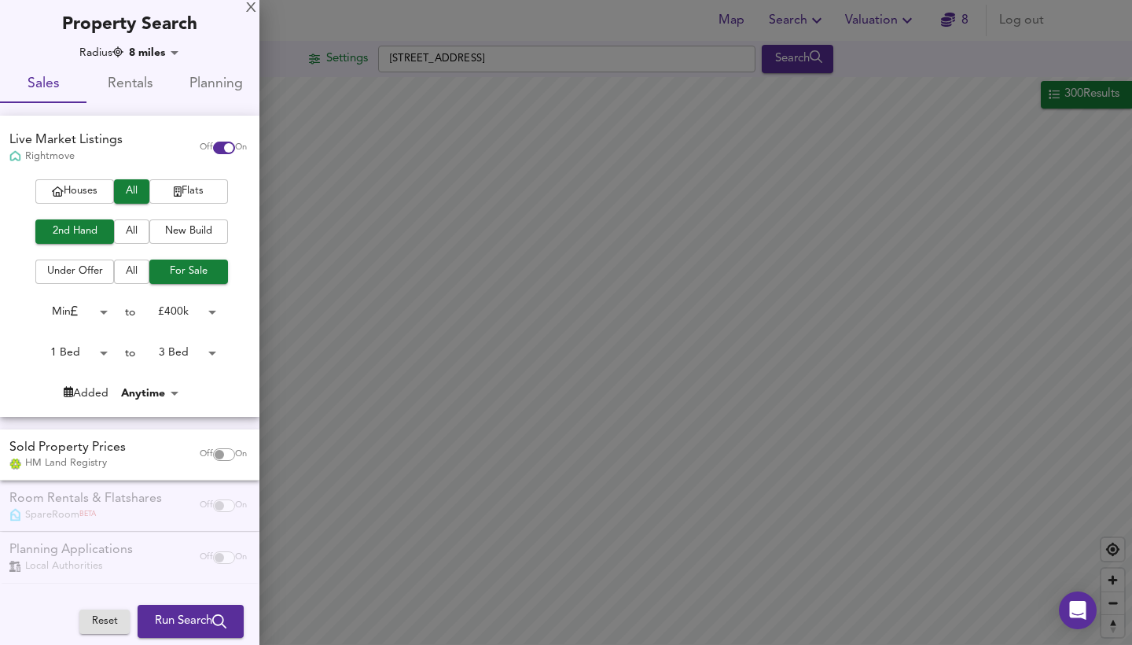
click at [203, 620] on span "Run Search" at bounding box center [191, 621] width 72 height 20
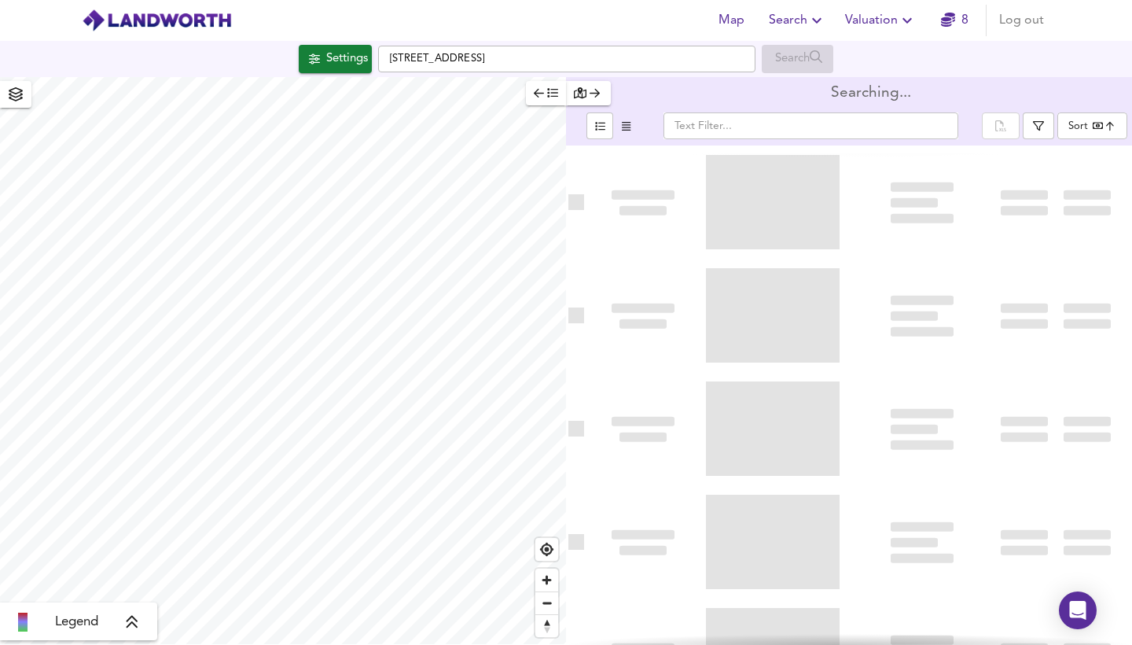
type input "bestdeal"
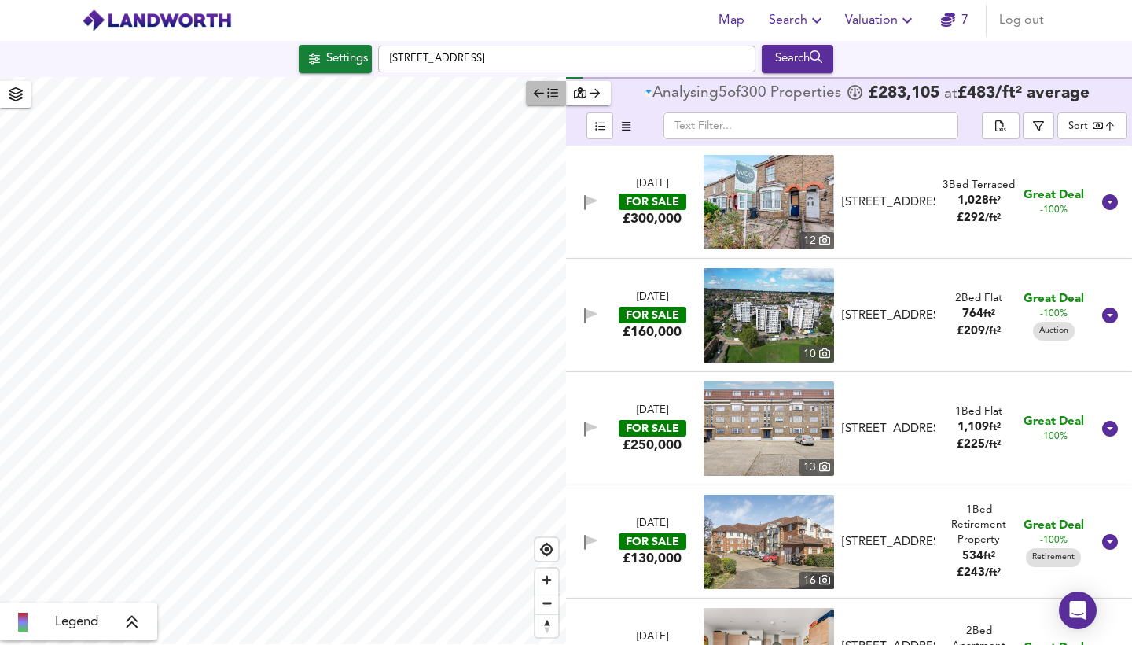
click at [549, 96] on icon "button" at bounding box center [552, 92] width 11 height 11
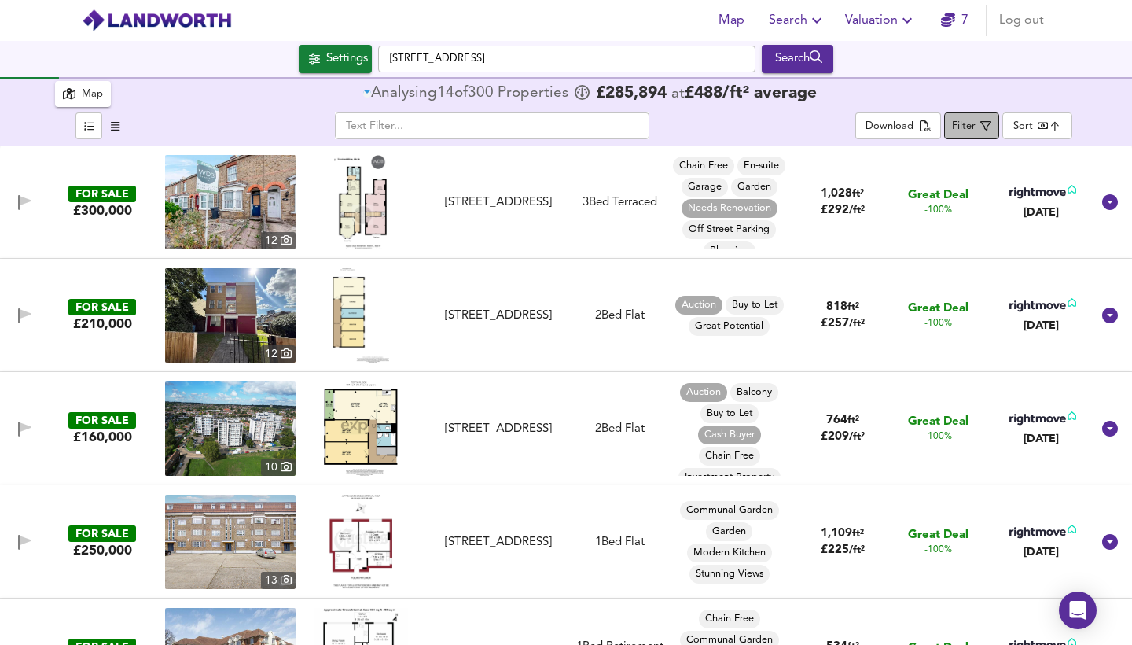
click at [976, 124] on div "Filter" at bounding box center [964, 127] width 24 height 18
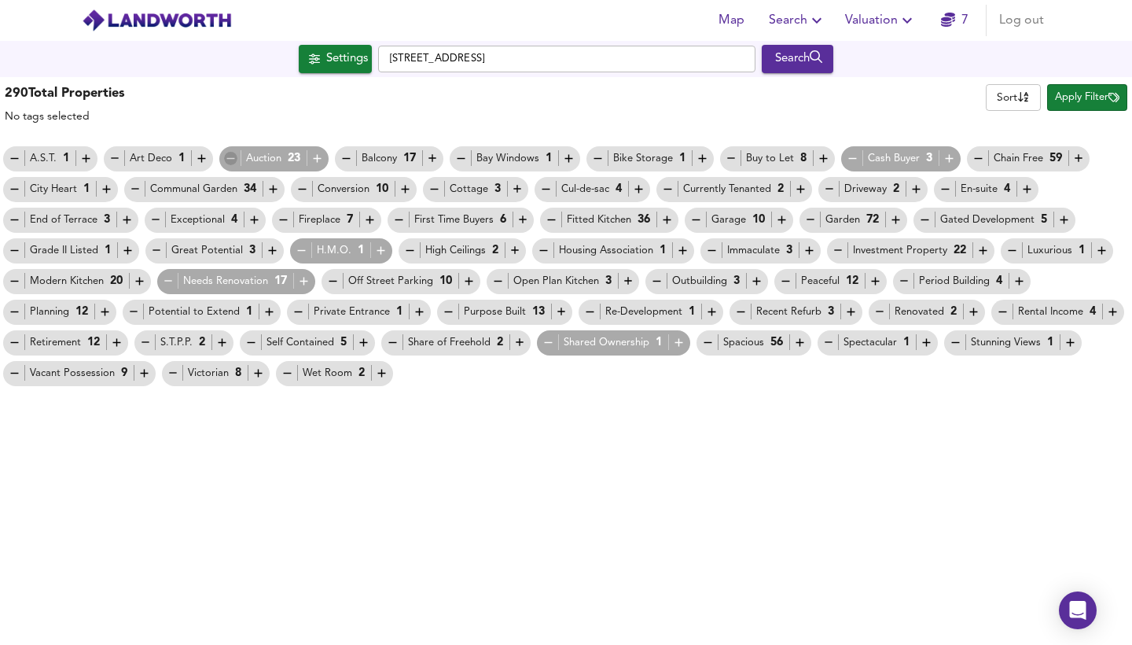
click at [228, 160] on icon "button" at bounding box center [230, 158] width 13 height 13
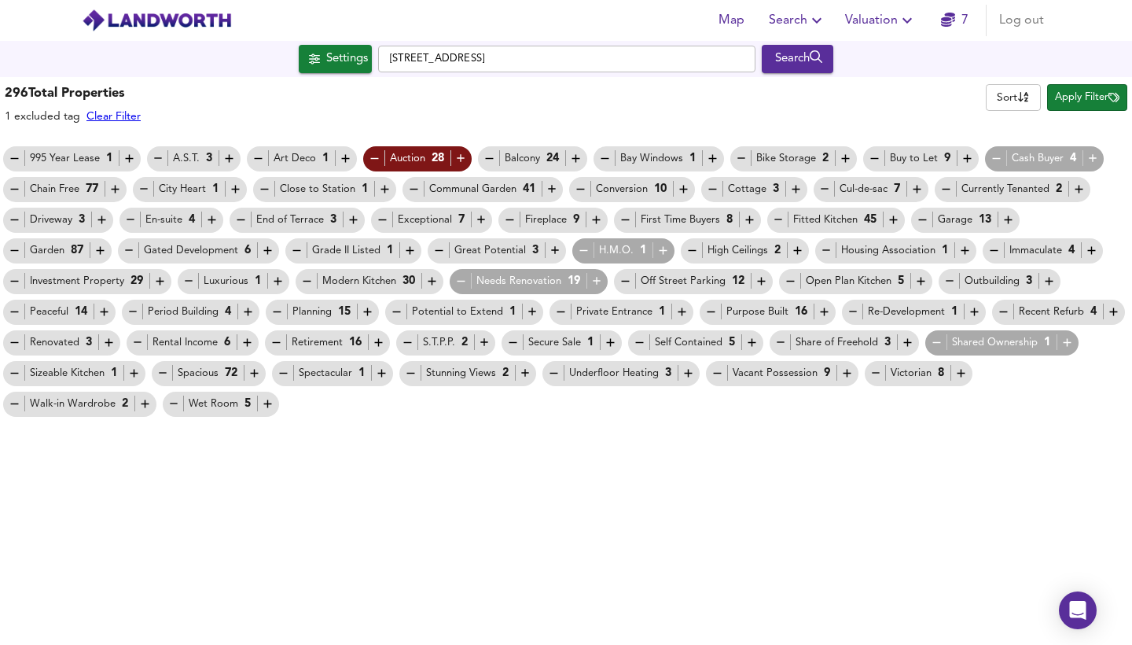
click at [123, 156] on icon "button" at bounding box center [129, 158] width 13 height 13
click at [153, 156] on icon "button" at bounding box center [158, 158] width 13 height 13
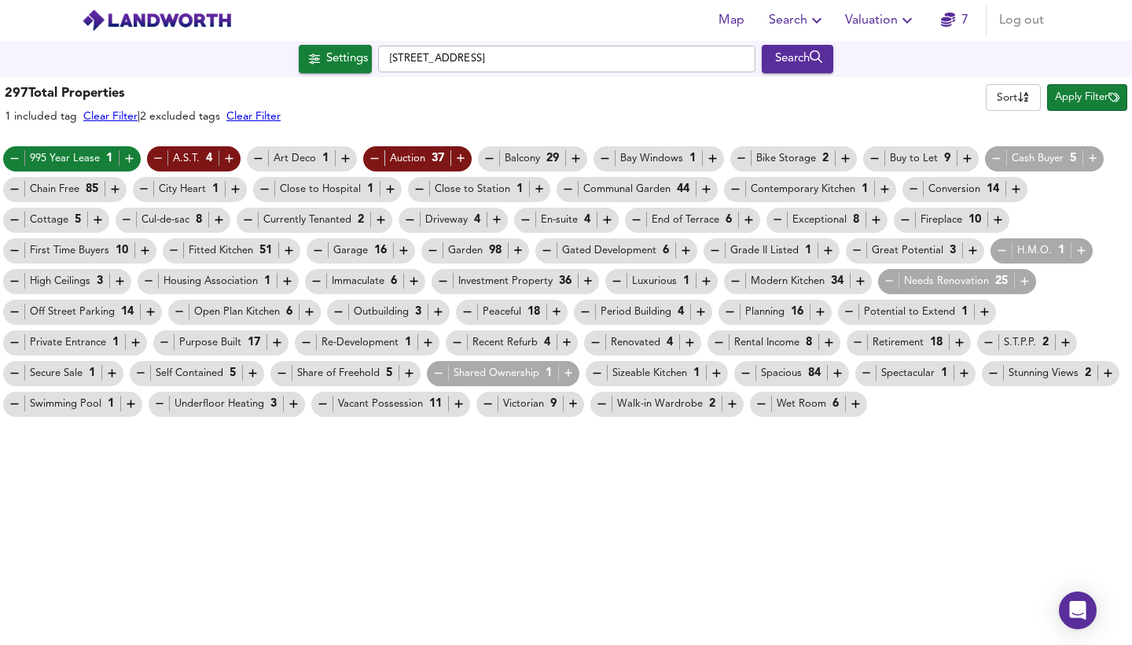
click at [261, 157] on icon "button" at bounding box center [258, 158] width 13 height 13
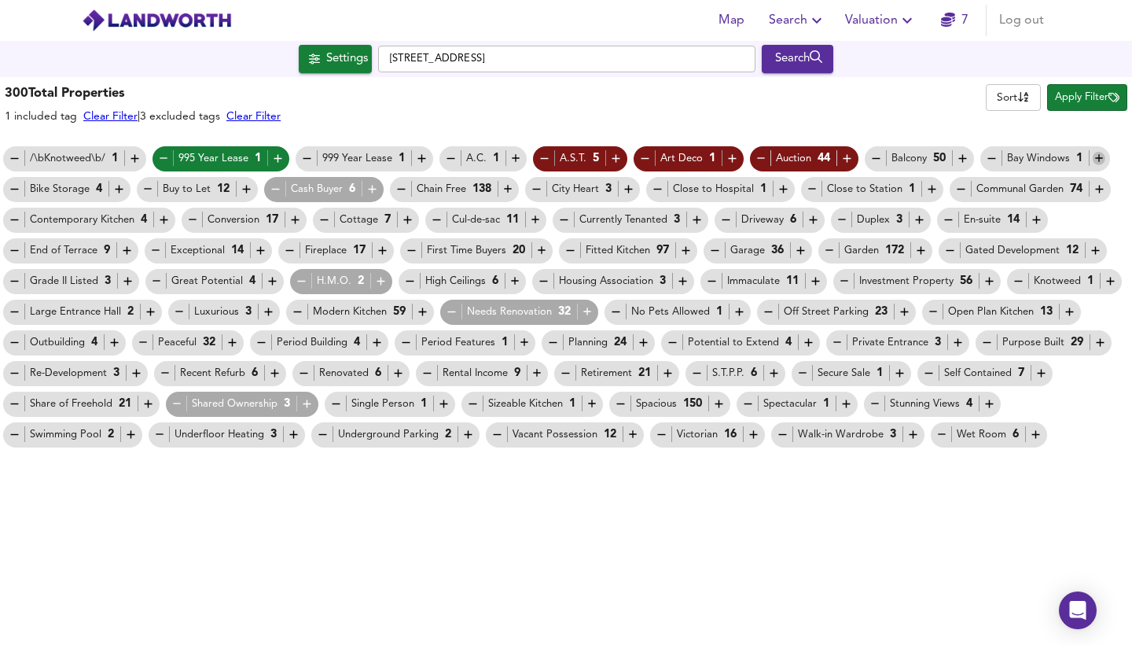
click at [1096, 156] on icon "button" at bounding box center [1099, 158] width 13 height 13
click at [506, 189] on icon "button" at bounding box center [508, 188] width 13 height 13
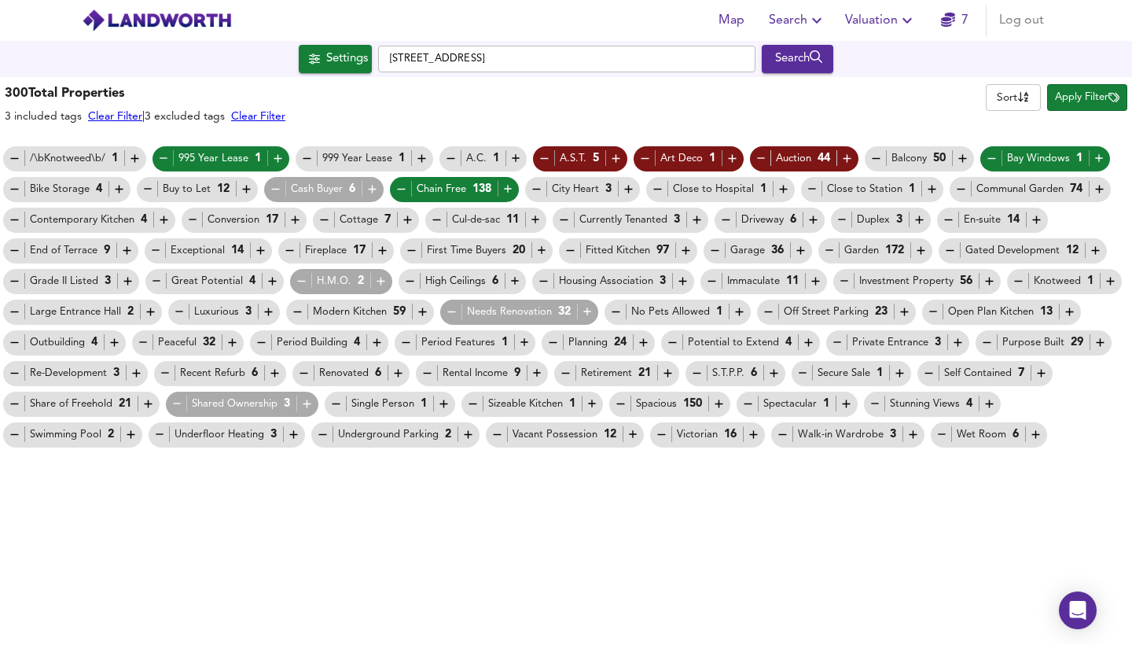
click at [368, 189] on icon "button" at bounding box center [372, 188] width 13 height 13
click at [243, 187] on icon "button" at bounding box center [246, 188] width 13 height 13
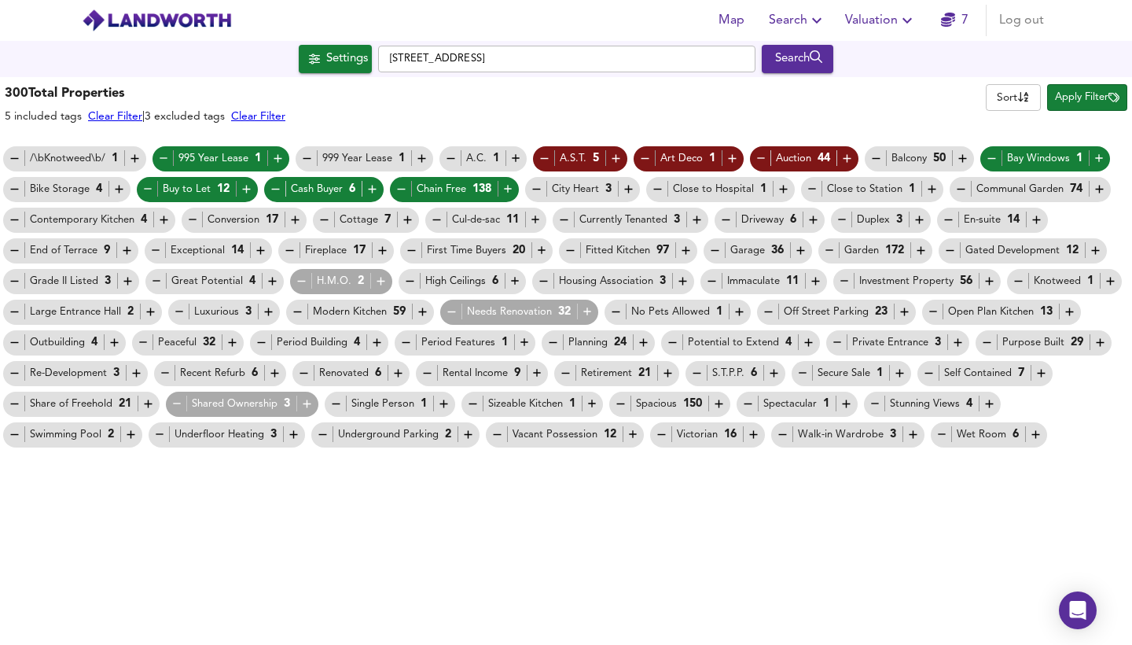
click at [155, 250] on icon "button" at bounding box center [155, 250] width 13 height 13
click at [123, 249] on icon "button" at bounding box center [126, 250] width 13 height 13
click at [266, 282] on icon "button" at bounding box center [272, 280] width 13 height 13
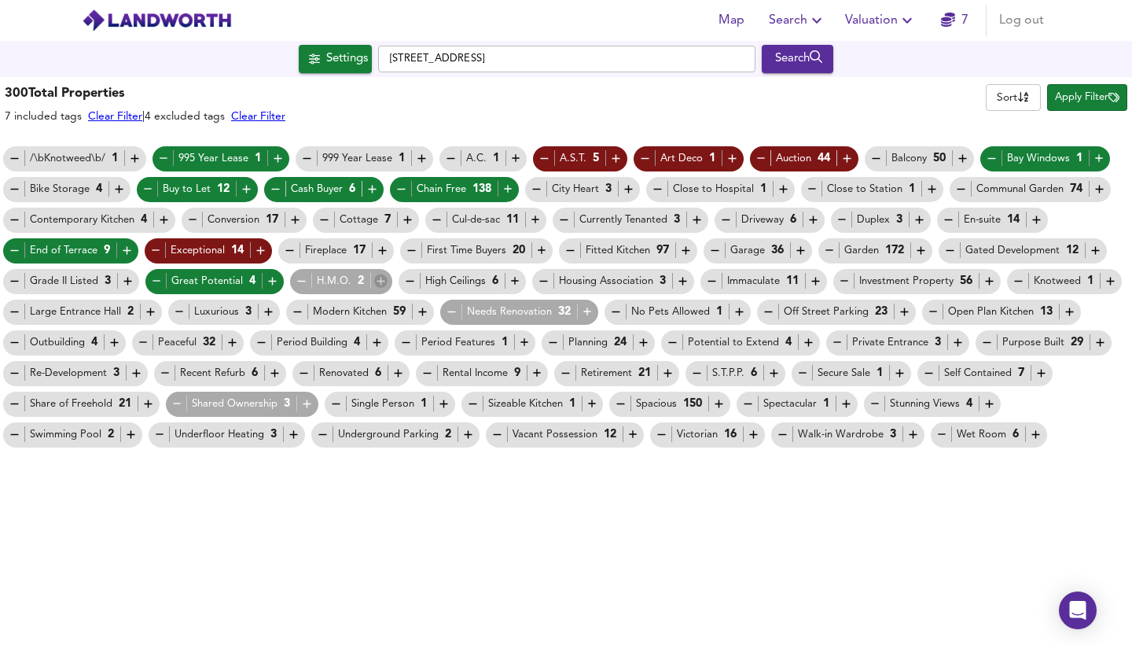
click at [381, 279] on icon "button" at bounding box center [380, 280] width 13 height 13
click at [513, 278] on icon "button" at bounding box center [515, 280] width 13 height 13
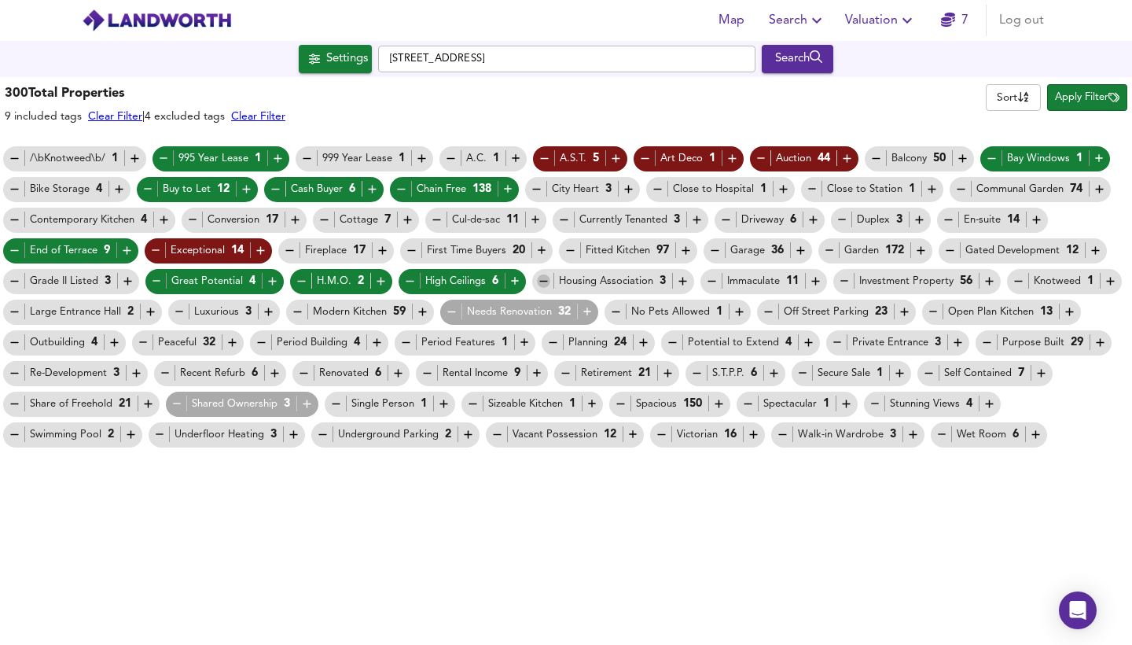
click at [540, 283] on icon "button" at bounding box center [543, 280] width 13 height 13
click at [707, 281] on icon "button" at bounding box center [711, 280] width 13 height 13
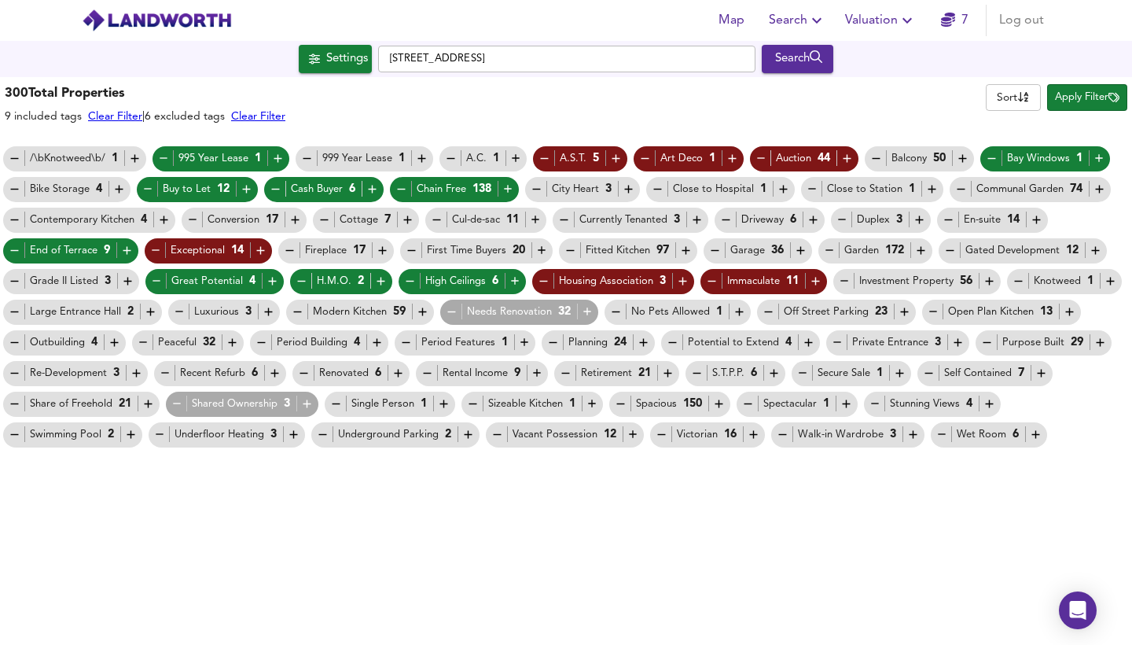
click at [983, 280] on icon "button" at bounding box center [989, 280] width 13 height 13
click at [1012, 280] on icon "button" at bounding box center [1018, 280] width 13 height 13
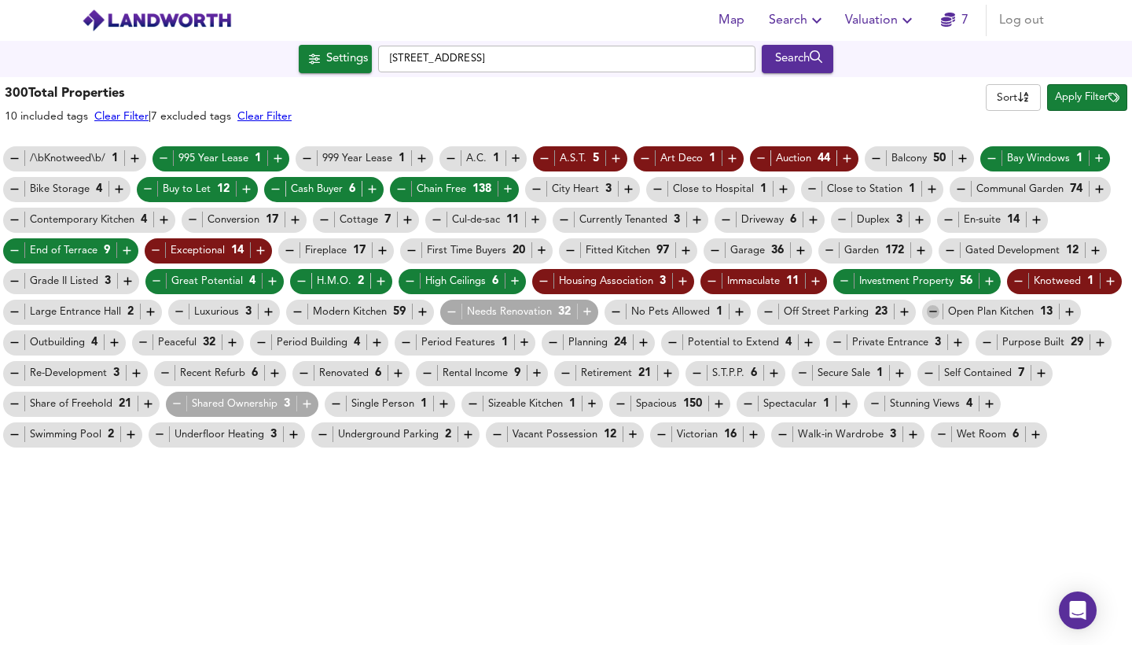
click at [927, 316] on icon "button" at bounding box center [933, 311] width 13 height 13
click at [613, 313] on icon "button" at bounding box center [615, 311] width 13 height 13
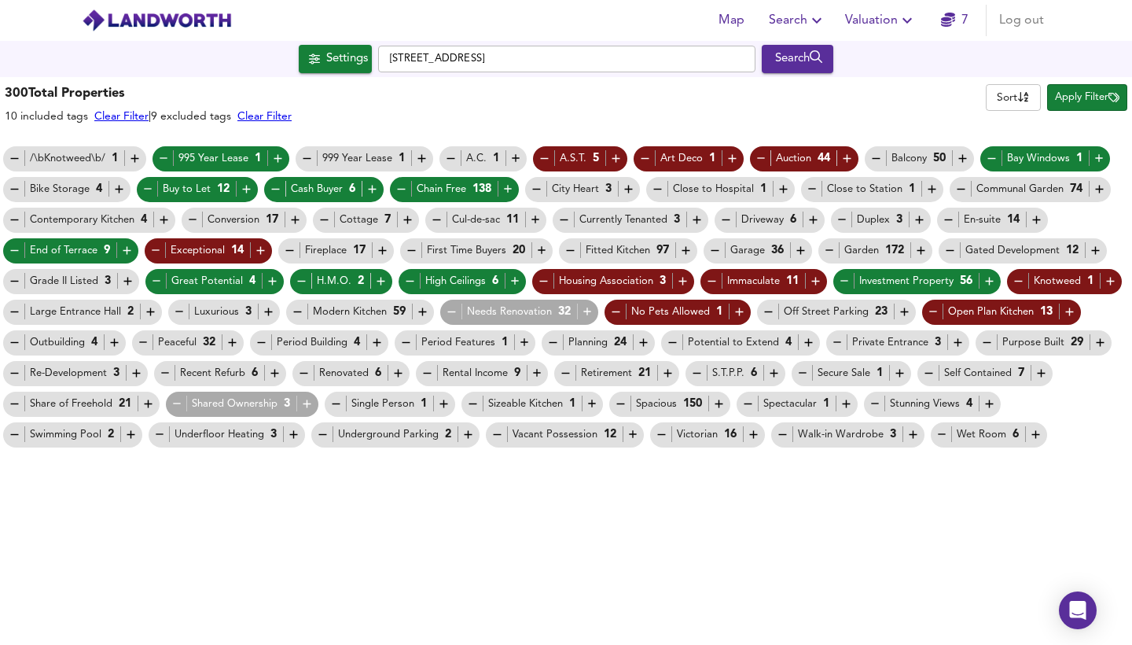
click at [585, 314] on icon "button" at bounding box center [587, 312] width 8 height 8
click at [177, 308] on icon "button" at bounding box center [179, 311] width 13 height 13
click at [13, 314] on icon "button" at bounding box center [14, 311] width 13 height 13
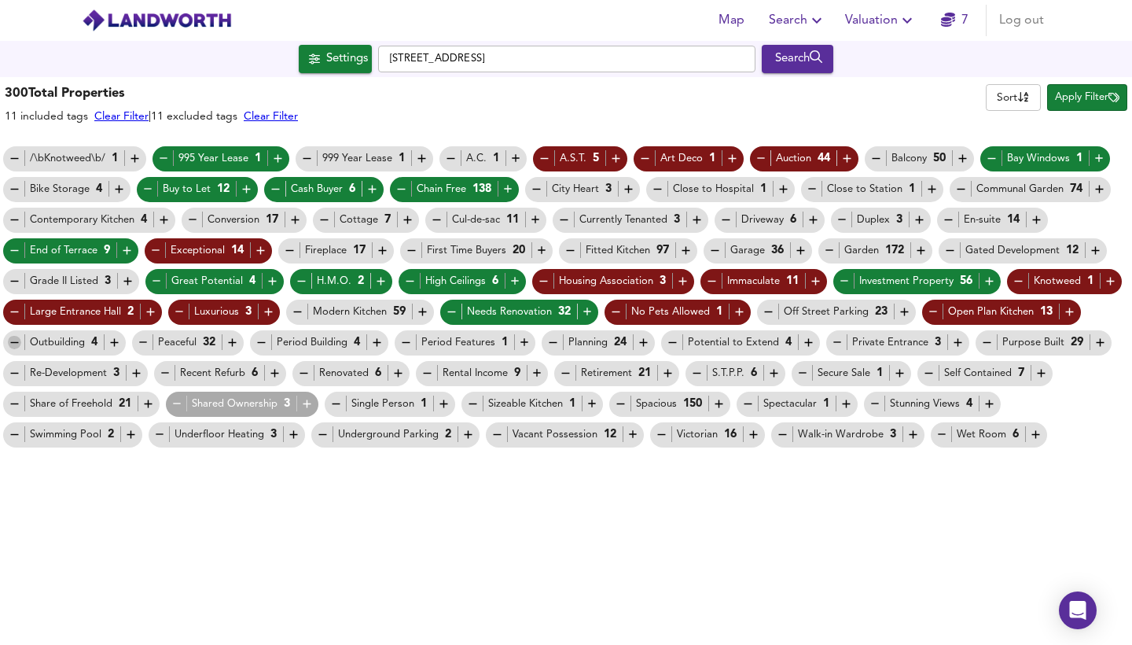
click at [9, 344] on icon "button" at bounding box center [14, 342] width 13 height 13
click at [110, 343] on icon "button" at bounding box center [114, 342] width 13 height 13
click at [146, 342] on icon "button" at bounding box center [143, 342] width 13 height 13
click at [267, 345] on icon "button" at bounding box center [261, 342] width 13 height 13
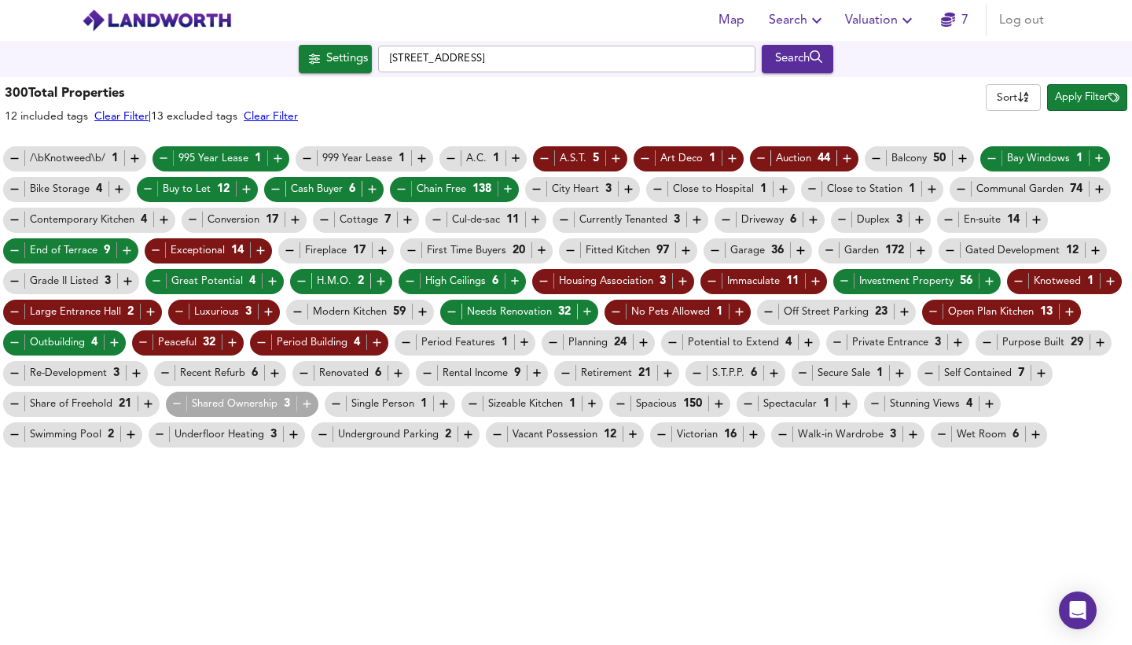
click at [645, 344] on icon "button" at bounding box center [643, 342] width 13 height 13
click at [804, 343] on icon "button" at bounding box center [808, 343] width 8 height 8
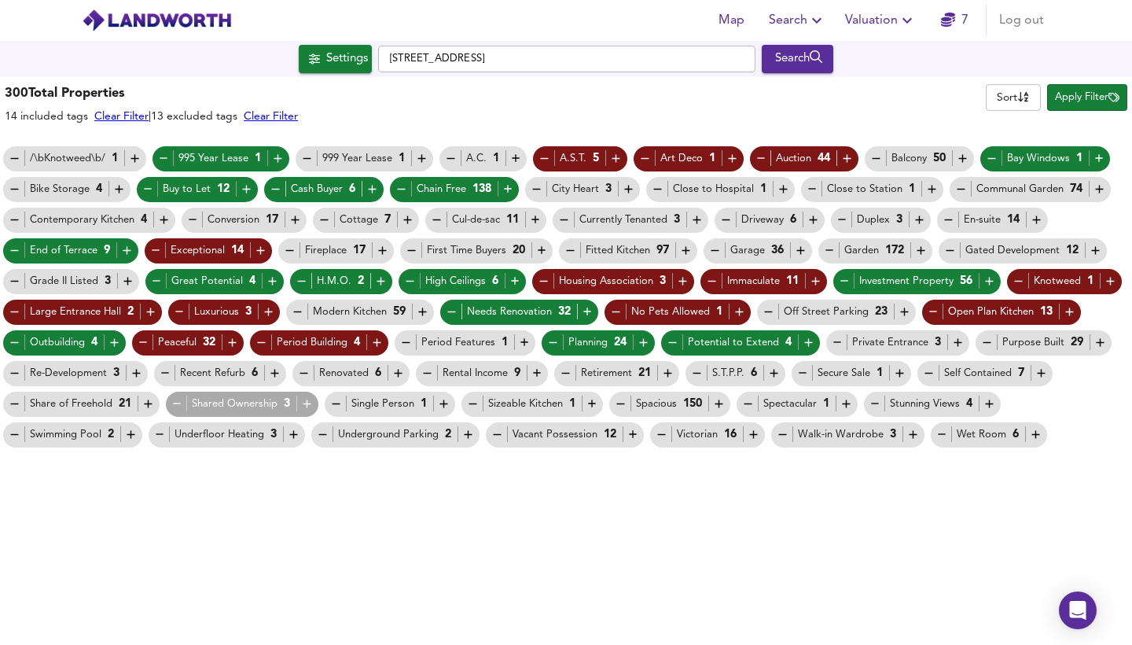
click at [774, 374] on icon "button" at bounding box center [773, 372] width 13 height 13
click at [563, 373] on icon "button" at bounding box center [565, 372] width 13 height 13
click at [424, 369] on icon "button" at bounding box center [427, 372] width 13 height 13
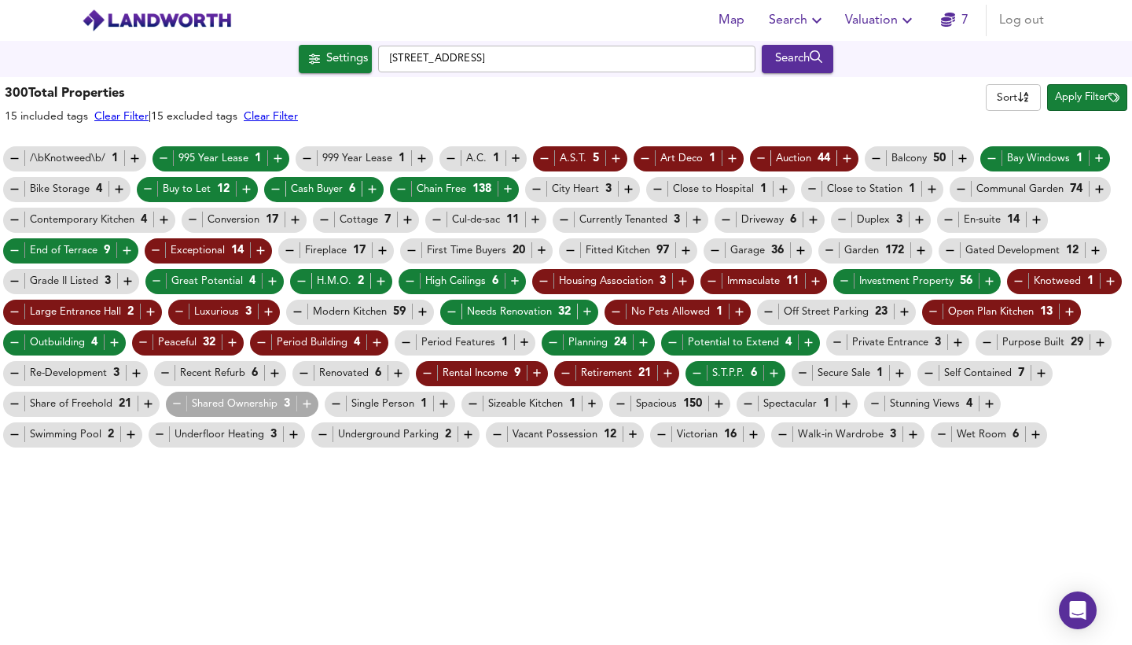
click at [299, 370] on icon "button" at bounding box center [303, 372] width 13 height 13
click at [164, 373] on icon "button" at bounding box center [165, 372] width 13 height 13
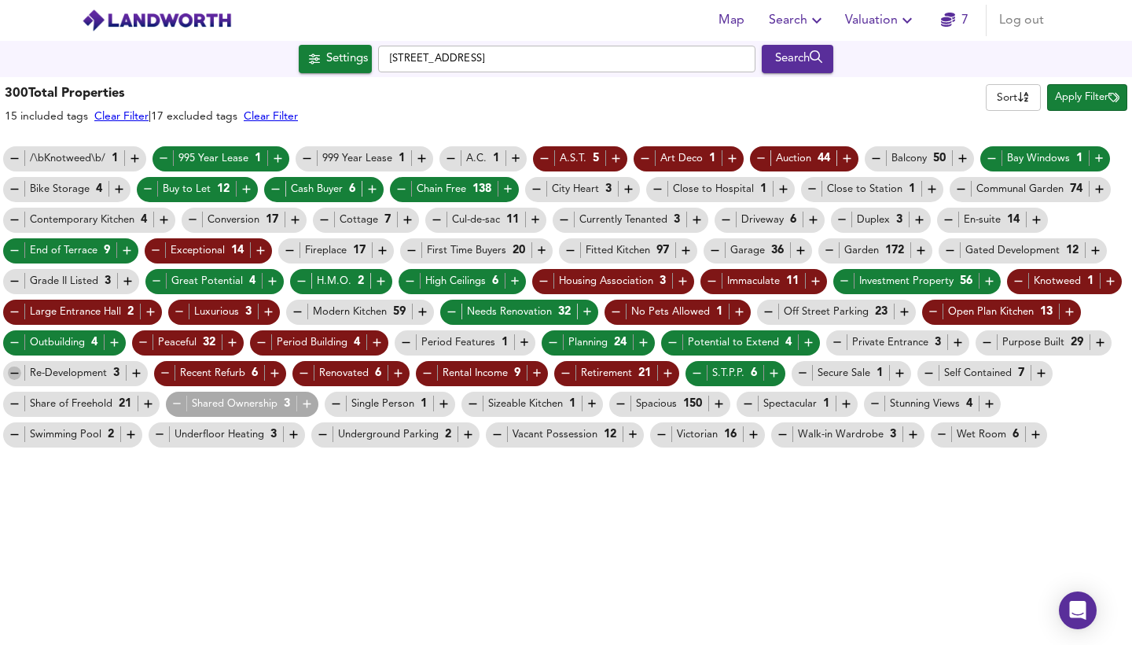
click at [13, 373] on icon "button" at bounding box center [14, 373] width 8 height 1
click at [17, 405] on icon "button" at bounding box center [14, 403] width 13 height 13
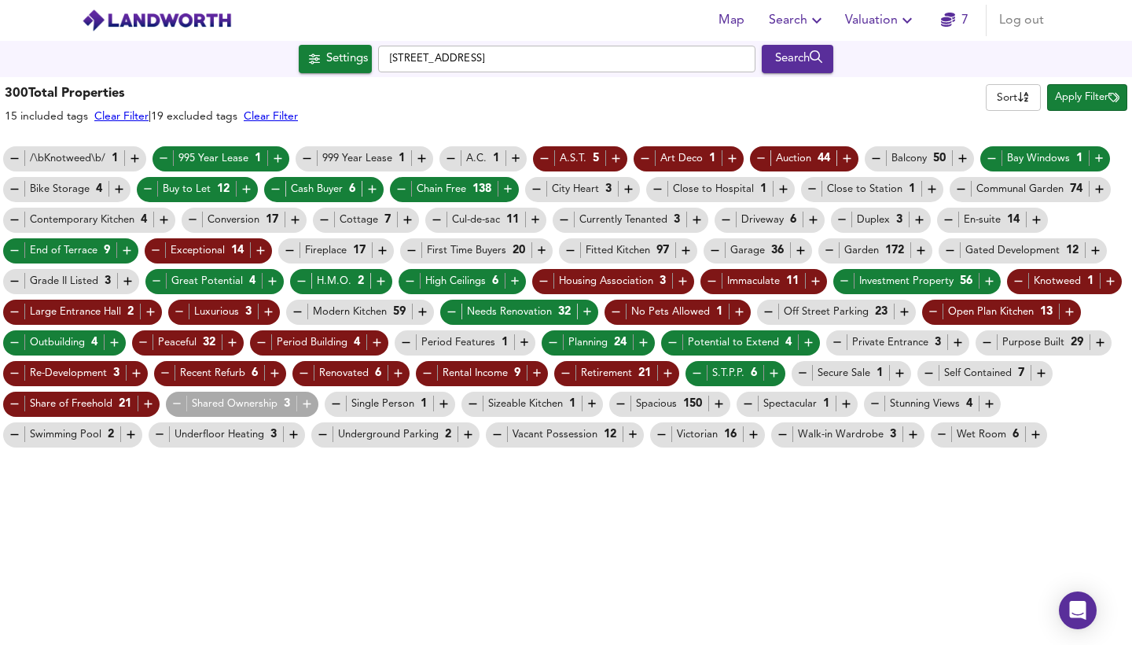
click at [171, 406] on icon "button" at bounding box center [177, 403] width 13 height 13
click at [333, 403] on icon "button" at bounding box center [335, 403] width 13 height 13
click at [468, 402] on icon "button" at bounding box center [472, 403] width 13 height 13
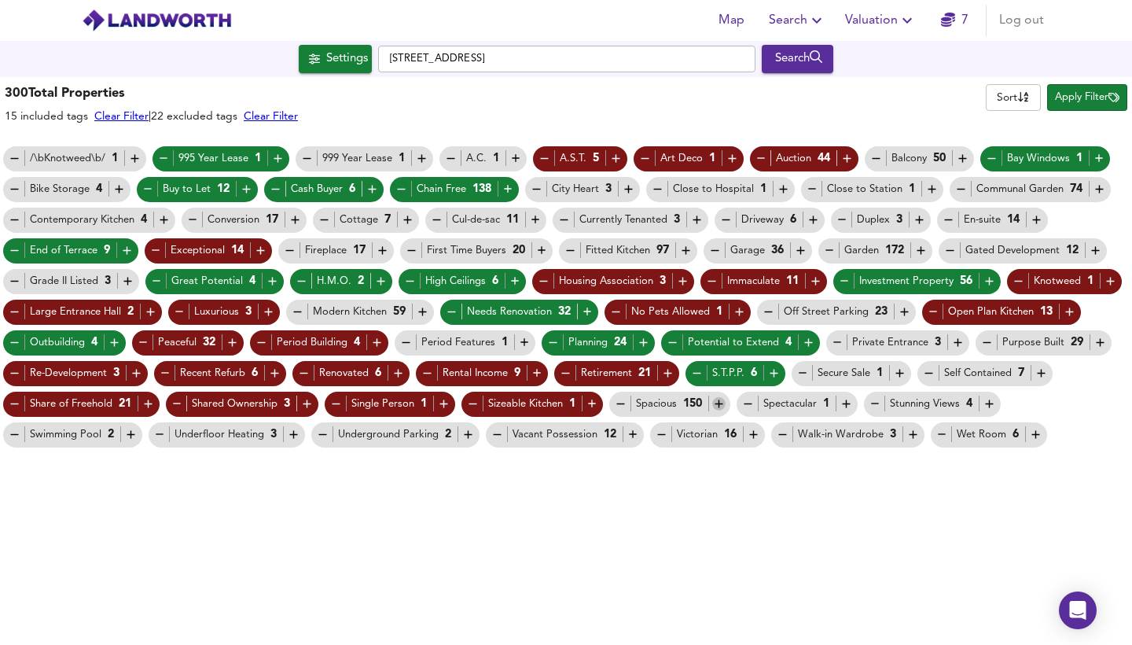
click at [724, 405] on icon "button" at bounding box center [718, 403] width 13 height 13
click at [744, 402] on icon "button" at bounding box center [747, 403] width 13 height 13
click at [627, 435] on icon "button" at bounding box center [633, 434] width 13 height 13
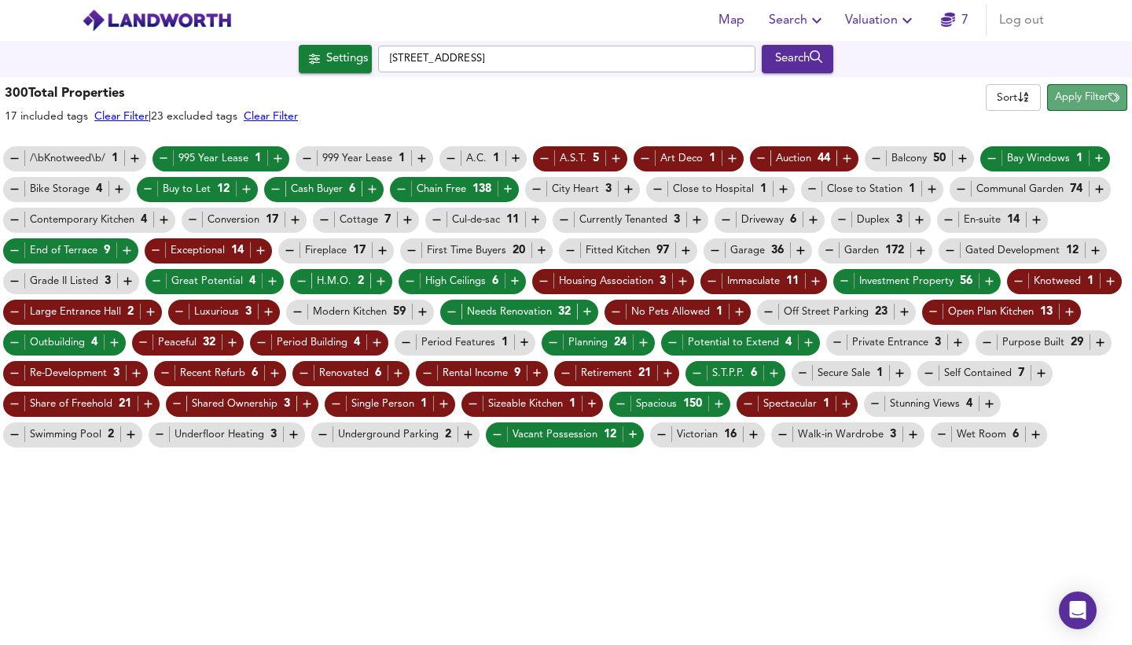
click at [1070, 97] on span "Apply Filter" at bounding box center [1087, 98] width 64 height 18
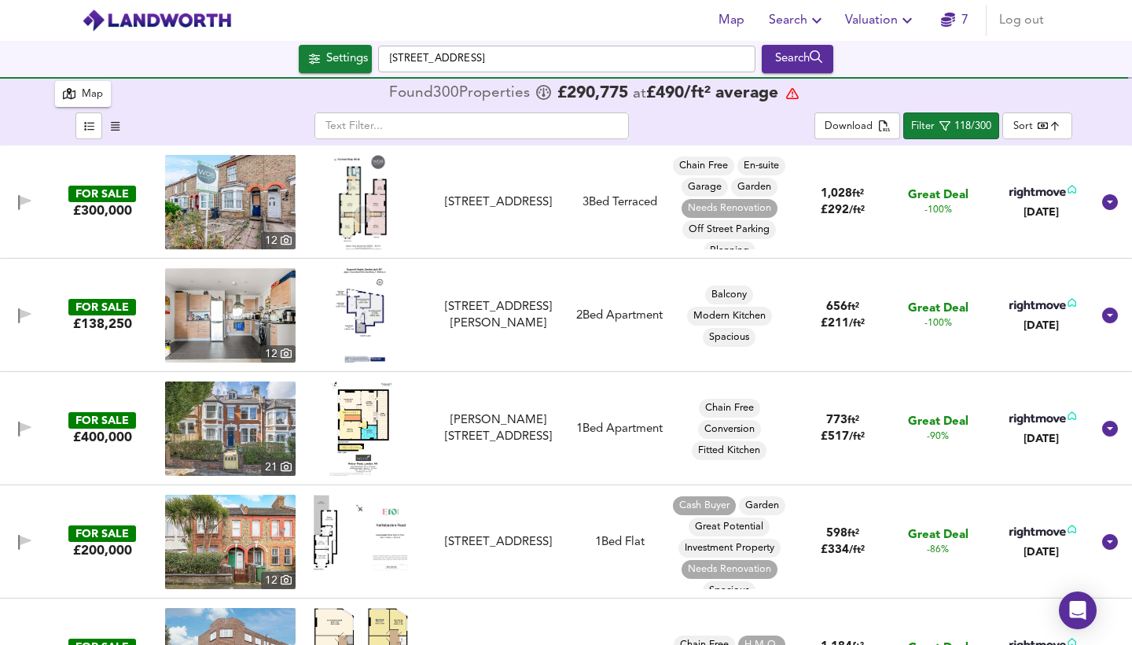
click at [363, 206] on img at bounding box center [360, 202] width 53 height 94
click at [225, 213] on img at bounding box center [230, 202] width 130 height 94
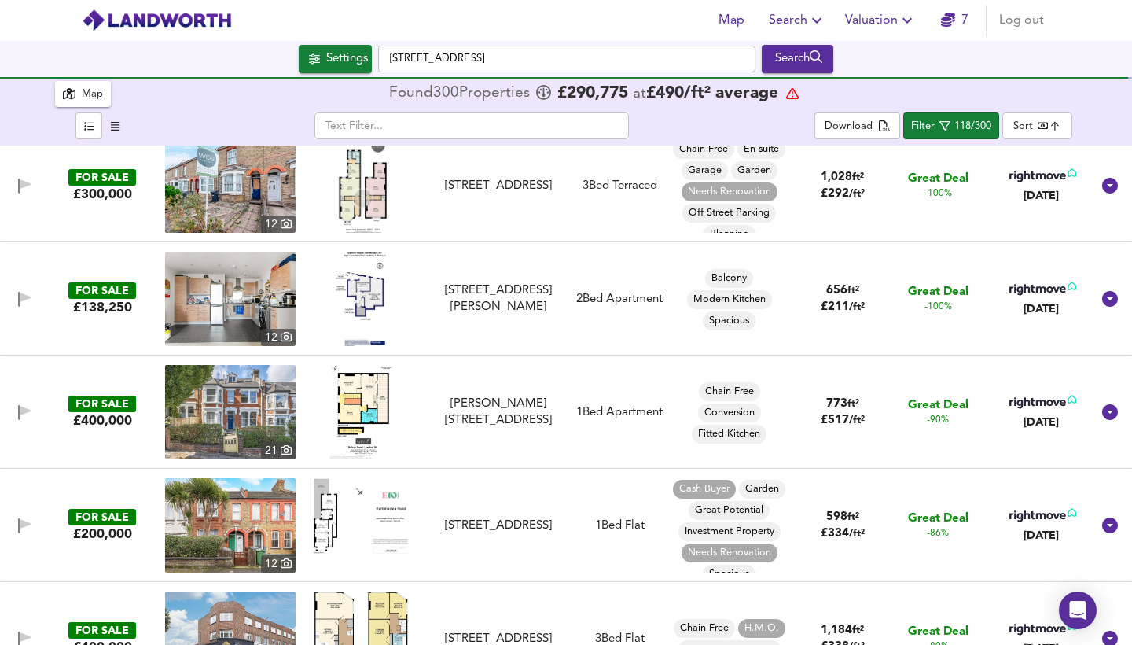
scroll to position [28, 0]
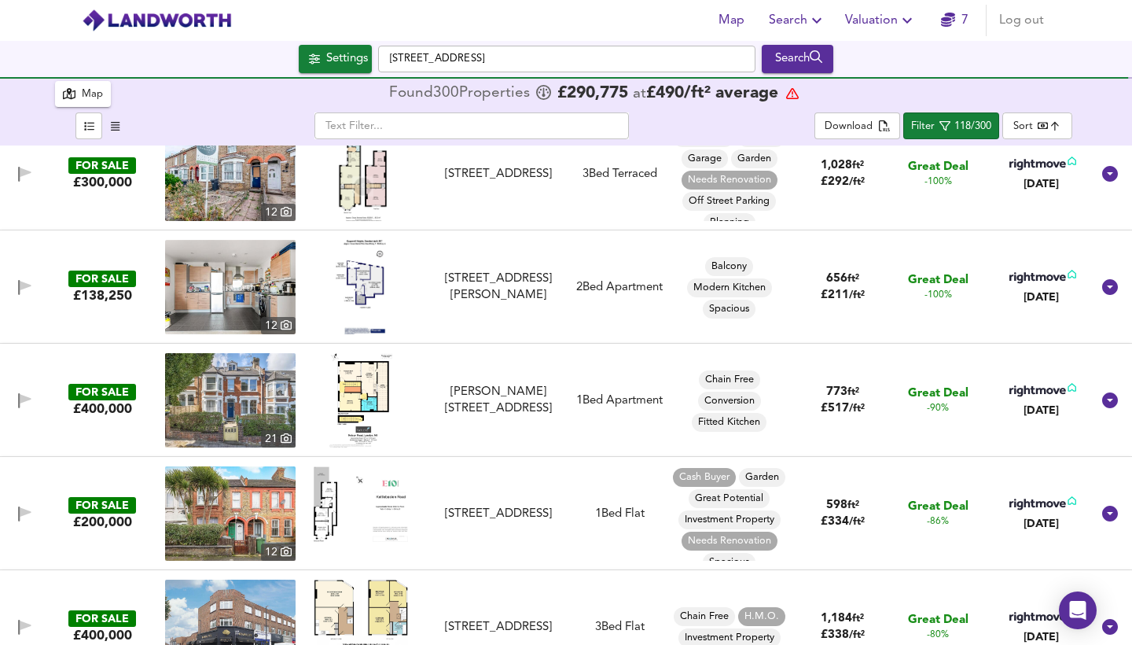
click at [363, 389] on img at bounding box center [360, 400] width 62 height 94
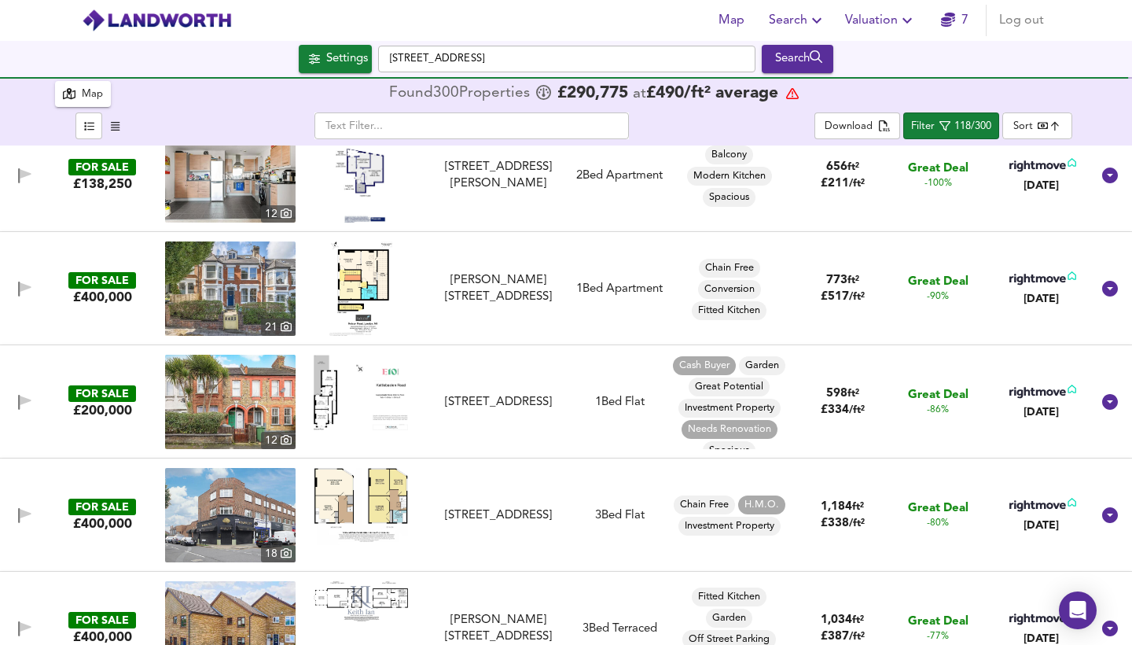
scroll to position [144, 0]
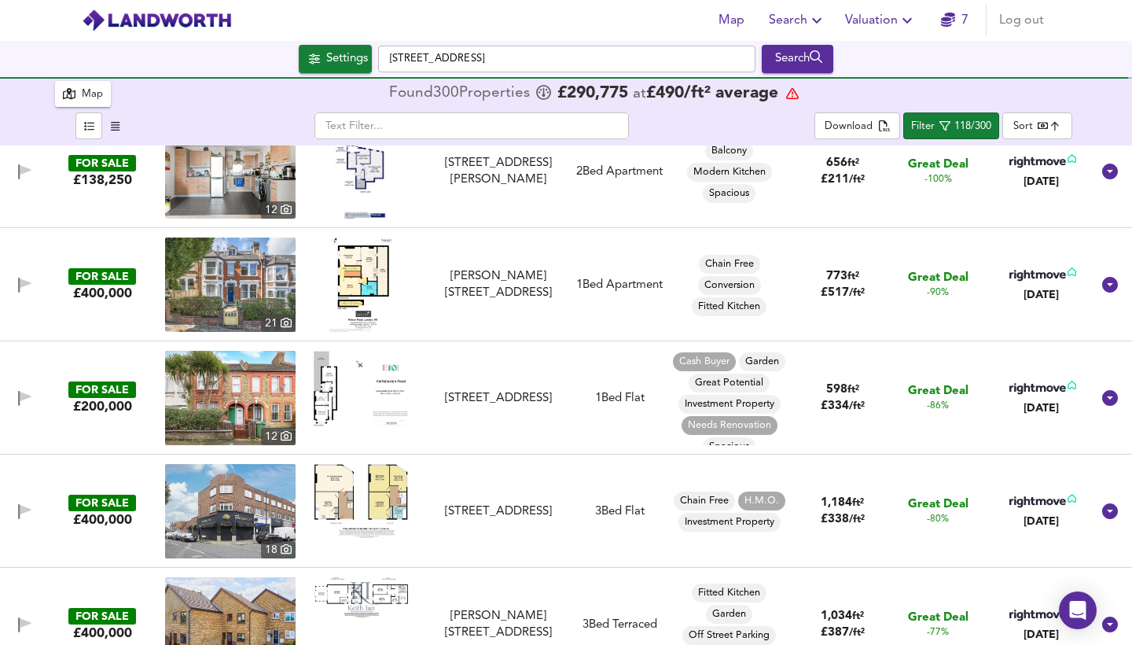
click at [333, 391] on img at bounding box center [361, 388] width 94 height 75
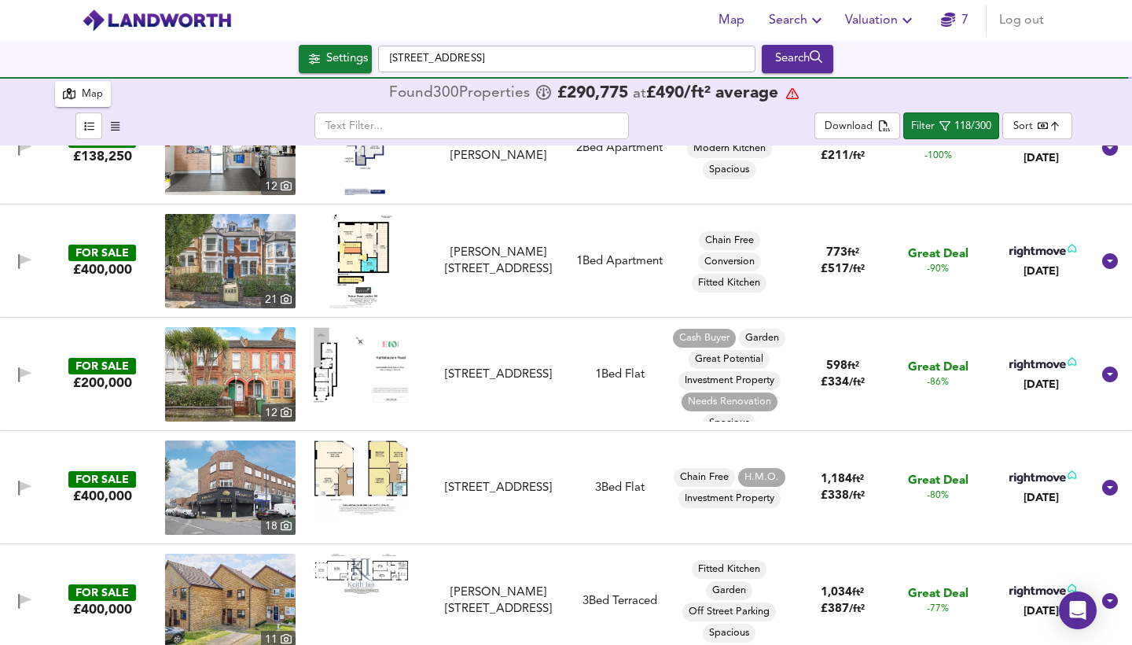
scroll to position [161, 0]
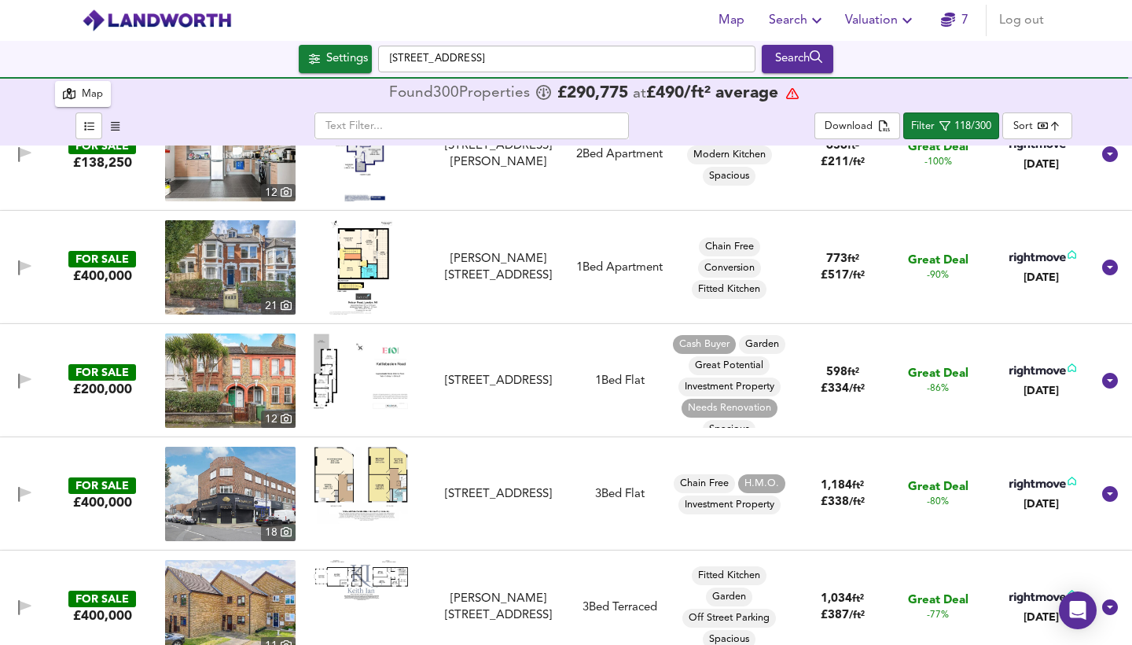
click at [233, 376] on img at bounding box center [230, 380] width 130 height 94
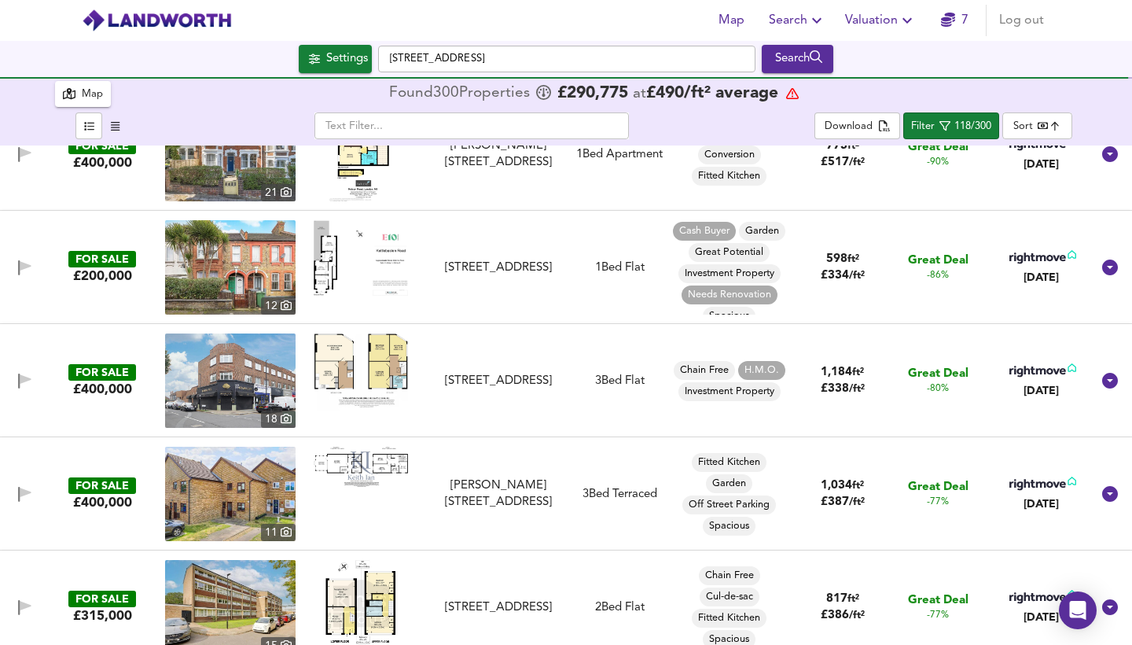
scroll to position [275, 0]
click at [251, 350] on img at bounding box center [230, 380] width 130 height 94
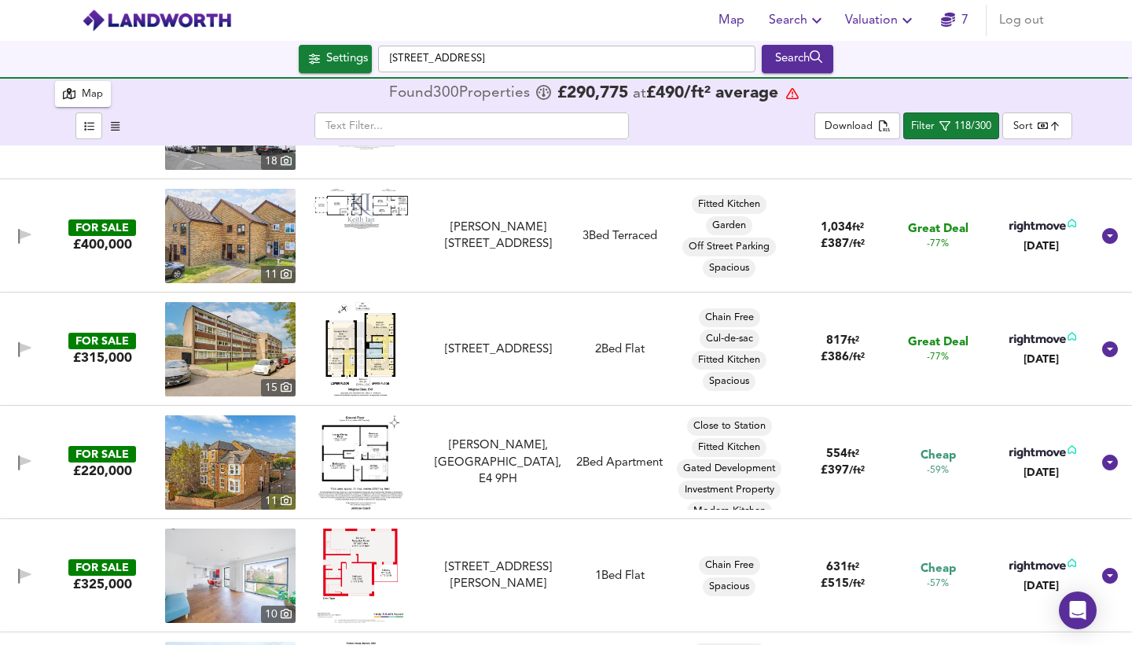
scroll to position [534, 0]
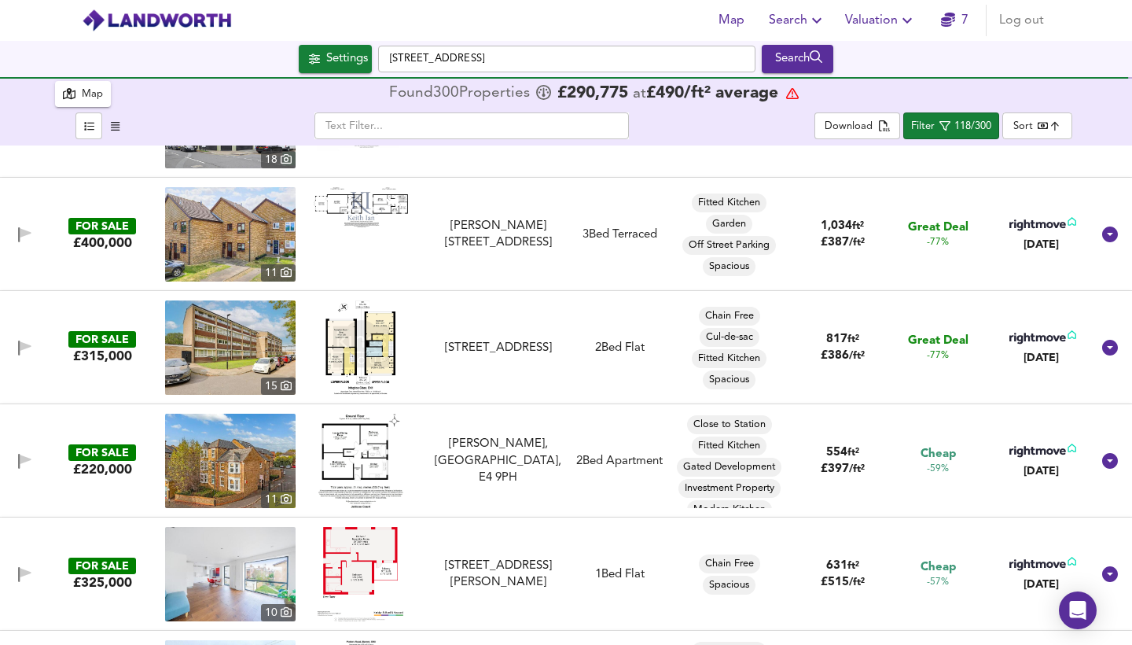
click at [370, 358] on img at bounding box center [360, 347] width 70 height 94
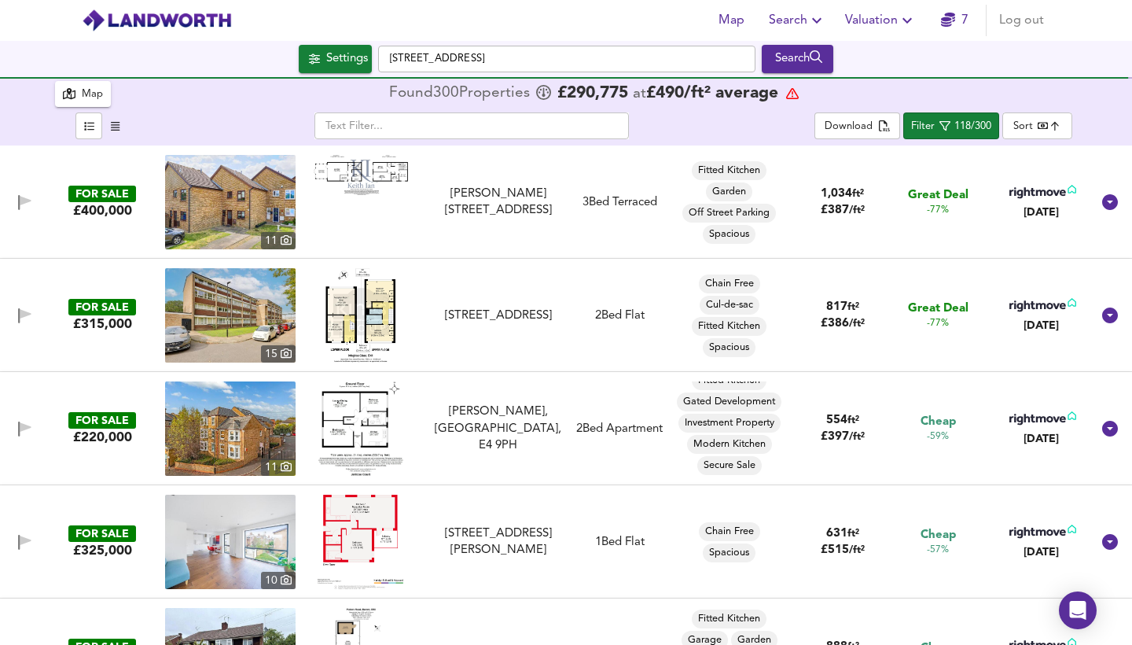
scroll to position [33, 0]
click at [344, 417] on img at bounding box center [360, 428] width 85 height 94
click at [108, 421] on div "FOR SALE" at bounding box center [102, 420] width 68 height 17
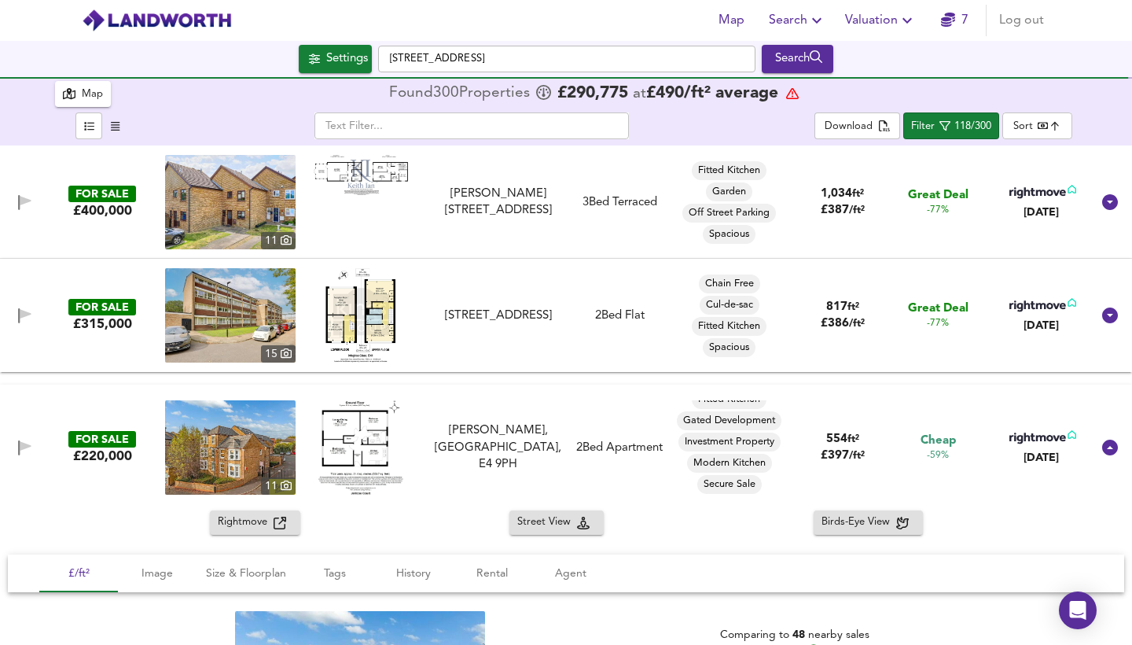
click at [212, 434] on img at bounding box center [230, 447] width 130 height 94
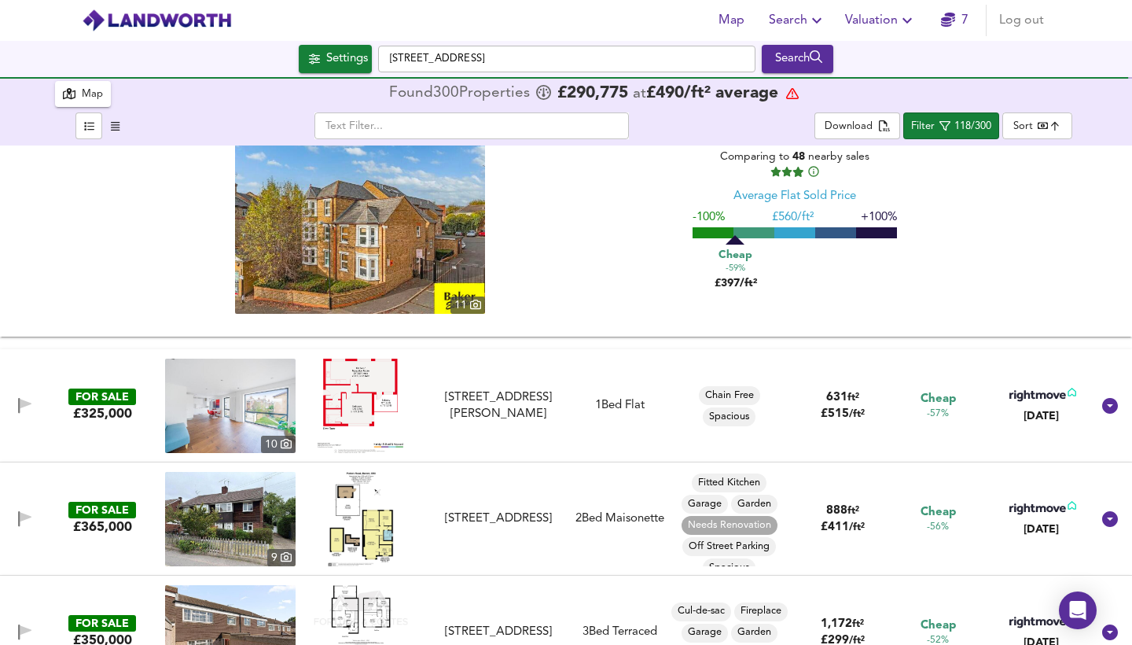
scroll to position [1054, 0]
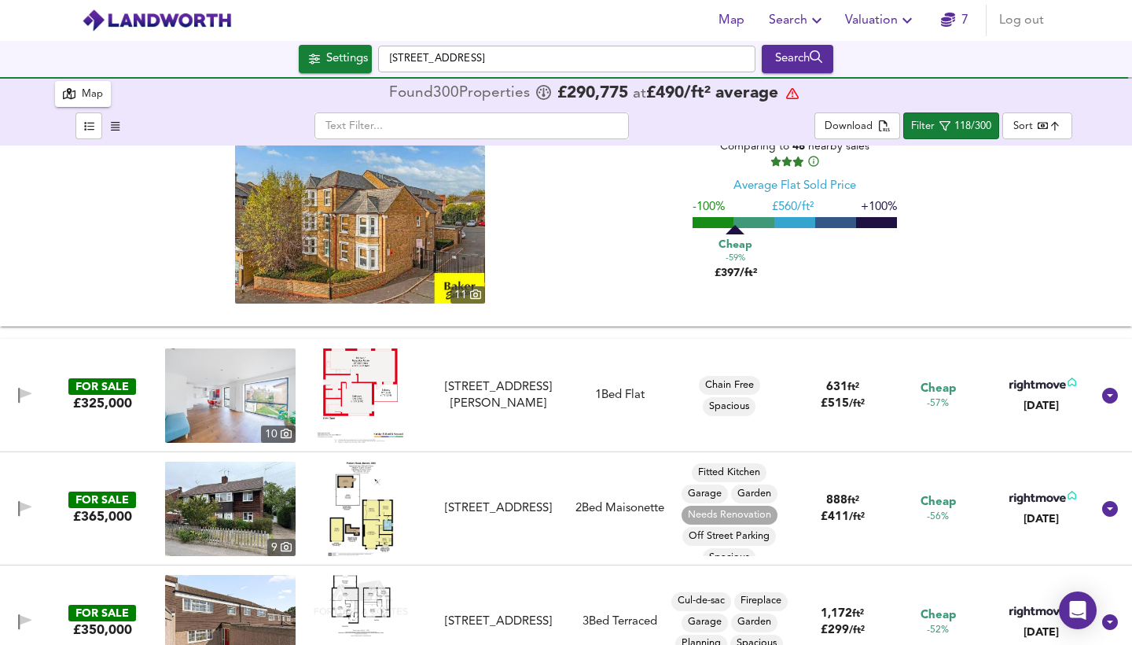
click at [126, 474] on div "FOR SALE £365,000 [STREET_ADDRESS] 2 Bed Maisonette Fitted Kitchen Garage Garde…" at bounding box center [547, 508] width 1088 height 94
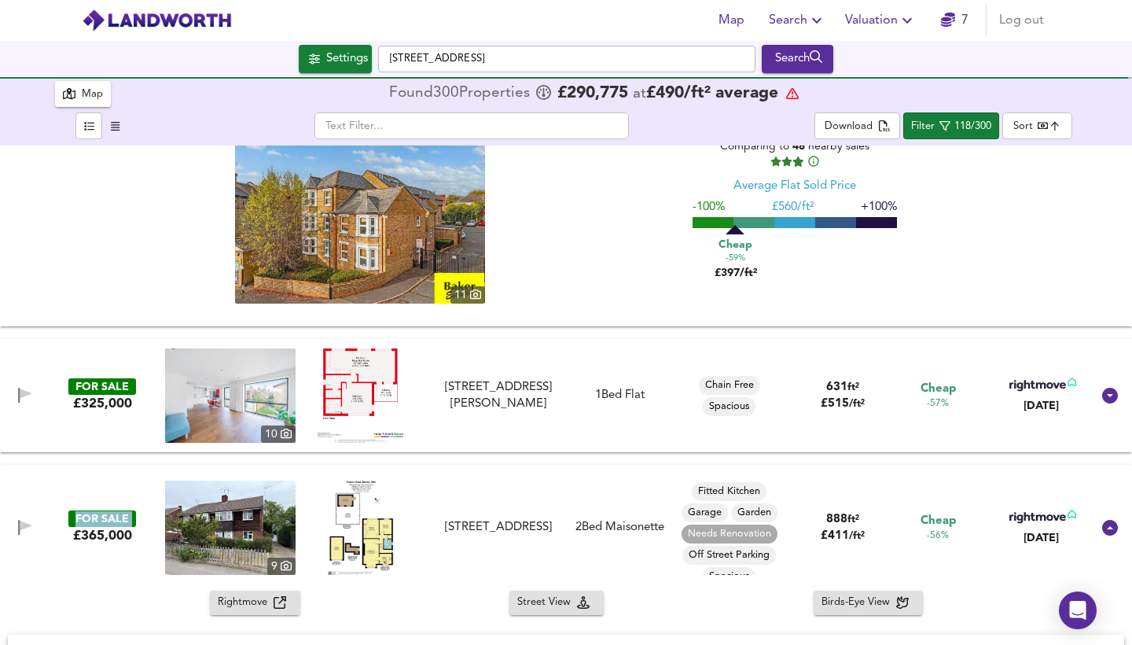
scroll to position [1078, 0]
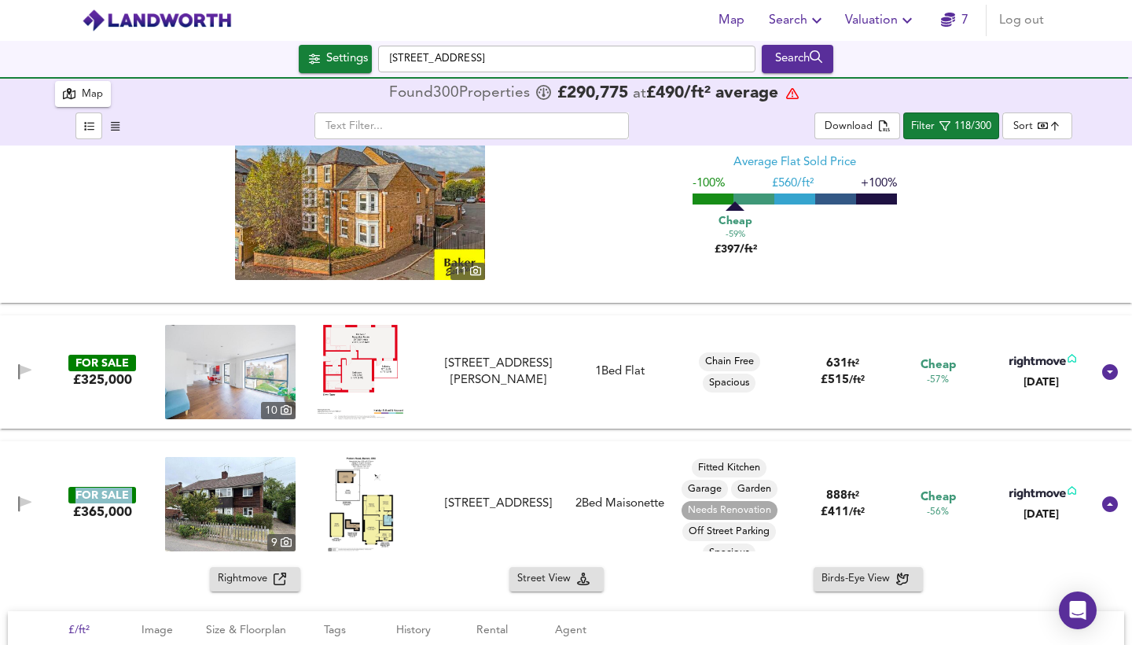
click at [372, 355] on img at bounding box center [361, 372] width 86 height 94
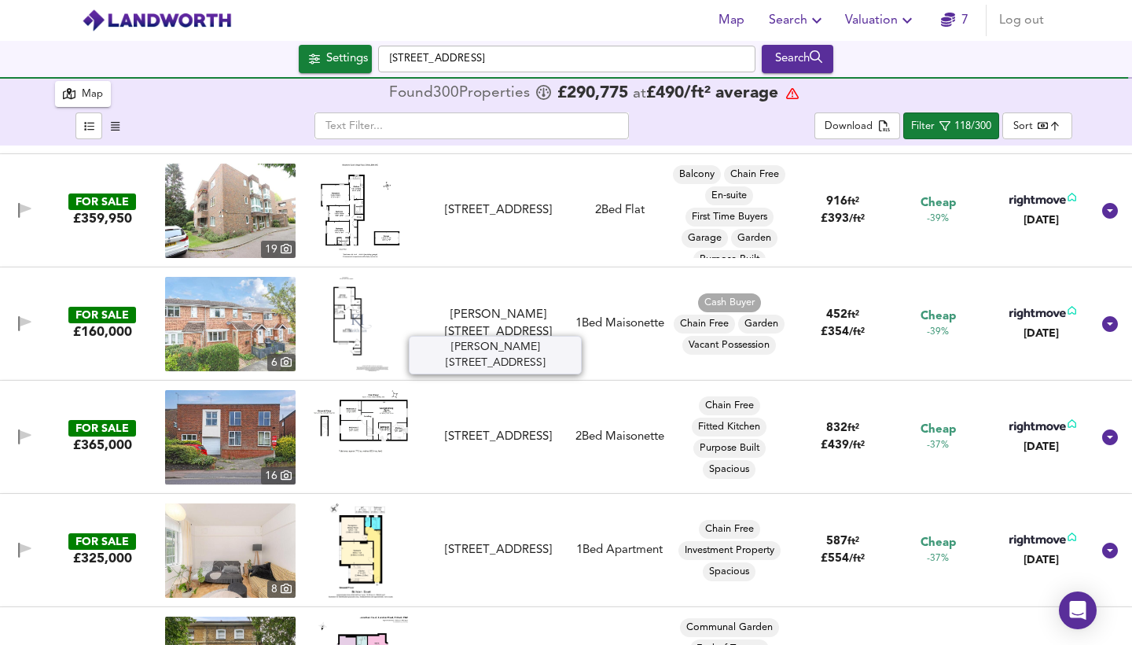
scroll to position [2272, 0]
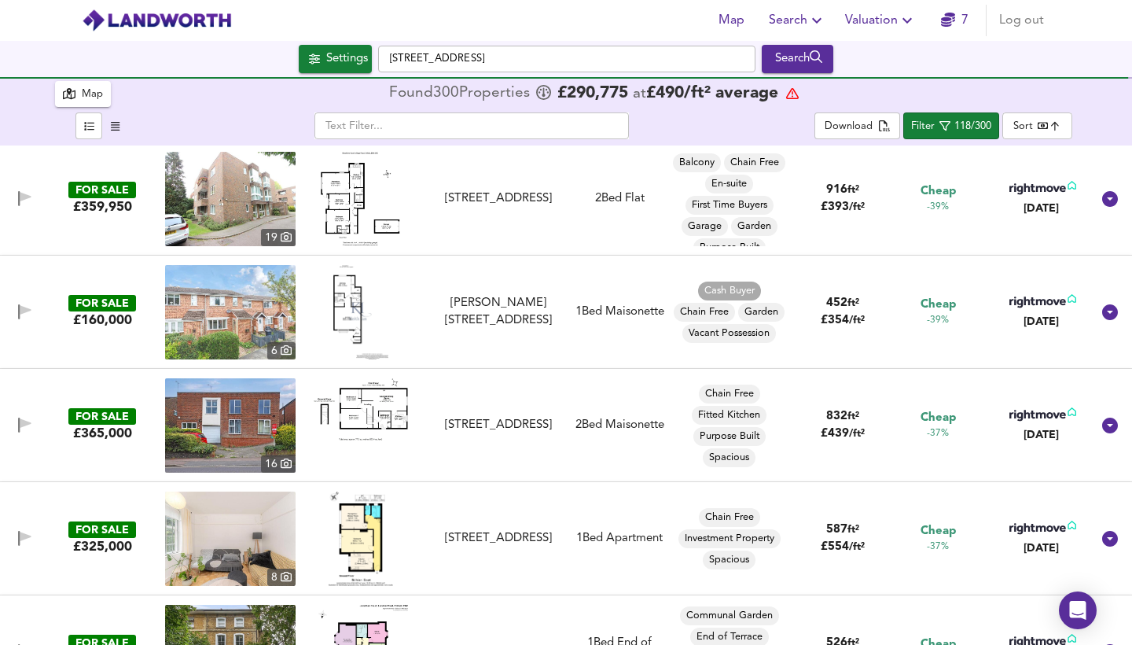
click at [390, 403] on img at bounding box center [361, 409] width 94 height 62
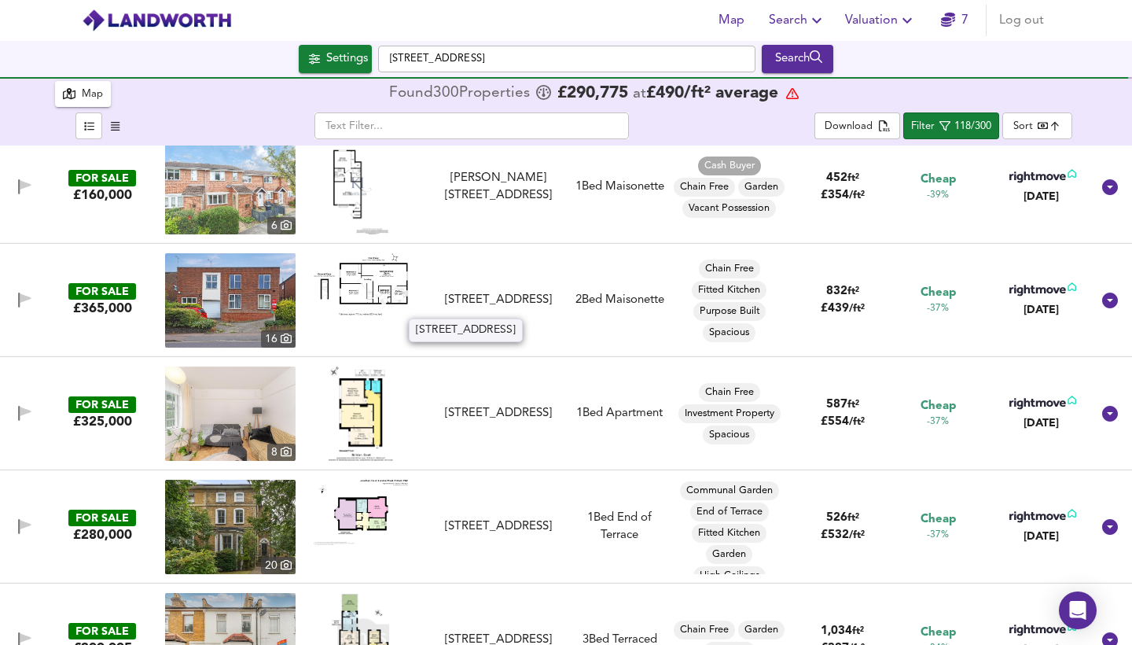
scroll to position [2400, 0]
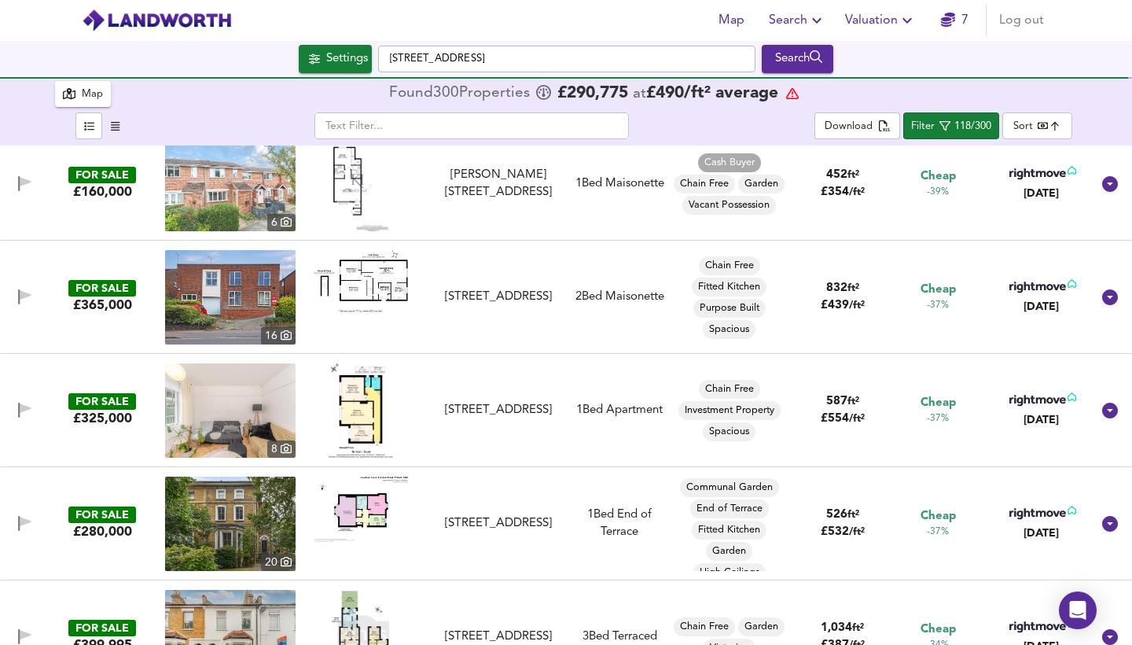
click at [357, 404] on img at bounding box center [361, 410] width 64 height 94
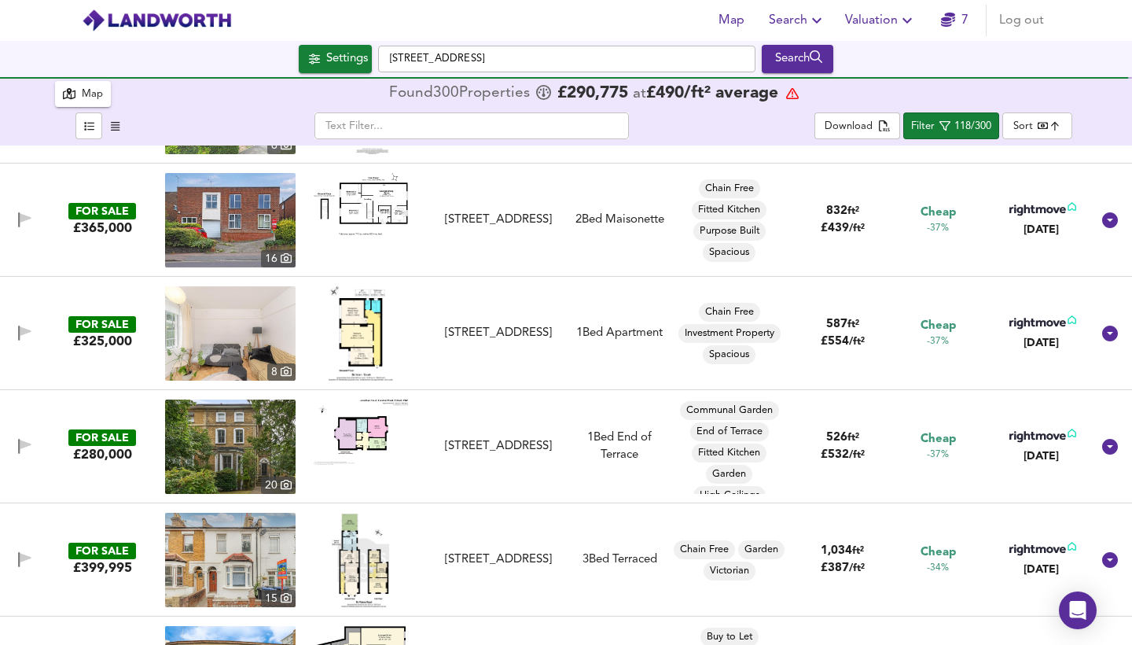
scroll to position [2479, 0]
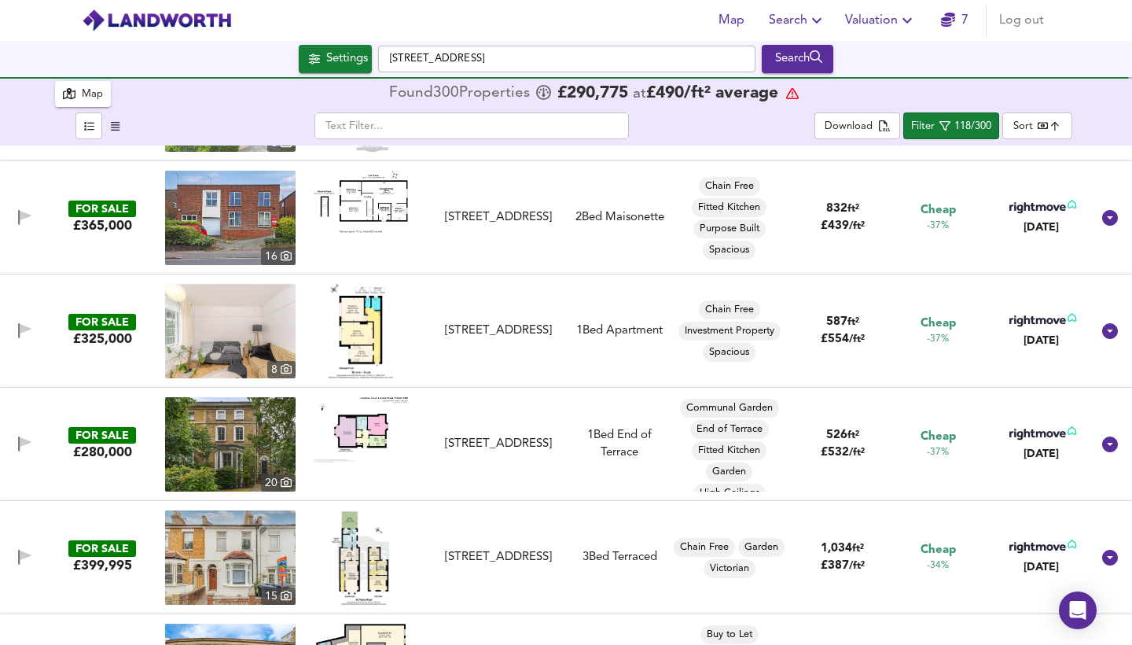
click at [244, 424] on img at bounding box center [230, 444] width 130 height 94
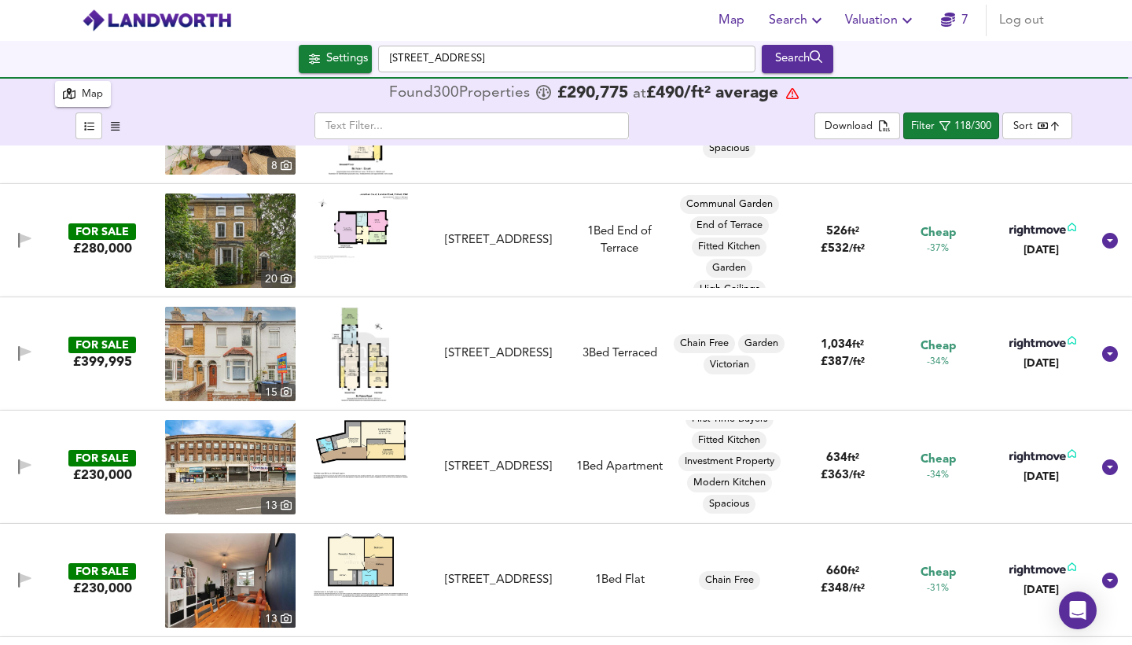
scroll to position [33, 0]
click at [234, 465] on img at bounding box center [230, 467] width 130 height 94
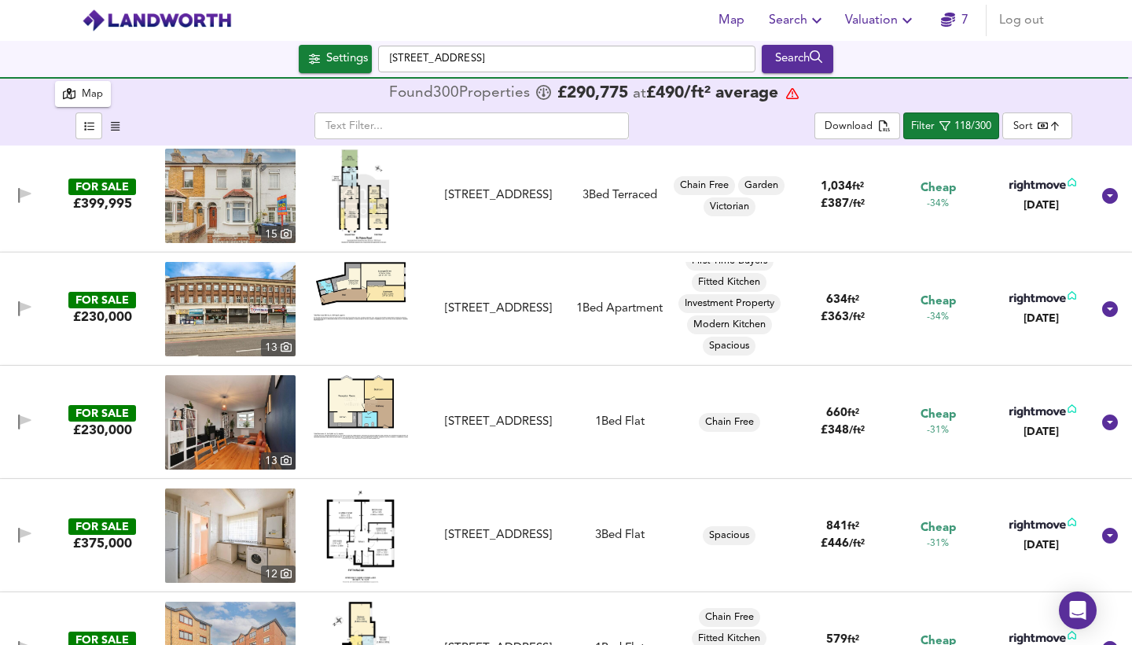
scroll to position [2875, 0]
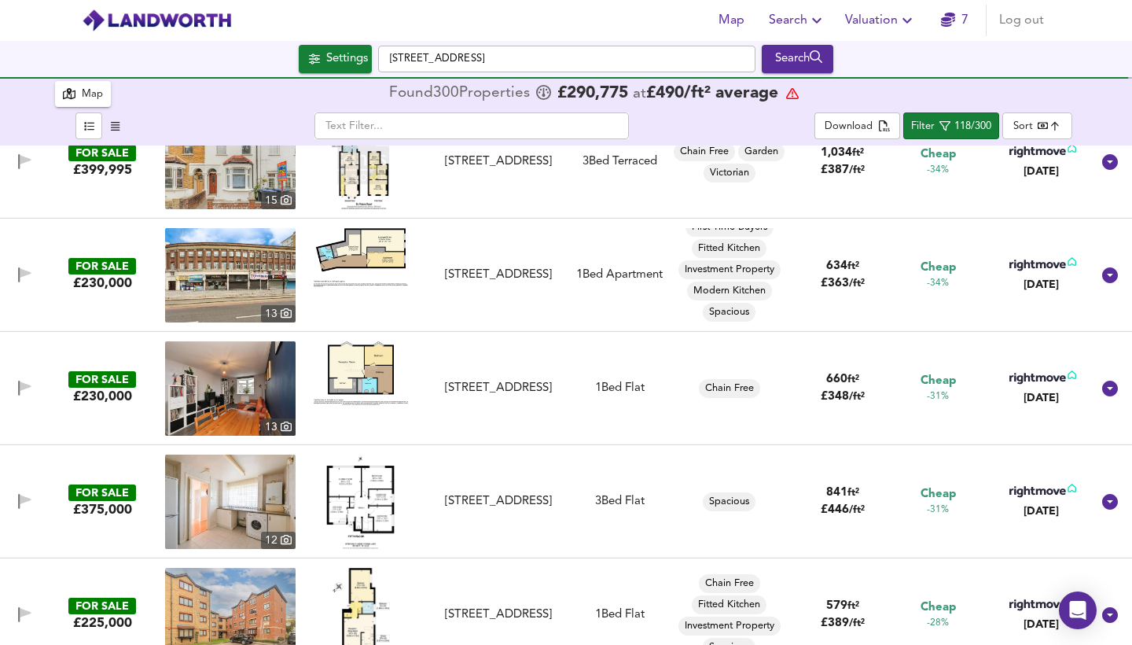
click at [384, 382] on img at bounding box center [361, 373] width 94 height 64
click at [237, 365] on img at bounding box center [230, 388] width 130 height 94
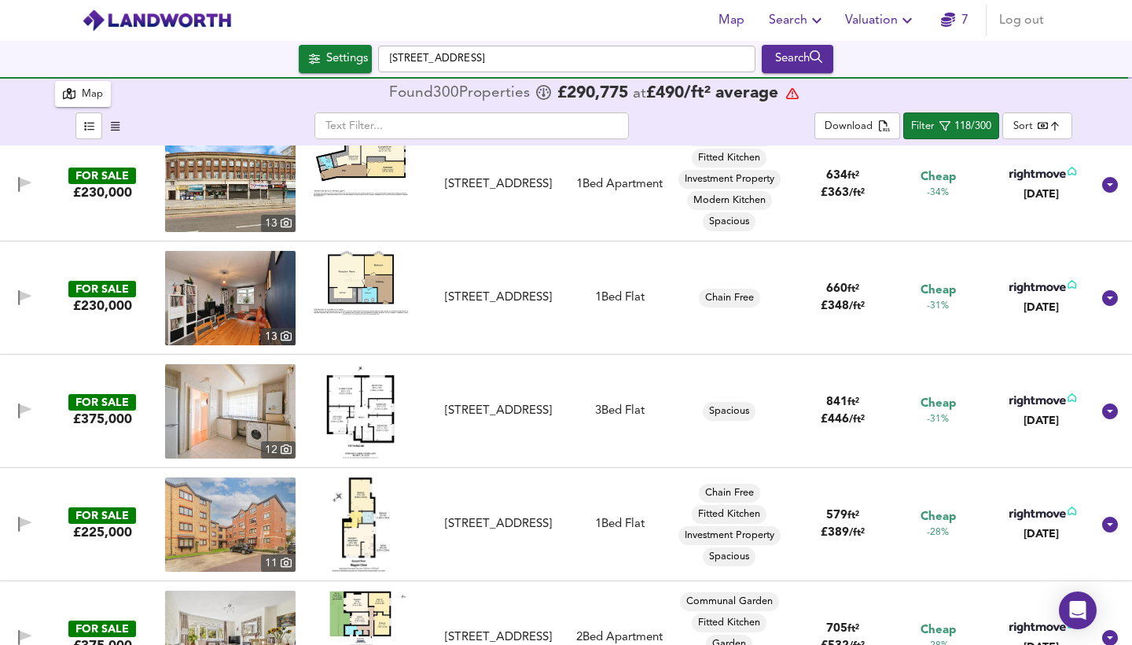
scroll to position [2967, 0]
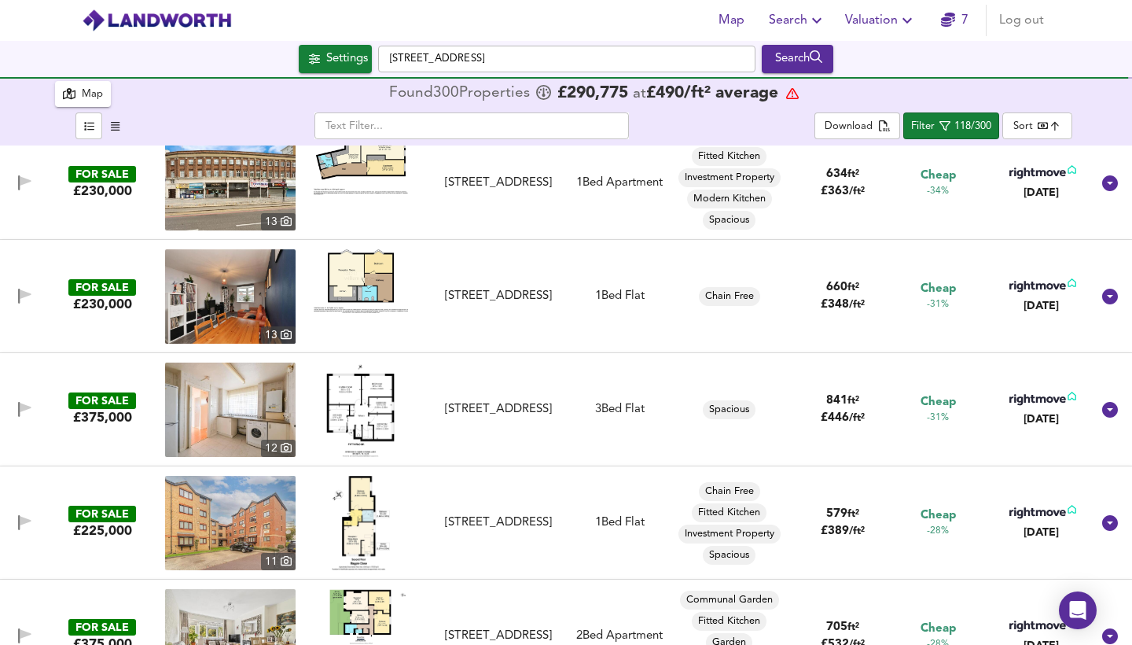
click at [369, 400] on img at bounding box center [360, 409] width 68 height 94
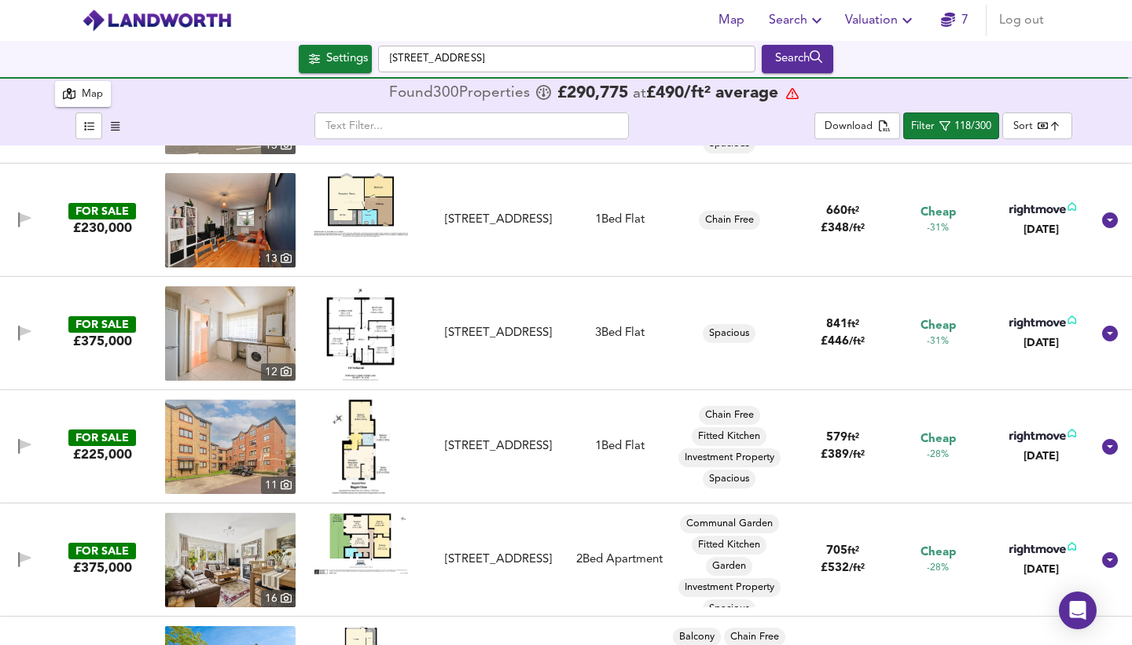
scroll to position [3056, 0]
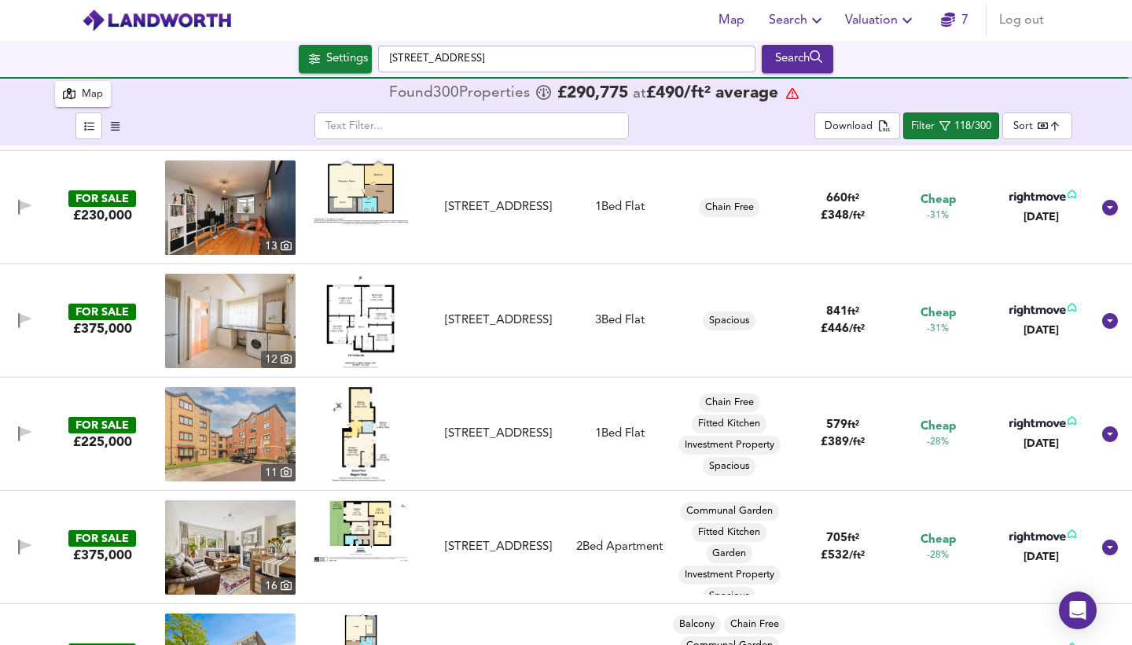
click at [362, 442] on img at bounding box center [360, 434] width 57 height 94
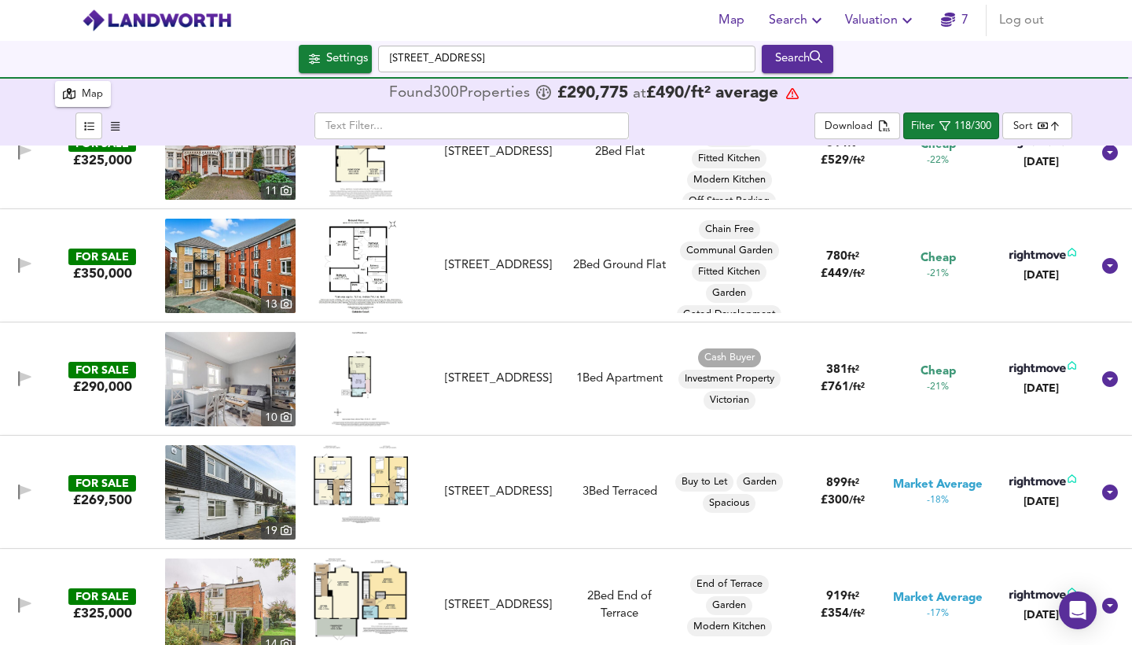
scroll to position [4129, 0]
click at [749, 380] on span "Investment Property" at bounding box center [729, 379] width 102 height 14
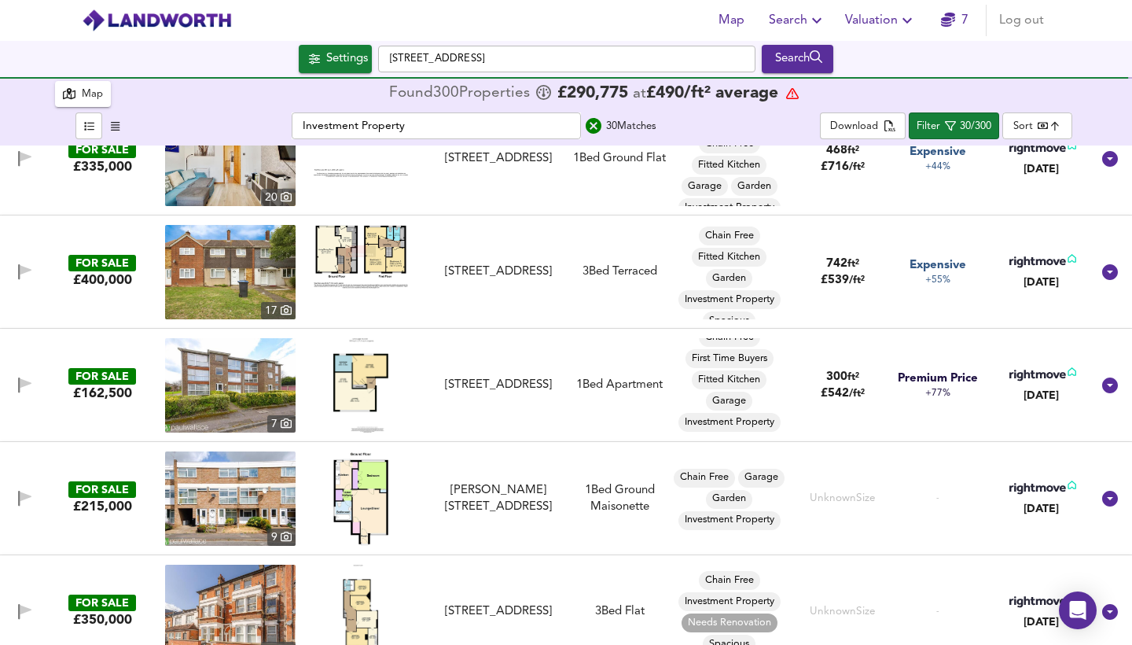
scroll to position [12, 0]
click at [225, 381] on img at bounding box center [230, 385] width 130 height 94
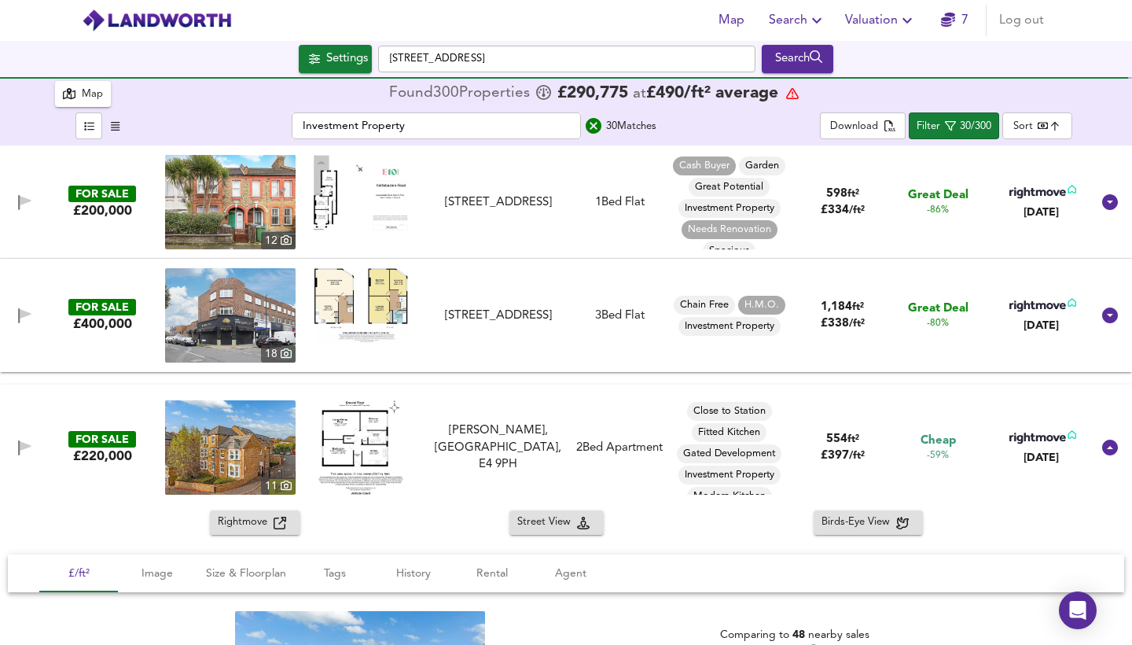
scroll to position [0, 0]
click at [748, 311] on span "H.M.O." at bounding box center [761, 305] width 47 height 14
type input "H.M.O."
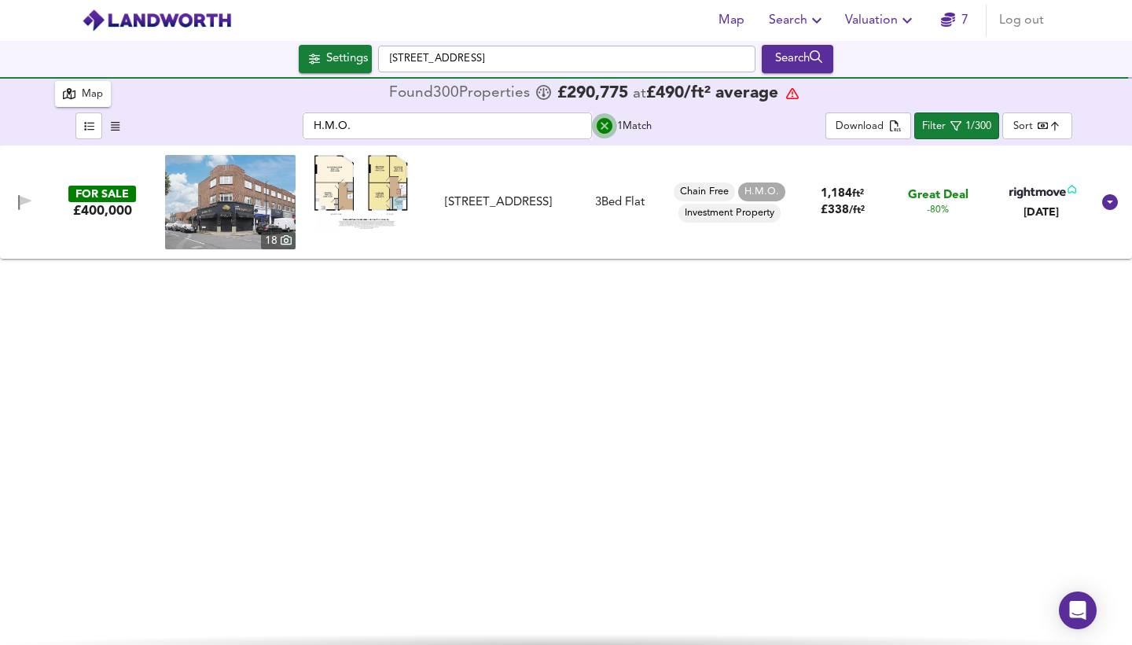
click at [607, 129] on icon "search" at bounding box center [604, 125] width 19 height 19
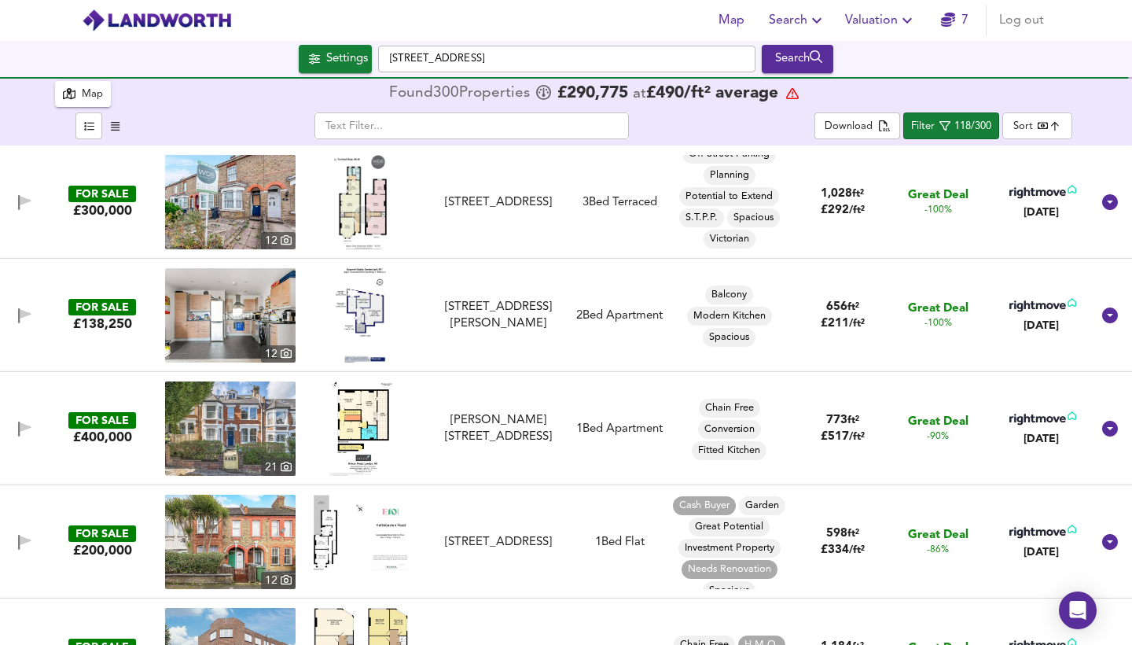
scroll to position [75, 0]
click at [729, 233] on span "Victorian" at bounding box center [730, 239] width 52 height 14
type input "Victorian"
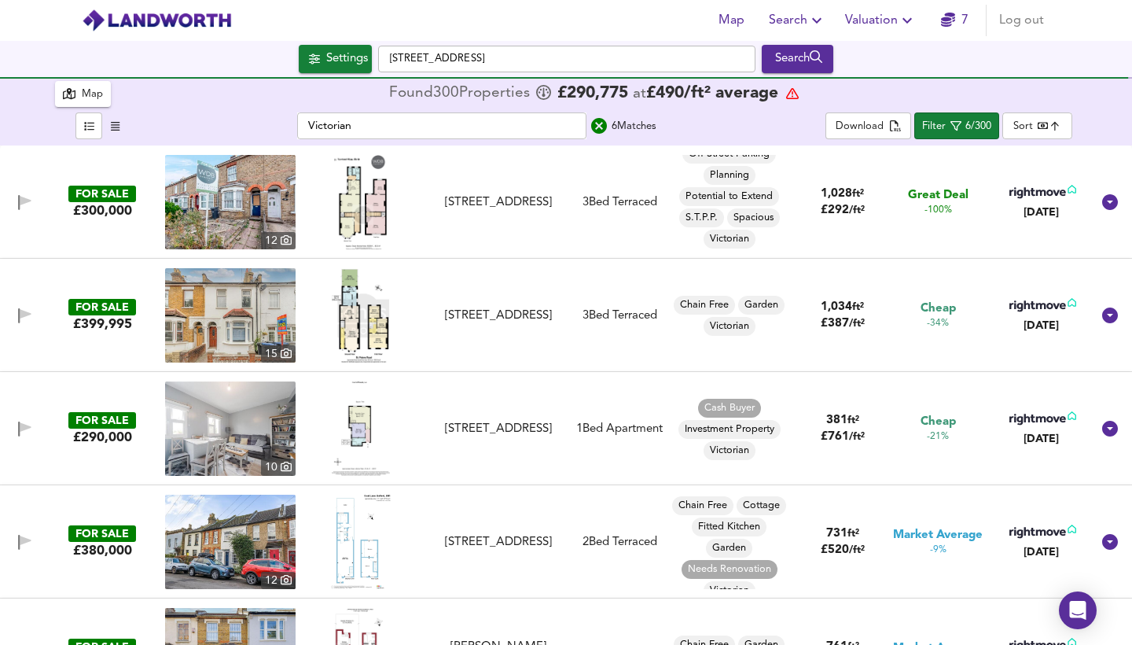
click at [733, 327] on span "Victorian" at bounding box center [730, 326] width 52 height 14
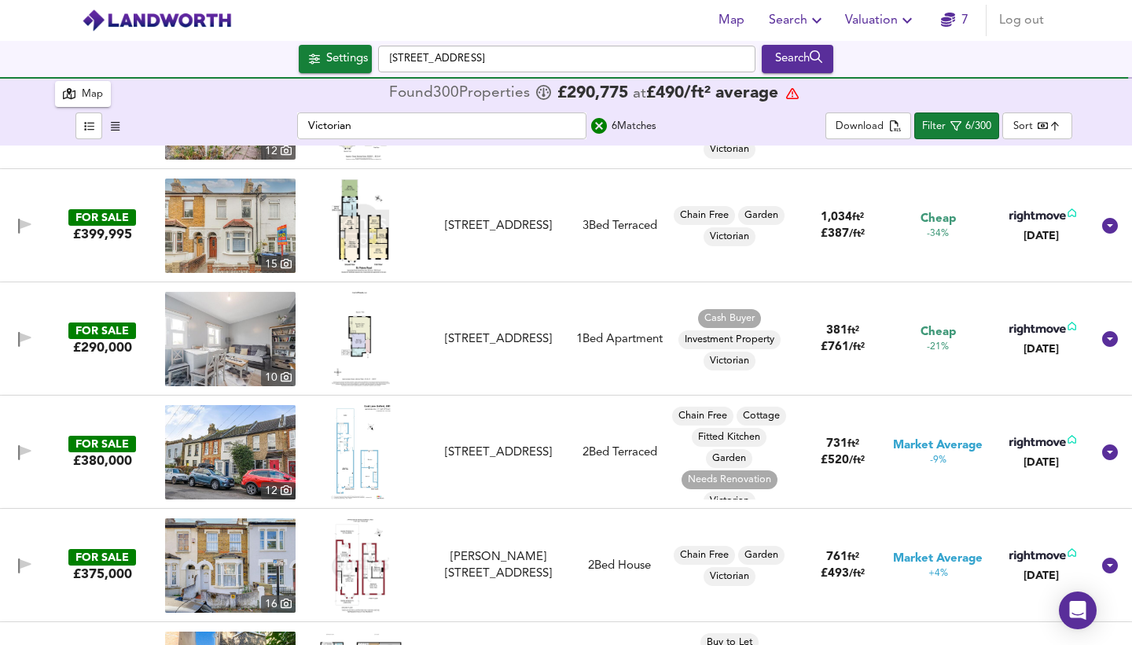
scroll to position [124, 0]
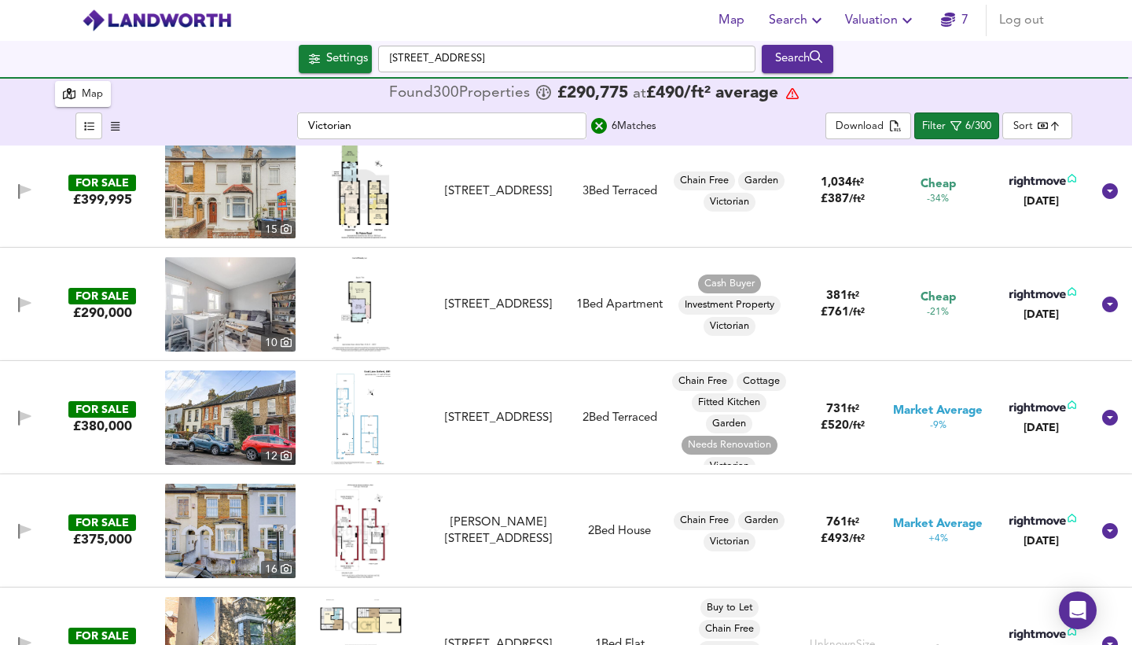
click at [353, 414] on img at bounding box center [360, 417] width 59 height 94
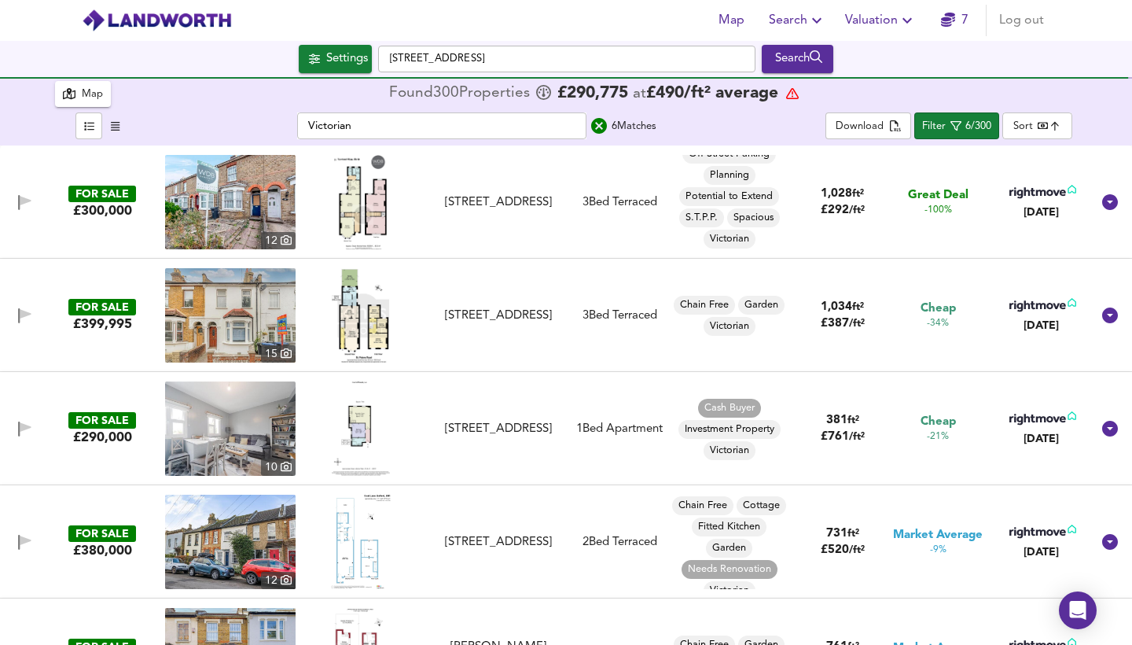
scroll to position [0, 0]
click at [601, 125] on icon "search" at bounding box center [599, 125] width 19 height 19
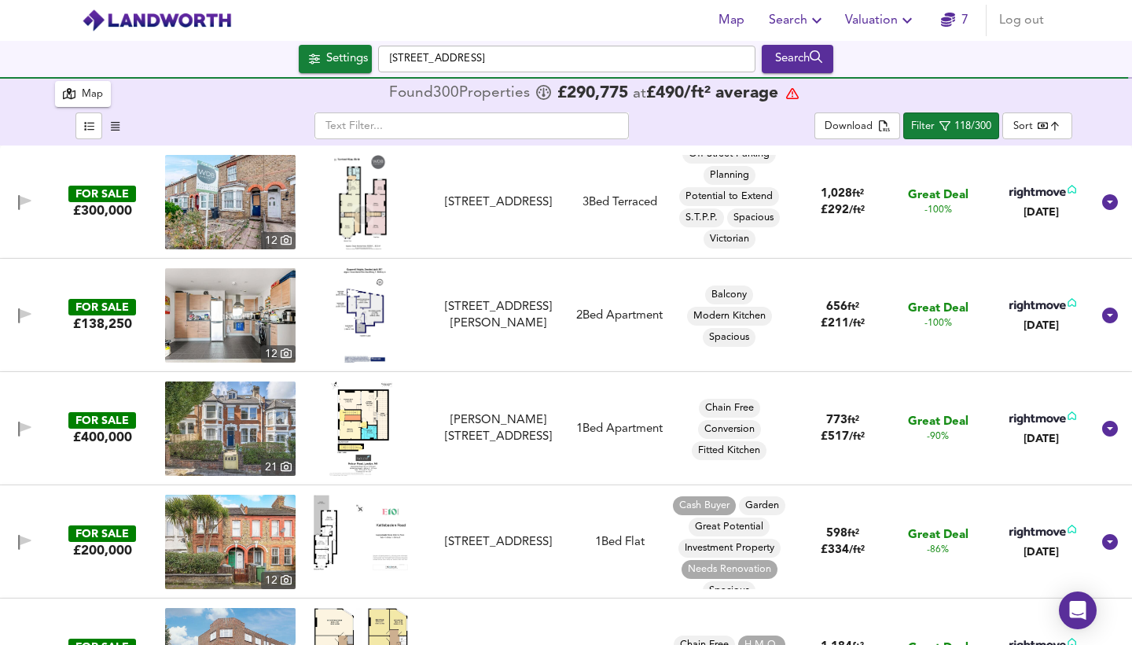
click at [715, 304] on div "Balcony" at bounding box center [729, 294] width 48 height 19
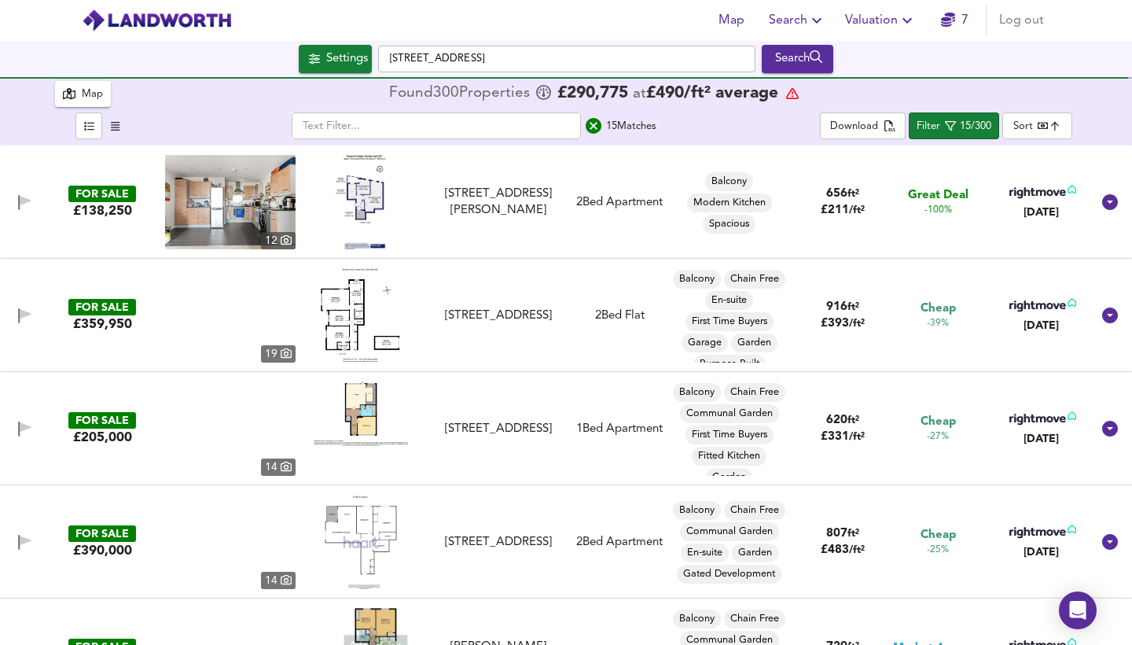
type input "Balcony"
